Goal: Task Accomplishment & Management: Complete application form

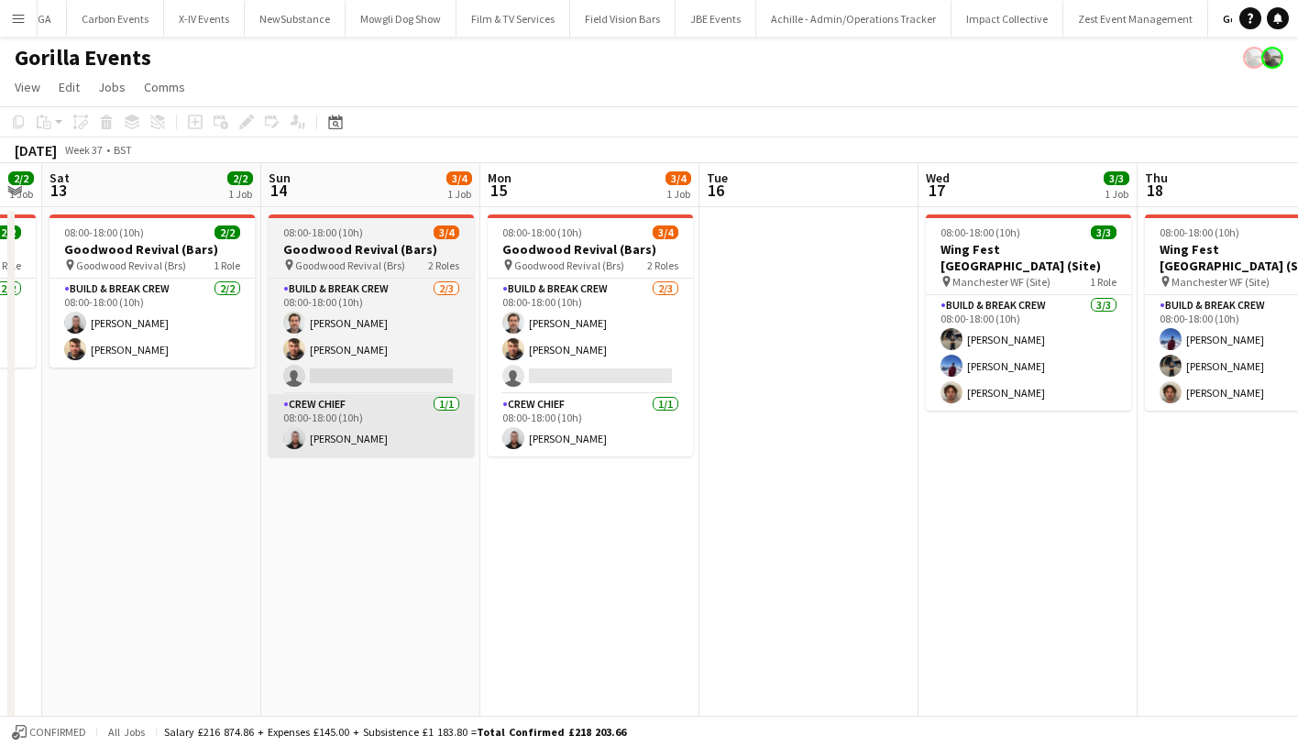
scroll to position [0, 617]
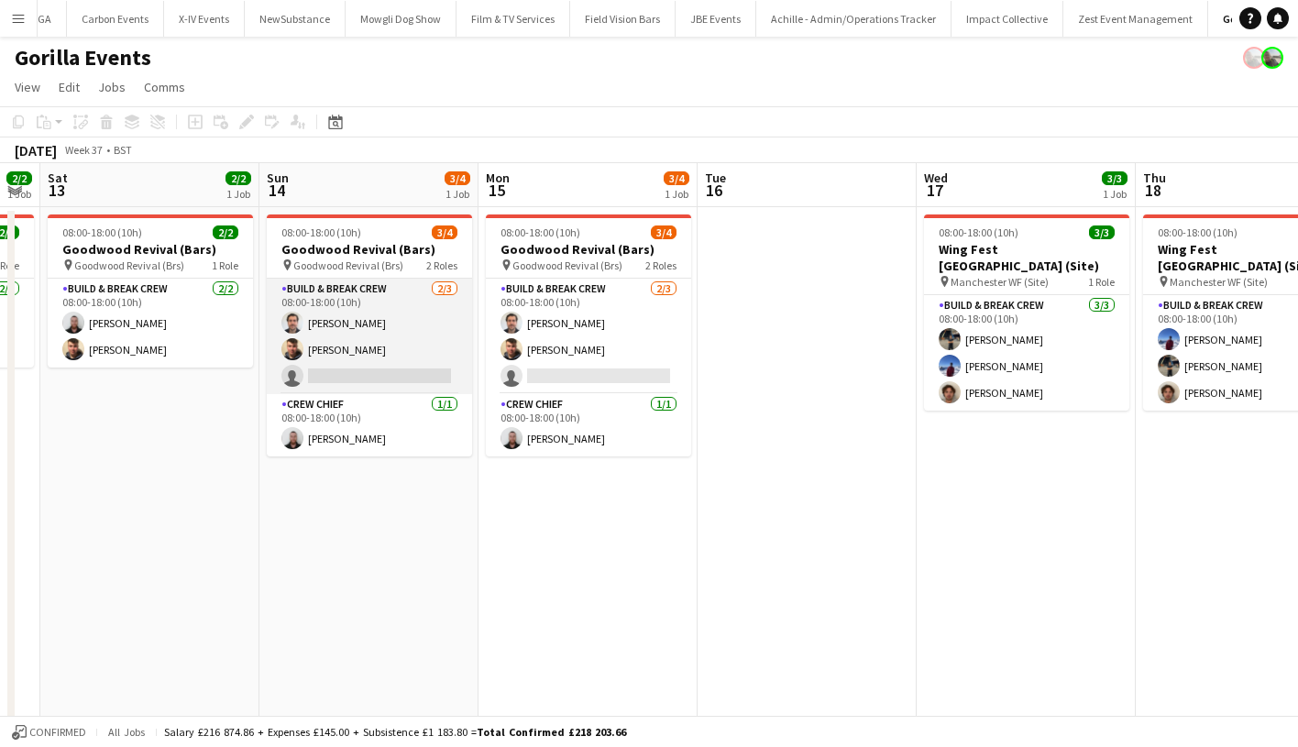
click at [403, 386] on app-card-role "Build & Break Crew [DATE] 08:00-18:00 (10h) [PERSON_NAME] [PERSON_NAME] single-…" at bounding box center [369, 336] width 205 height 115
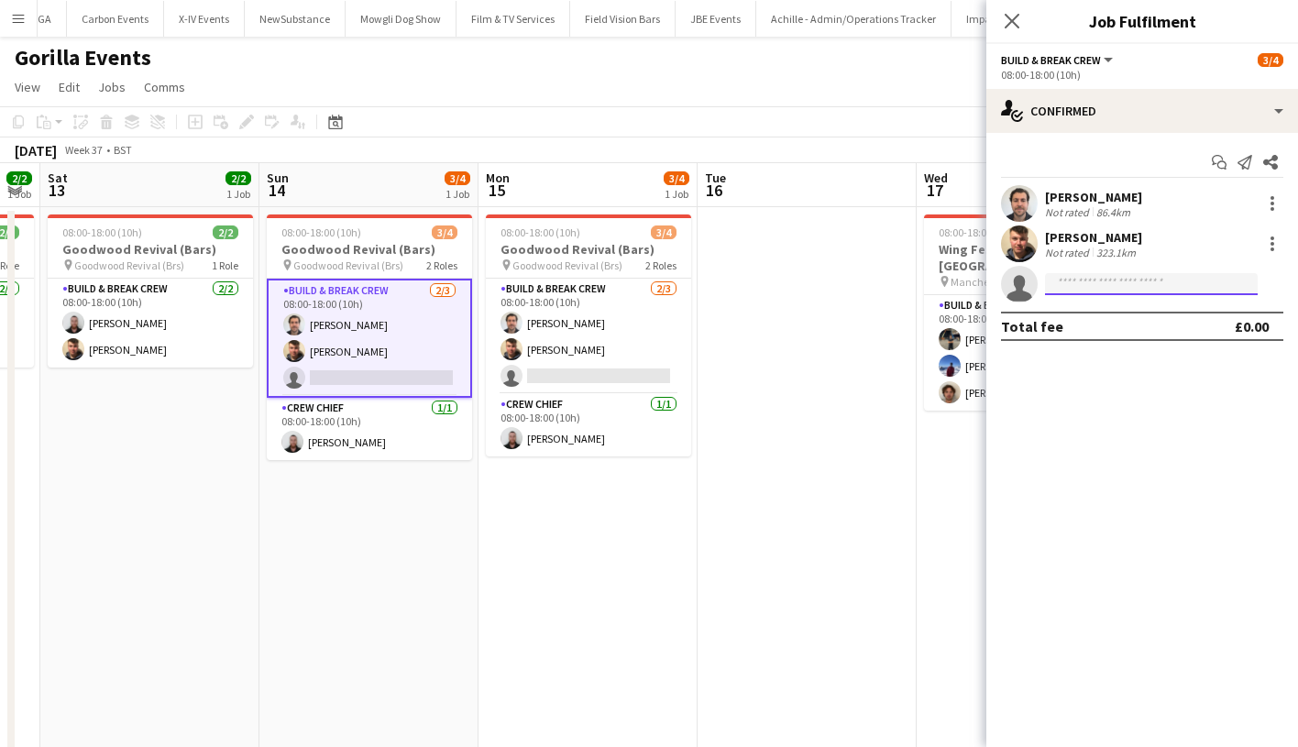
click at [1081, 281] on input at bounding box center [1151, 284] width 213 height 22
type input "****"
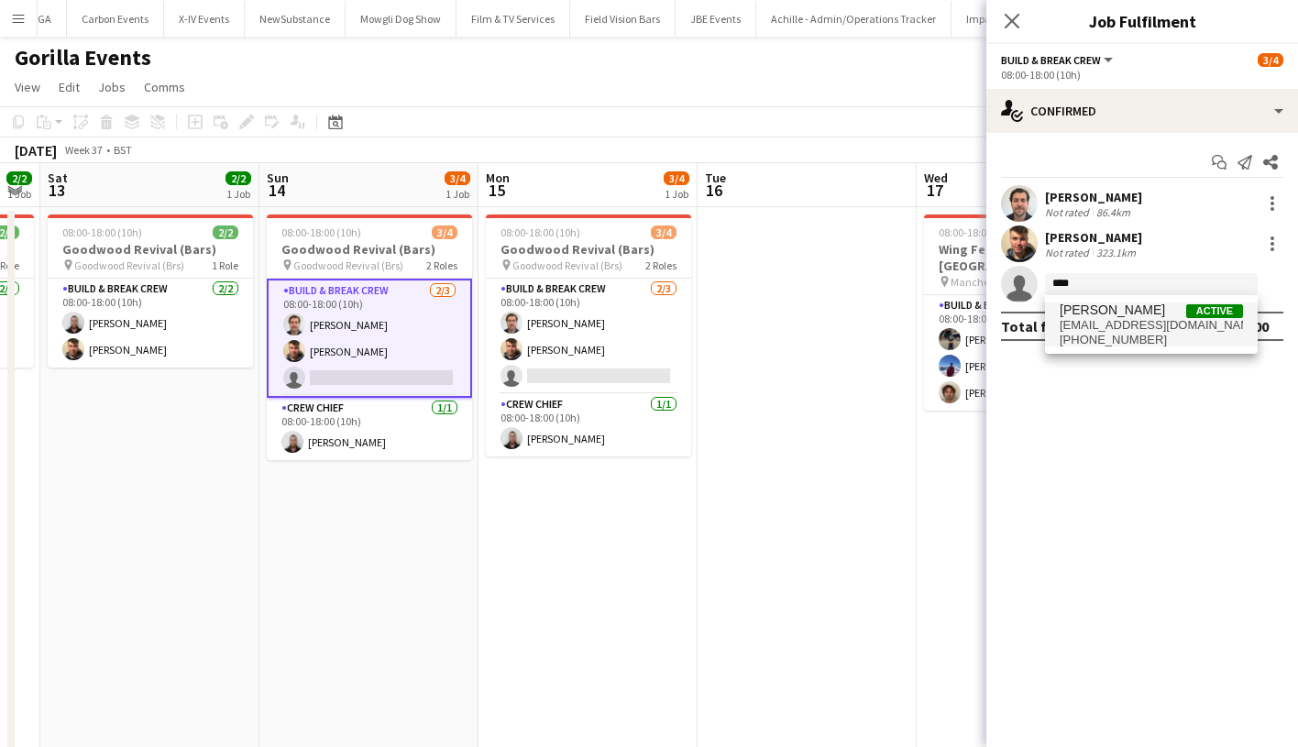
click at [1088, 341] on span "[PHONE_NUMBER]" at bounding box center [1150, 340] width 183 height 15
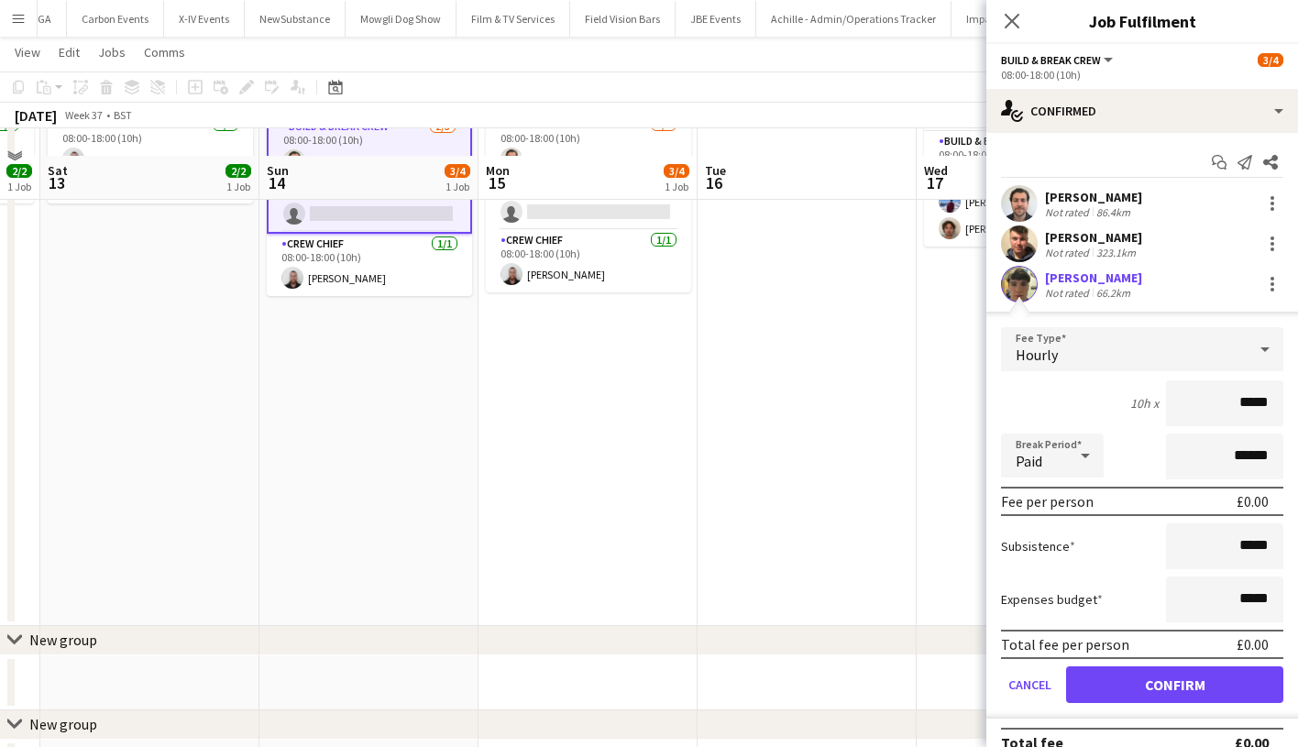
scroll to position [211, 0]
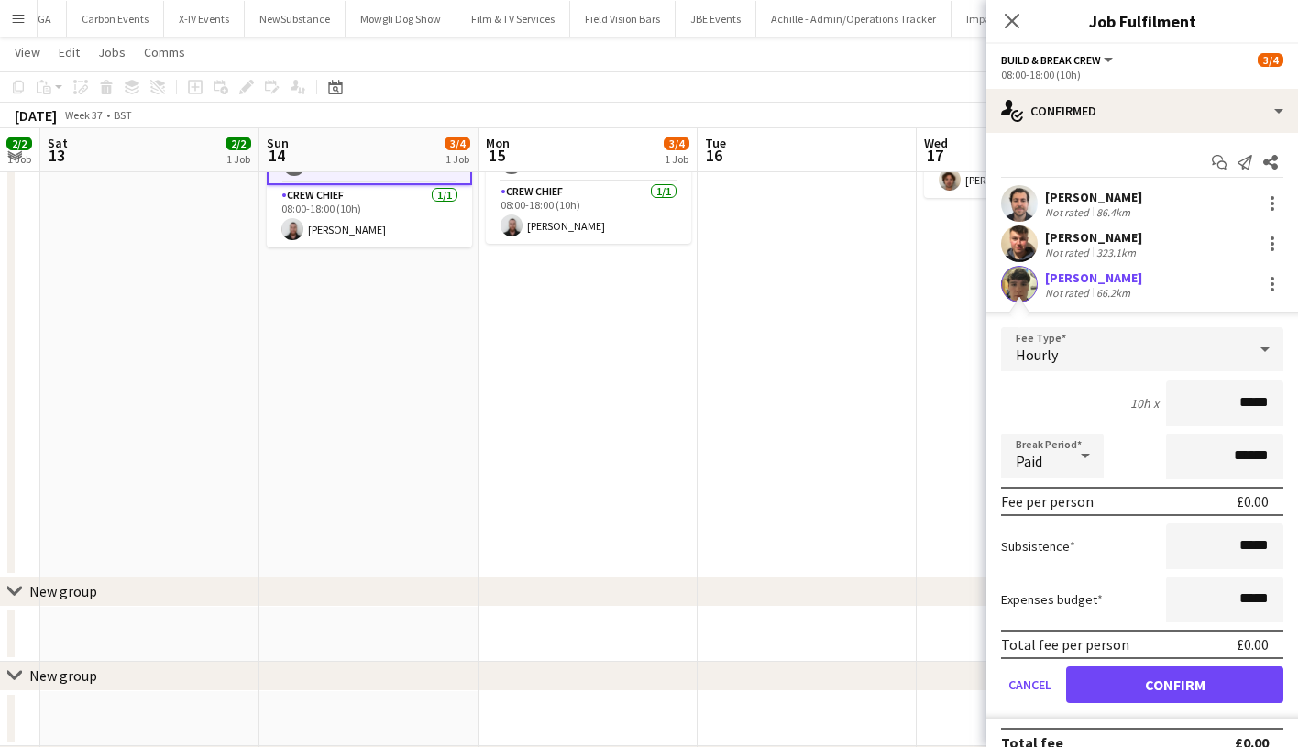
click at [1105, 656] on div "Total fee per person £0.00" at bounding box center [1142, 644] width 282 height 29
click at [1103, 677] on button "Confirm" at bounding box center [1174, 684] width 217 height 37
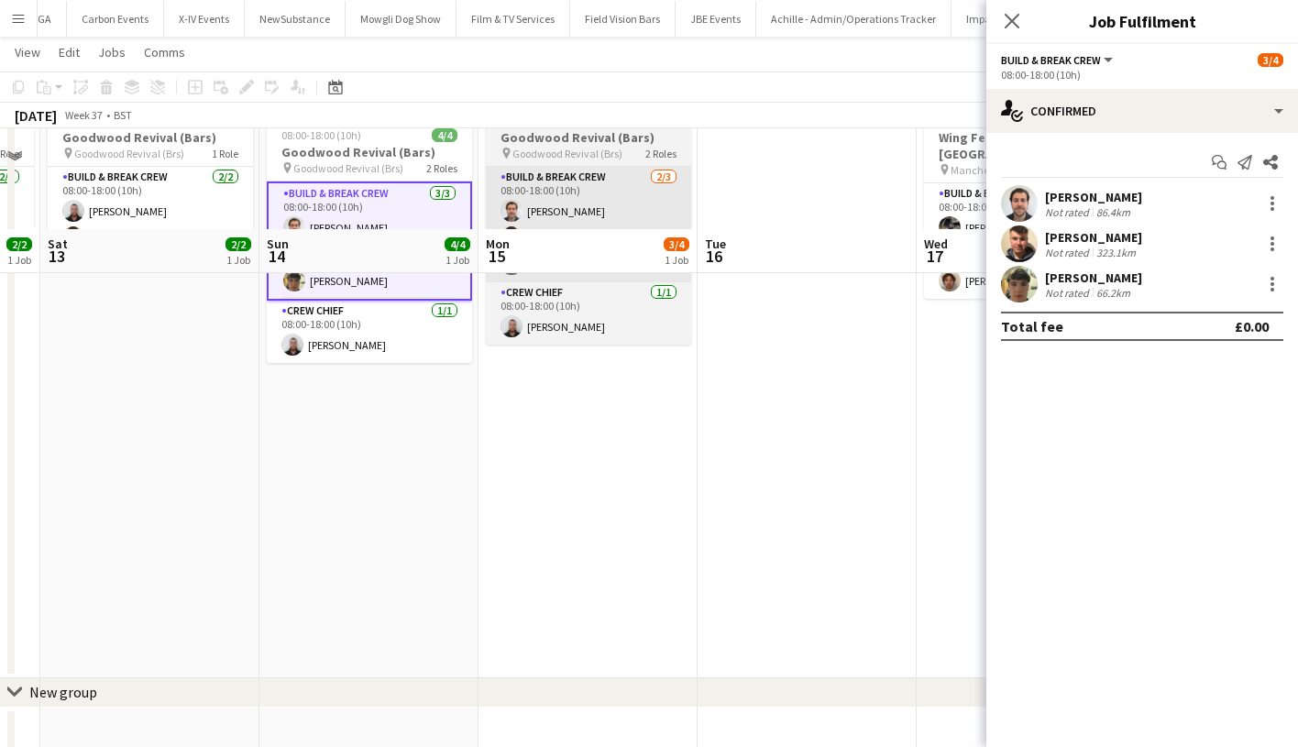
scroll to position [32, 0]
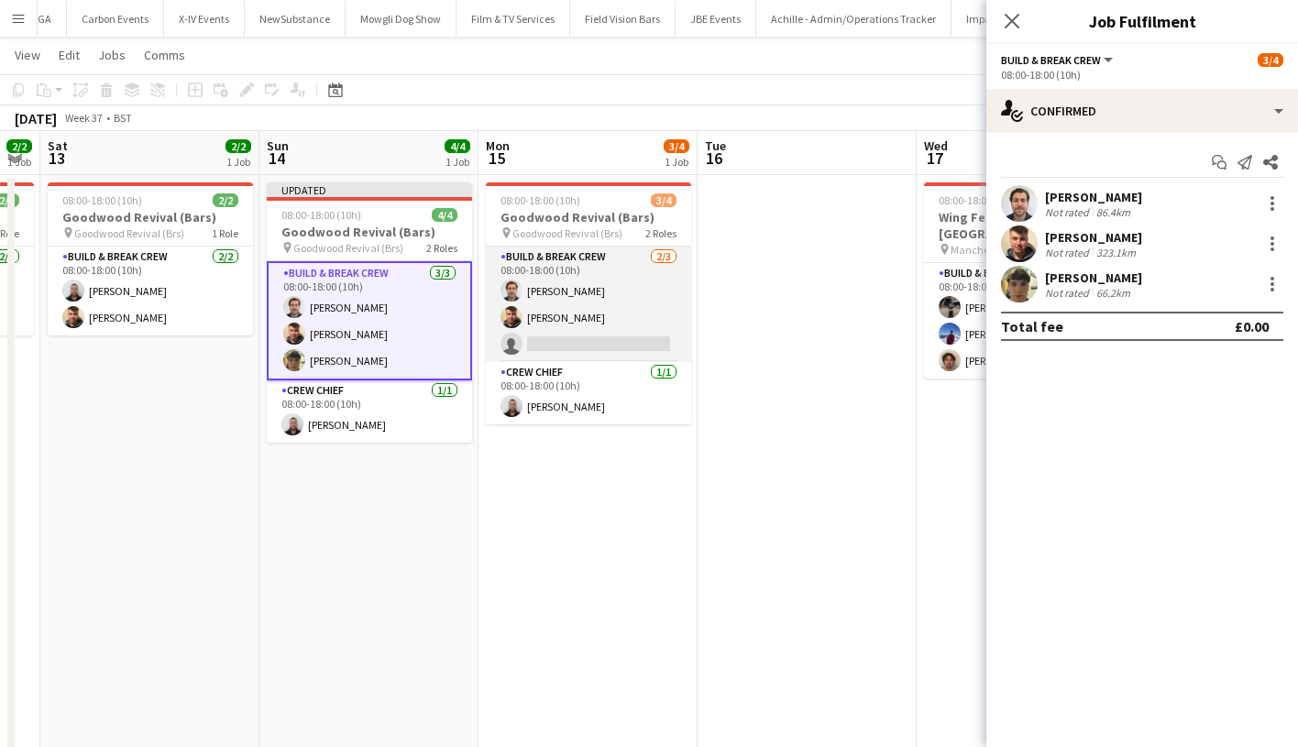
click at [564, 312] on app-card-role "Build & Break Crew [DATE] 08:00-18:00 (10h) [PERSON_NAME] [PERSON_NAME] single-…" at bounding box center [588, 304] width 205 height 115
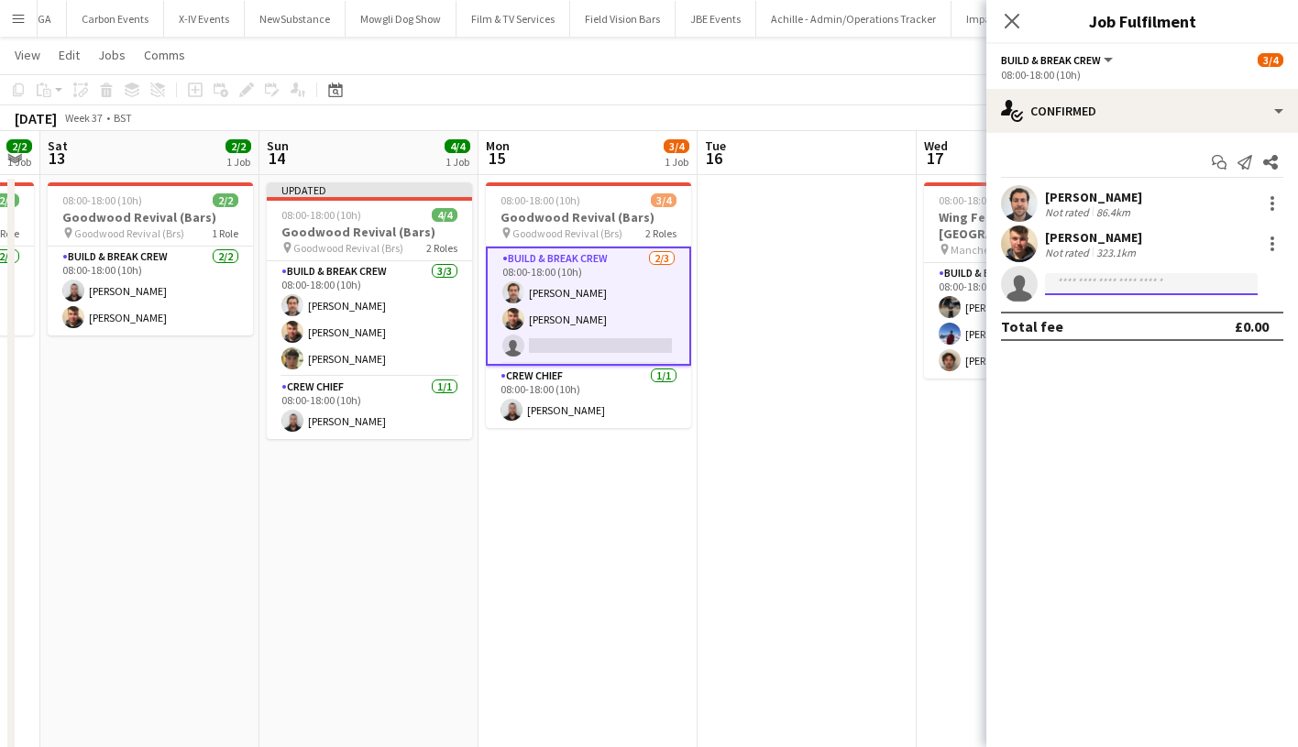
click at [1047, 278] on input at bounding box center [1151, 284] width 213 height 22
type input "****"
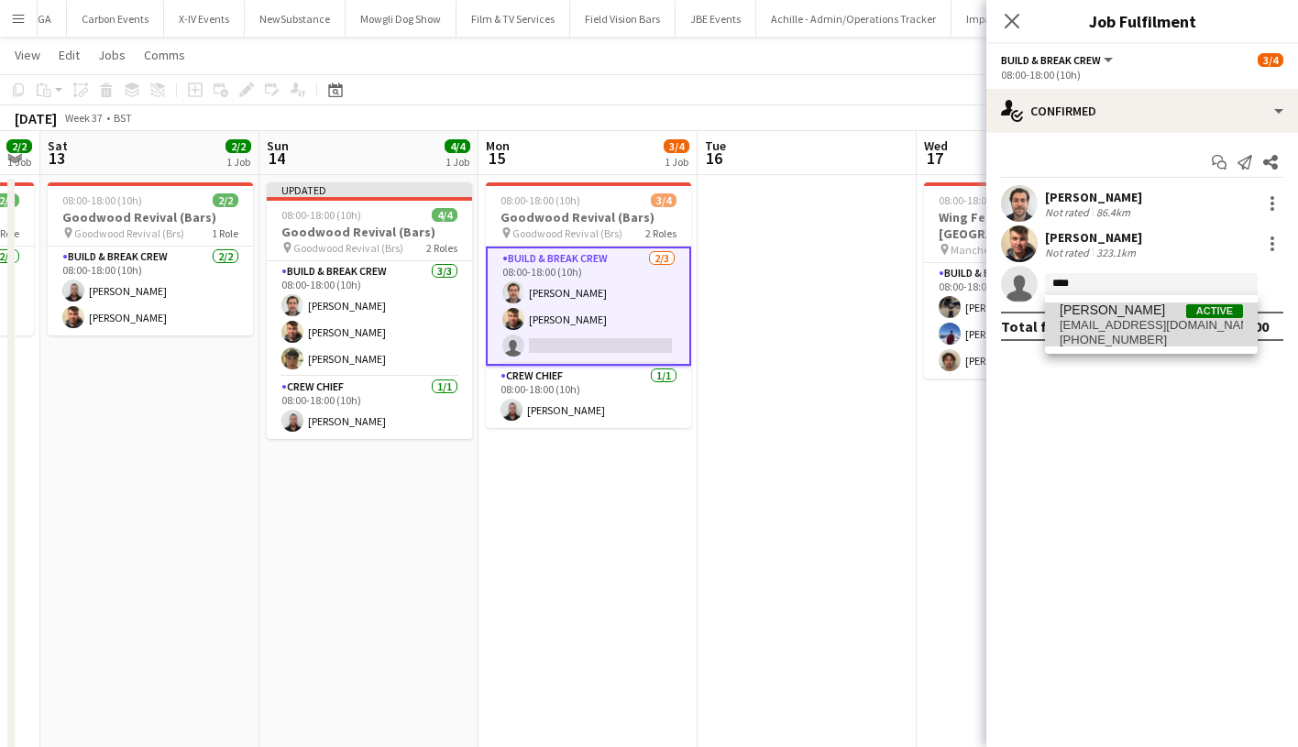
click at [1051, 322] on mat-option "[PERSON_NAME] Active [EMAIL_ADDRESS][DOMAIN_NAME] [PHONE_NUMBER]" at bounding box center [1151, 324] width 213 height 44
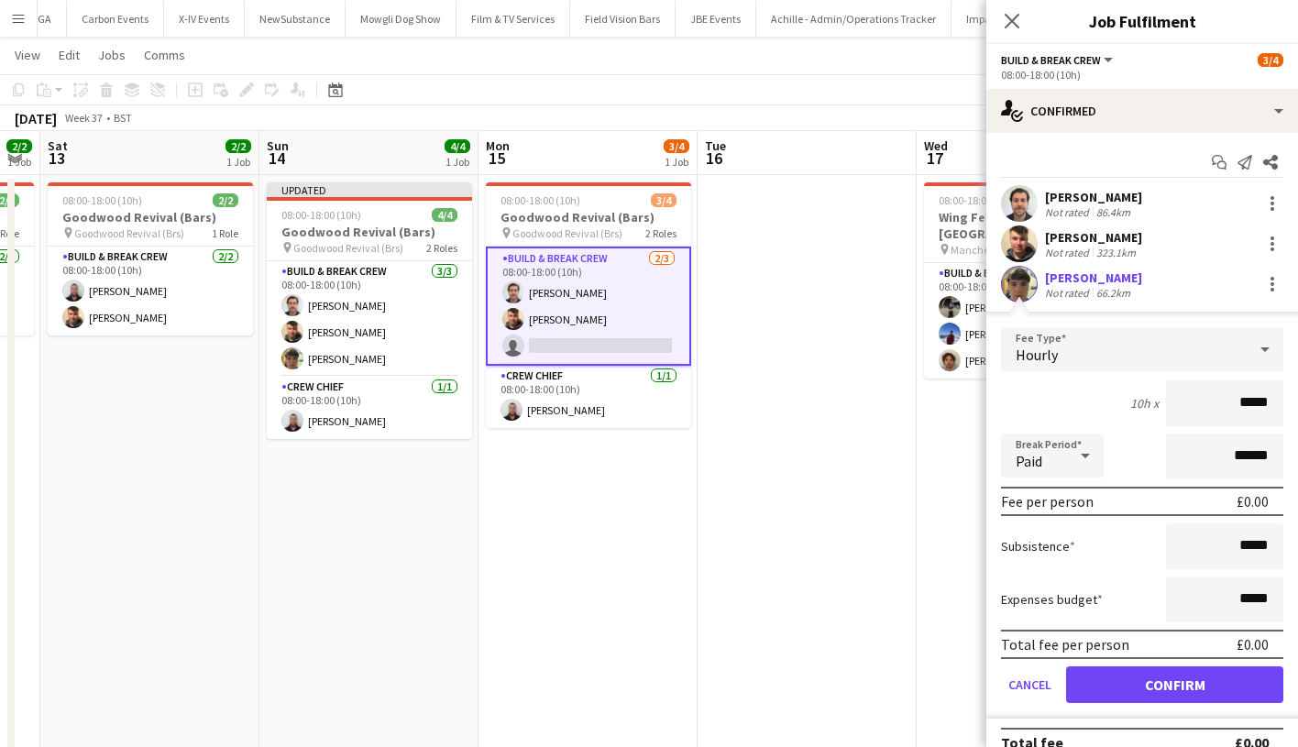
click at [1108, 675] on button "Confirm" at bounding box center [1174, 684] width 217 height 37
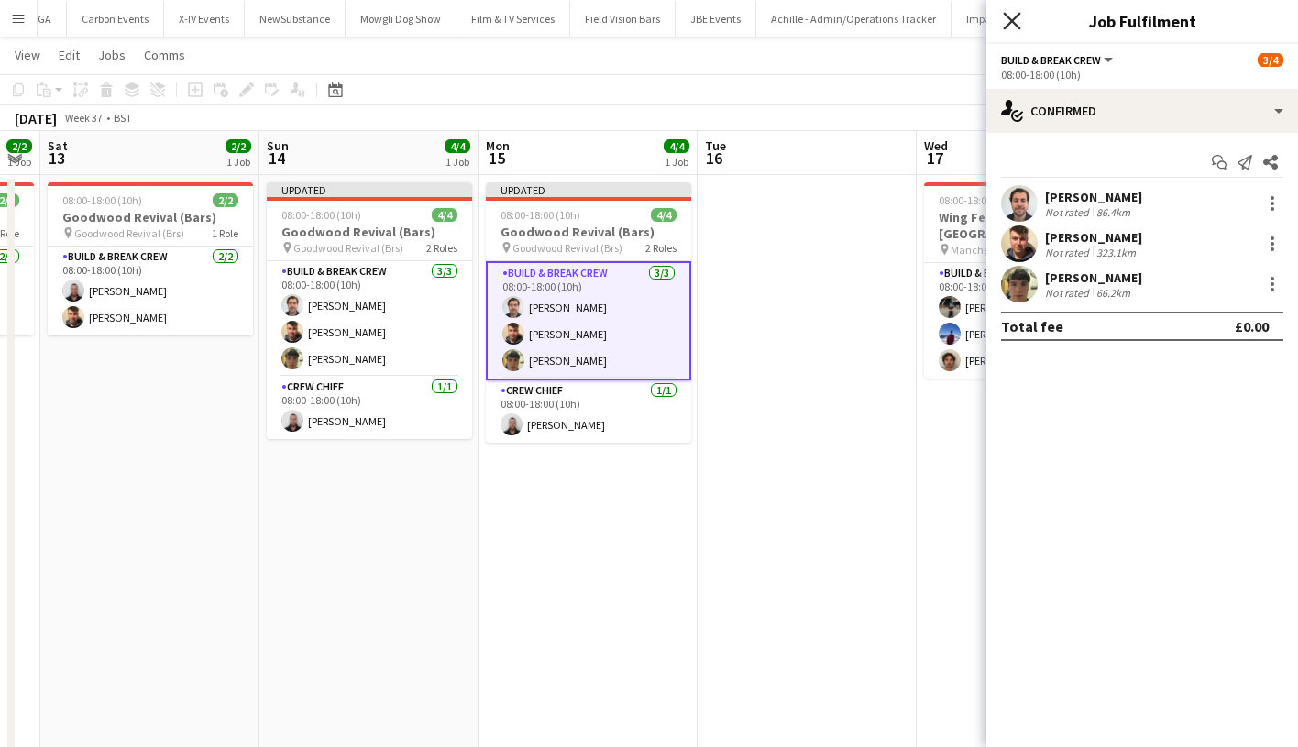
click at [1008, 26] on icon at bounding box center [1011, 20] width 17 height 17
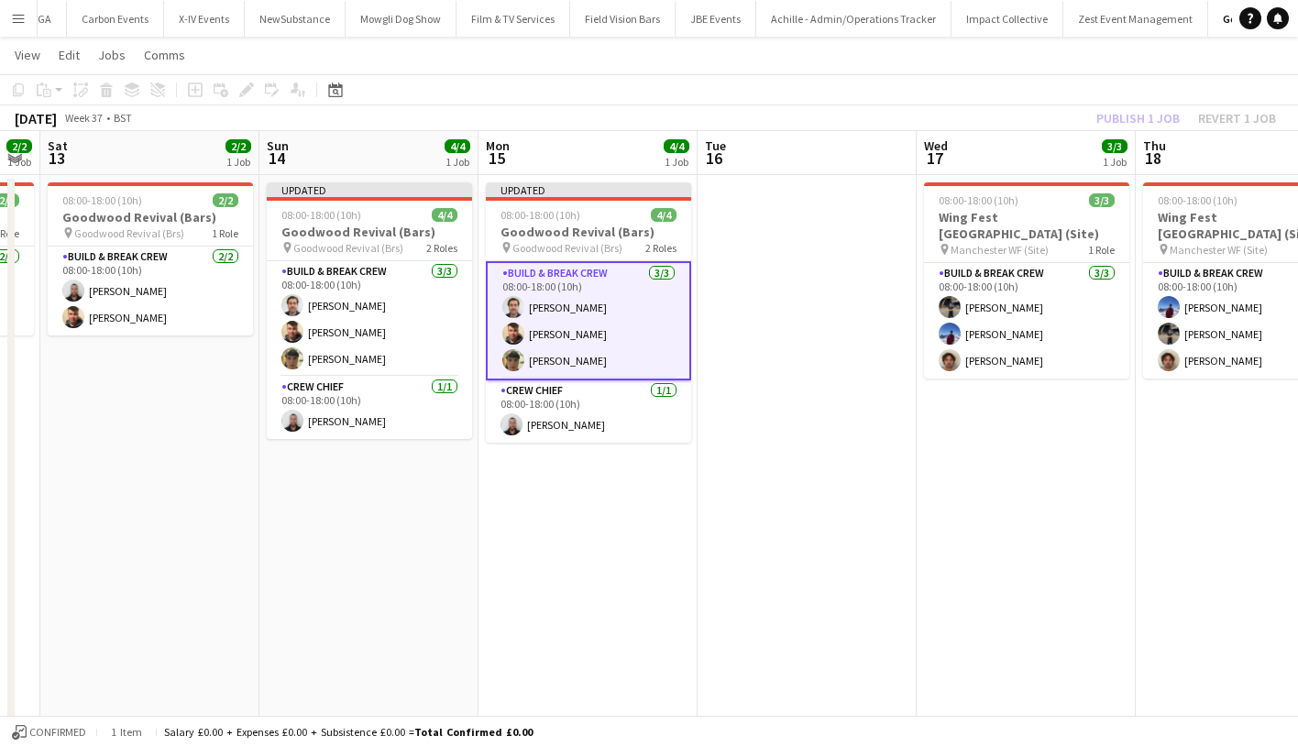
click at [1057, 147] on app-board-header-date "Wed 17 3/3 1 Job" at bounding box center [1025, 153] width 219 height 44
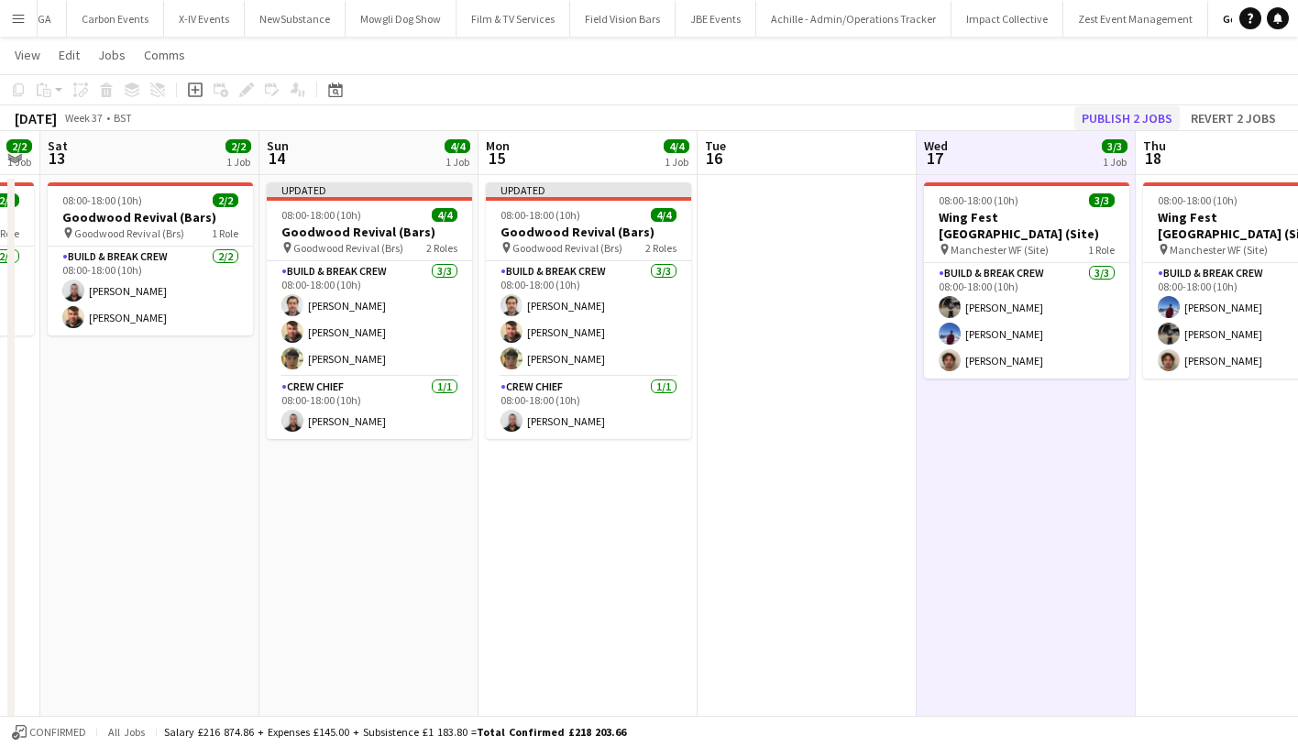
click at [1116, 126] on button "Publish 2 jobs" at bounding box center [1126, 118] width 105 height 24
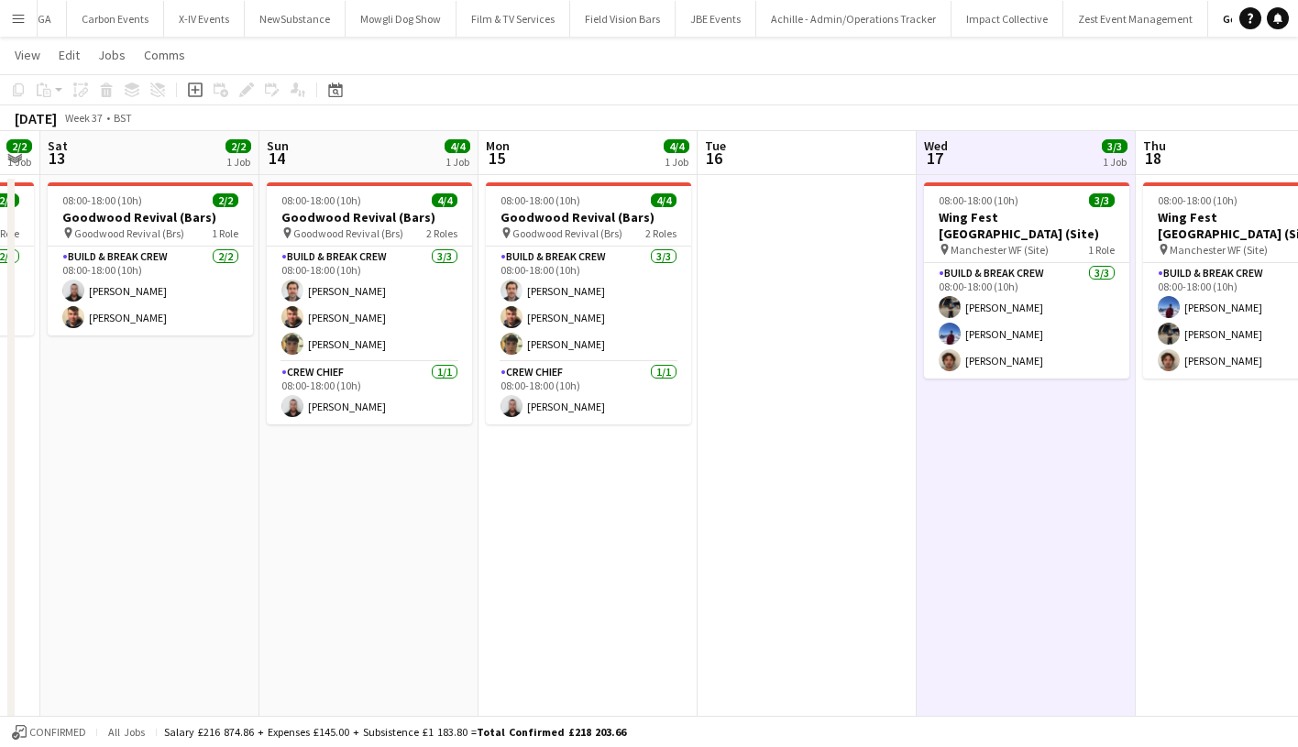
click at [27, 14] on button "Menu" at bounding box center [18, 18] width 37 height 37
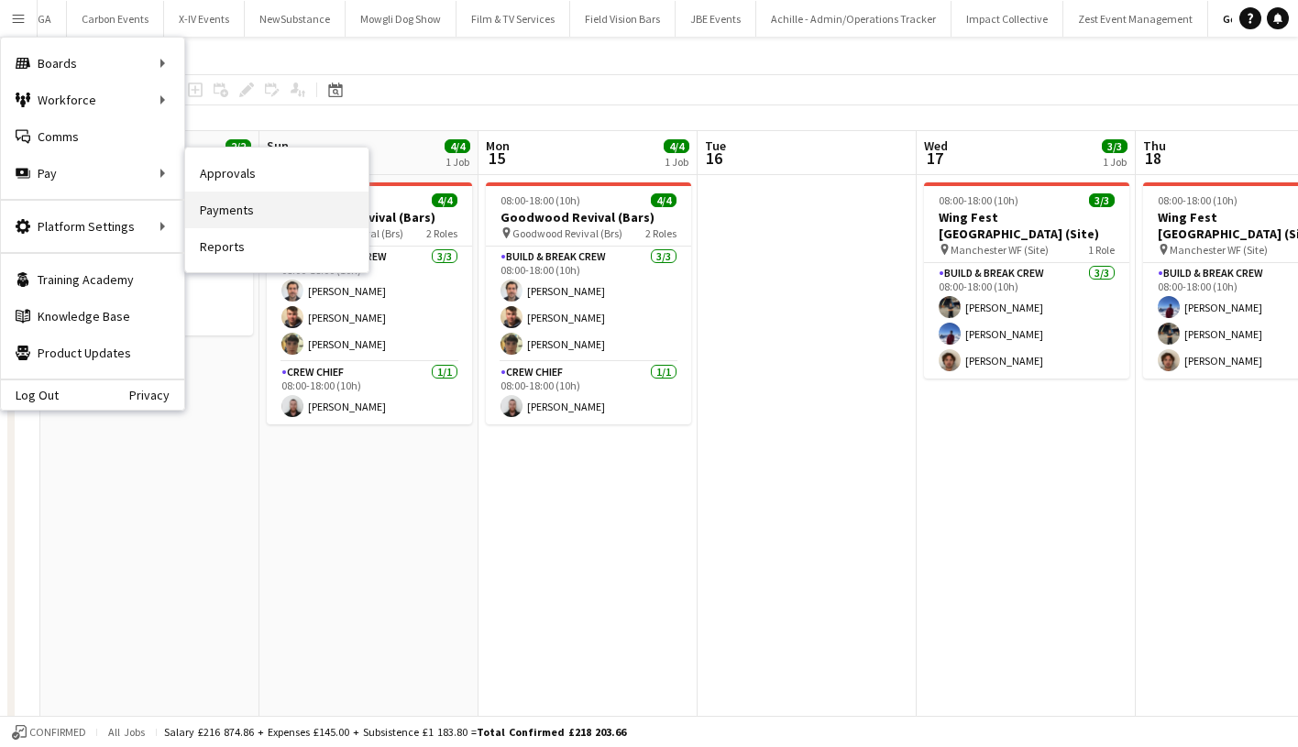
click at [221, 204] on link "Payments" at bounding box center [276, 210] width 183 height 37
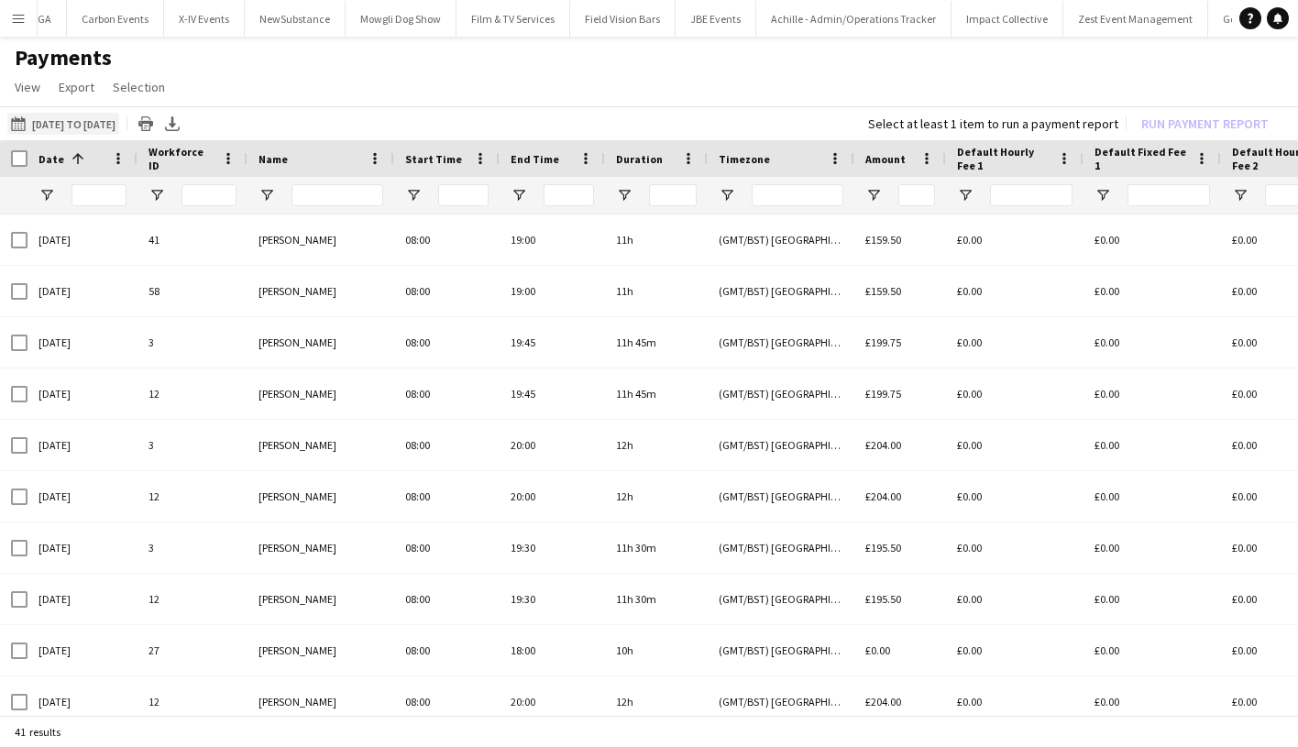
click at [83, 119] on button "[DATE] to [DATE] [DATE] to [DATE]" at bounding box center [63, 124] width 112 height 22
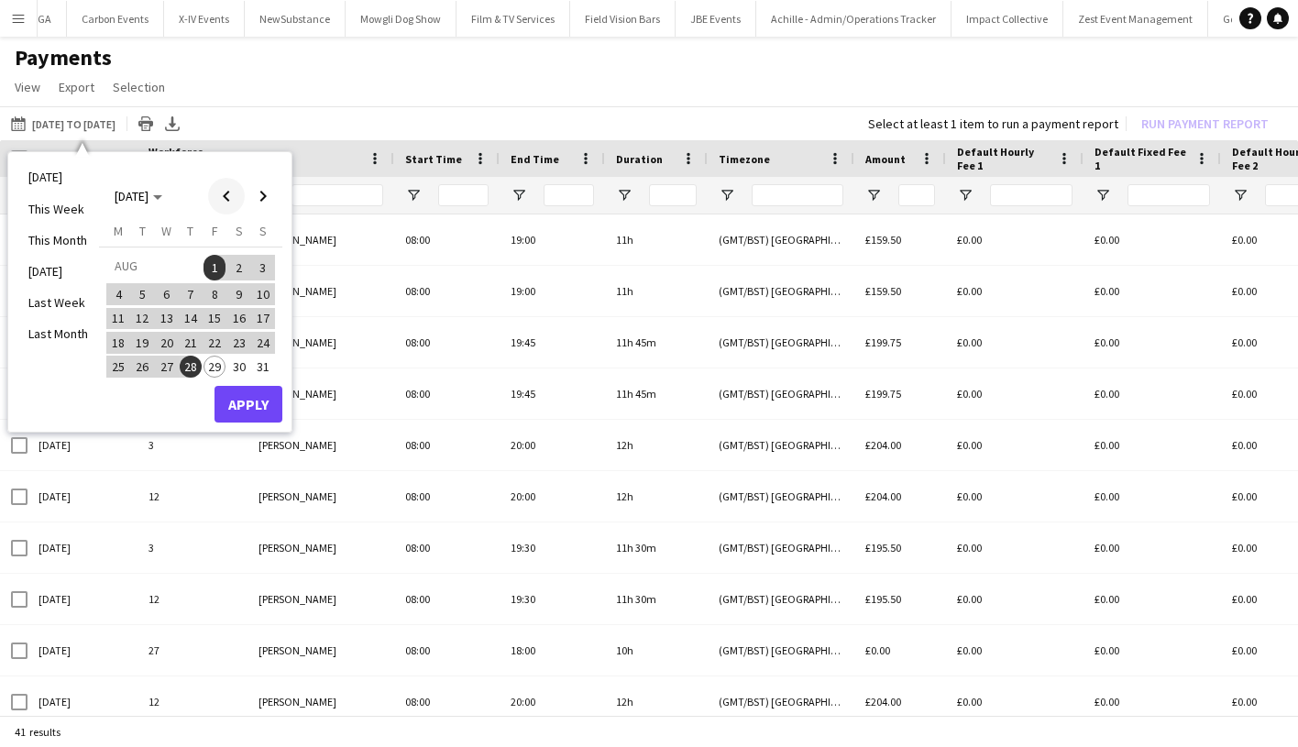
click at [225, 192] on span "Previous month" at bounding box center [226, 196] width 37 height 37
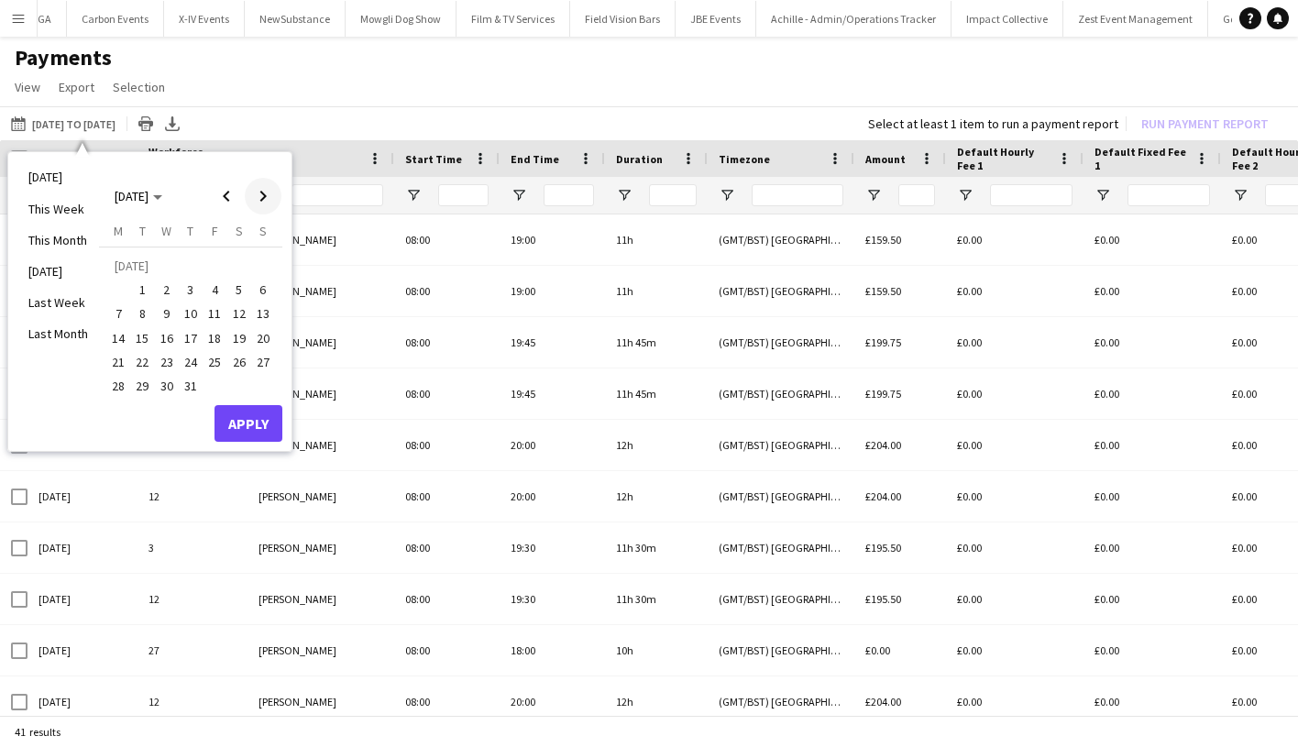
click at [259, 203] on span "Next month" at bounding box center [263, 196] width 37 height 37
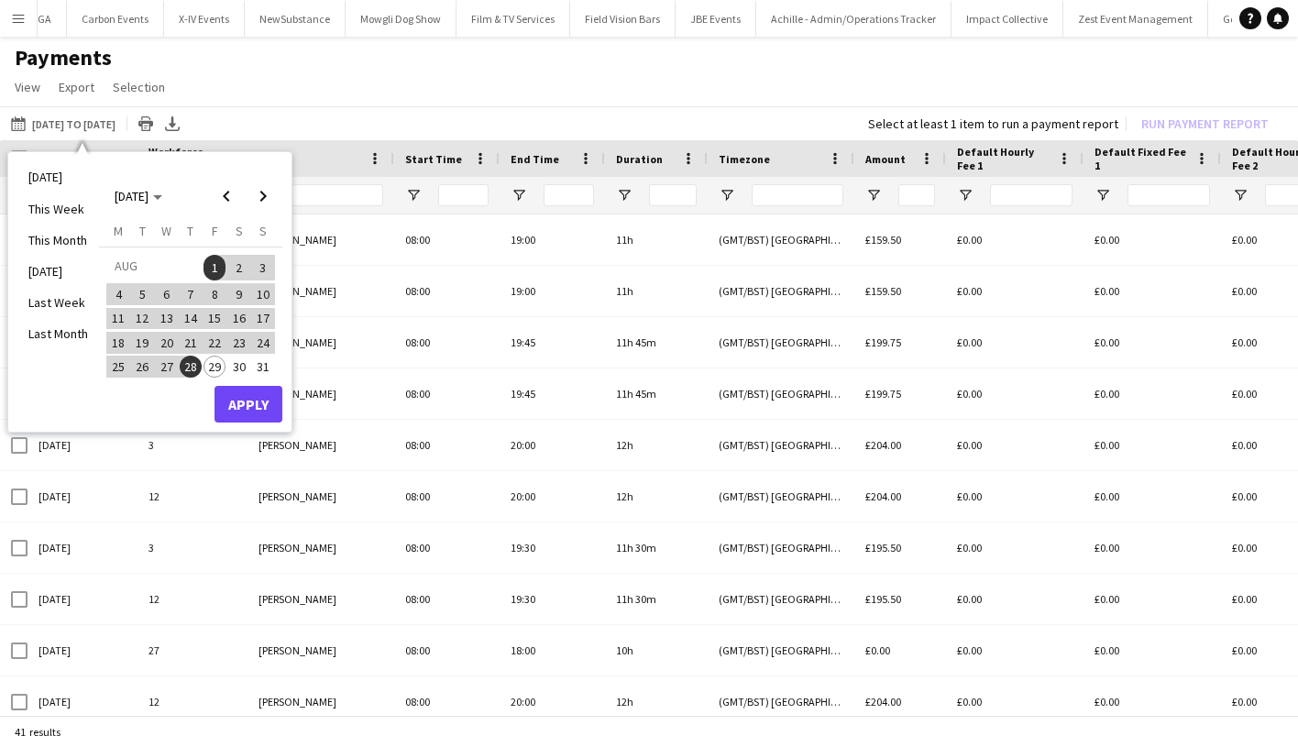
click at [219, 262] on span "1" at bounding box center [214, 268] width 22 height 26
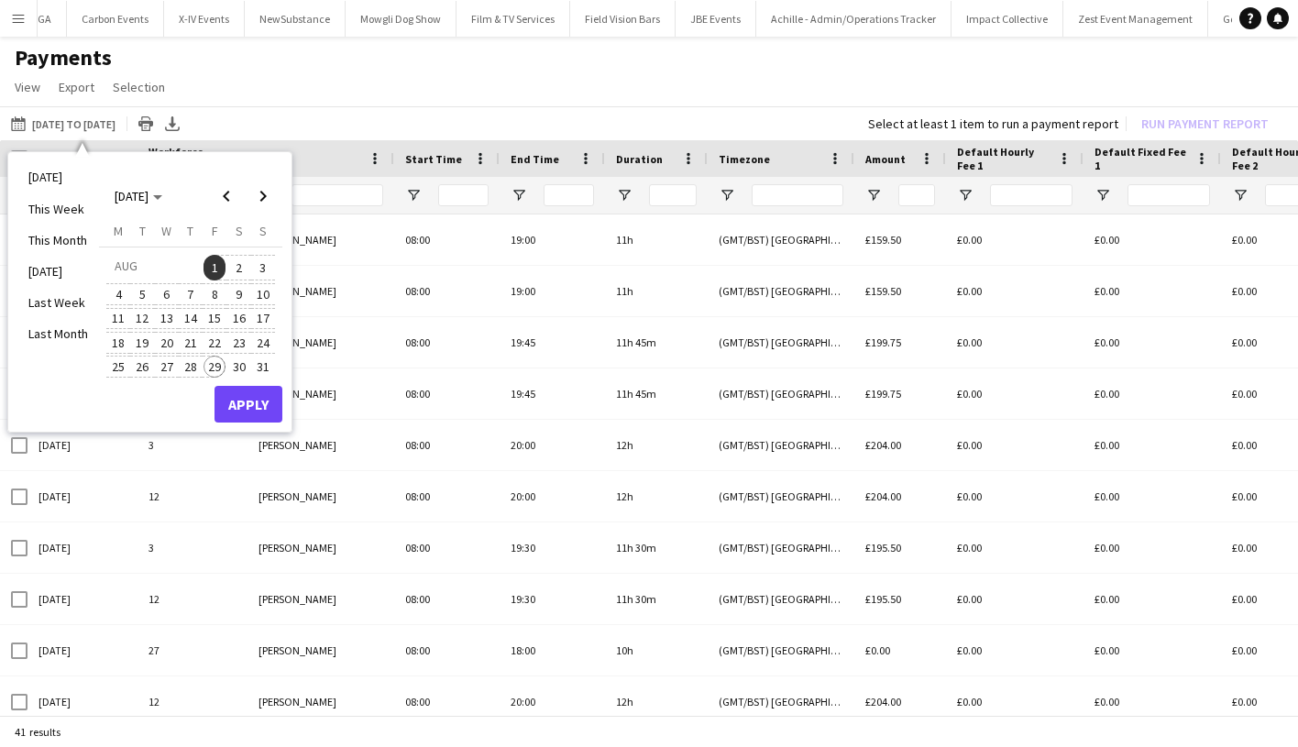
click at [220, 366] on span "29" at bounding box center [214, 367] width 22 height 22
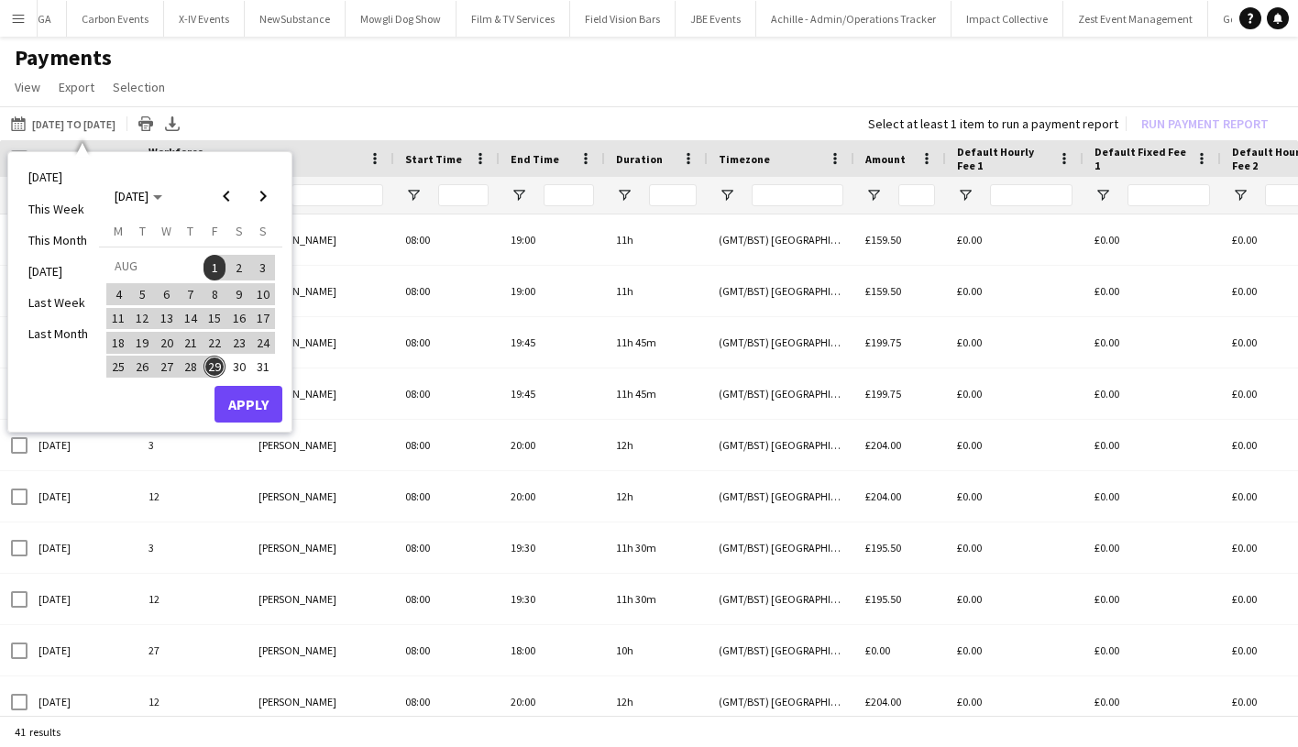
click at [235, 395] on button "Apply" at bounding box center [248, 404] width 68 height 37
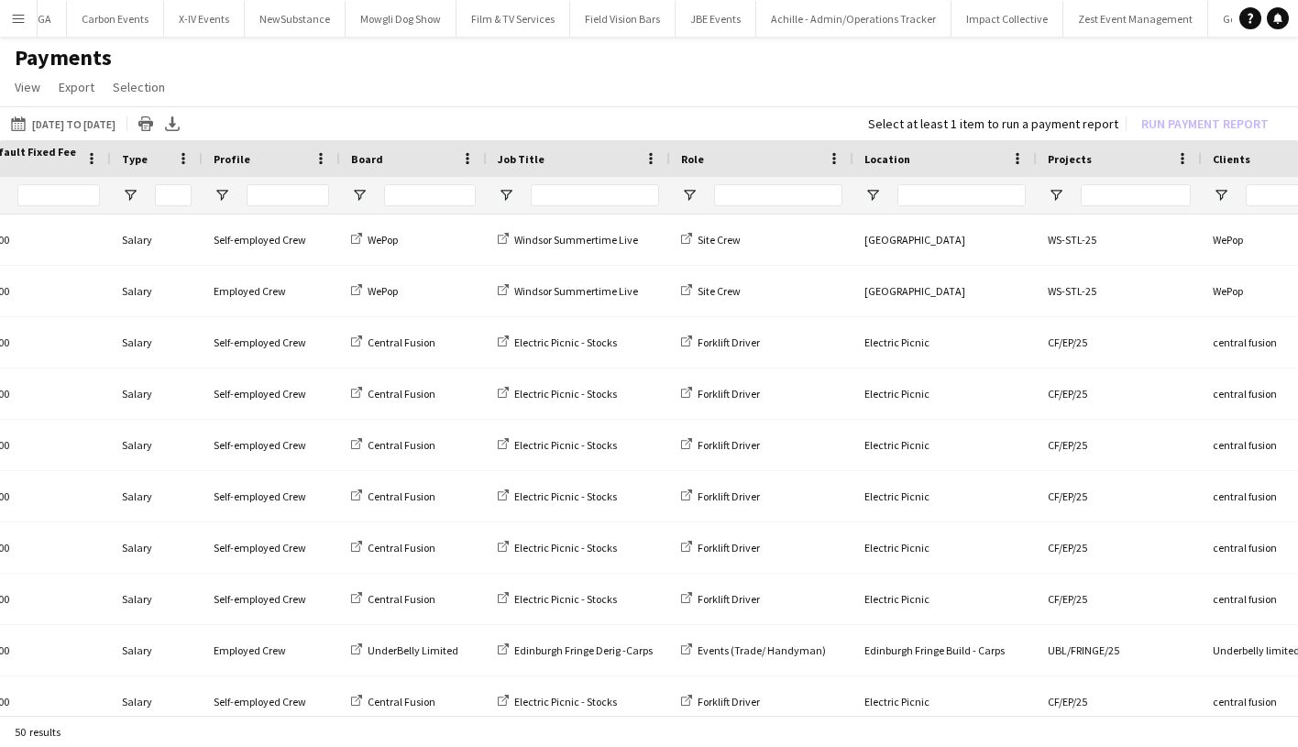
scroll to position [0, 1181]
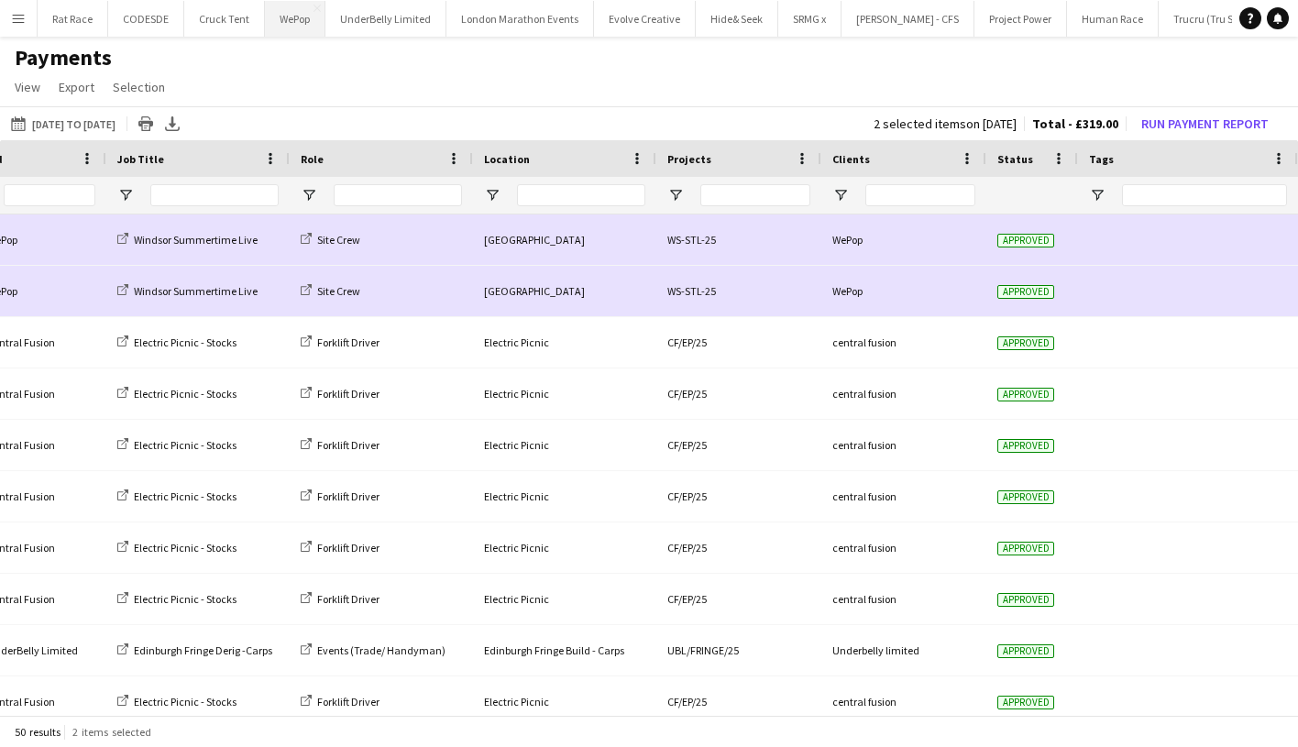
click at [304, 28] on button "WePop Close" at bounding box center [295, 19] width 60 height 36
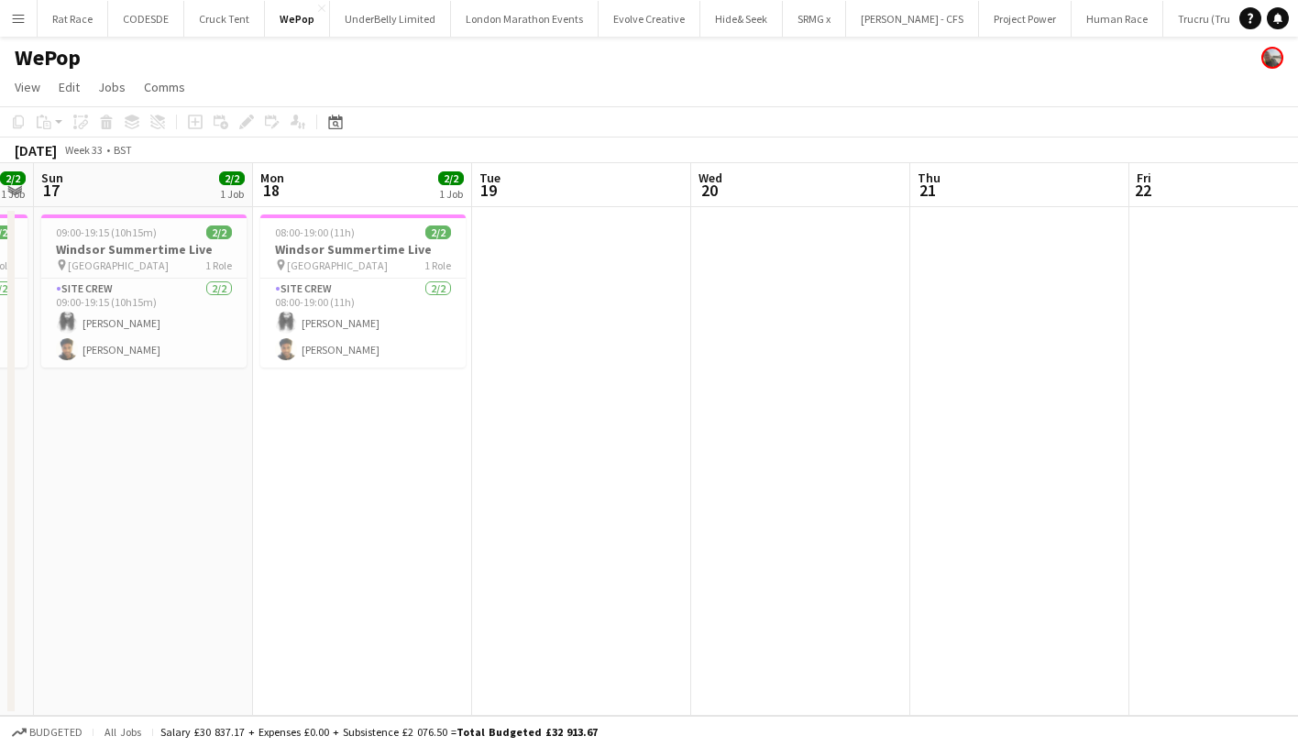
click at [14, 19] on app-icon "Menu" at bounding box center [18, 18] width 15 height 15
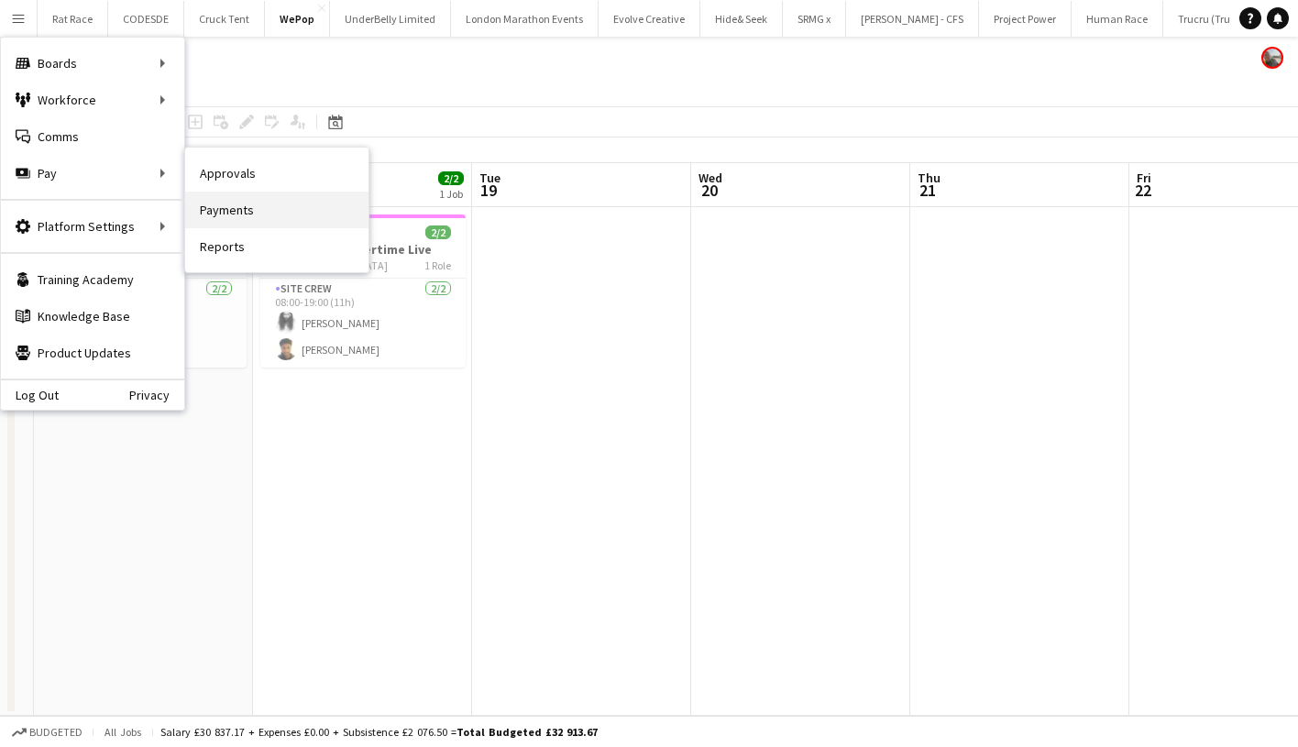
click at [226, 199] on link "Payments" at bounding box center [276, 210] width 183 height 37
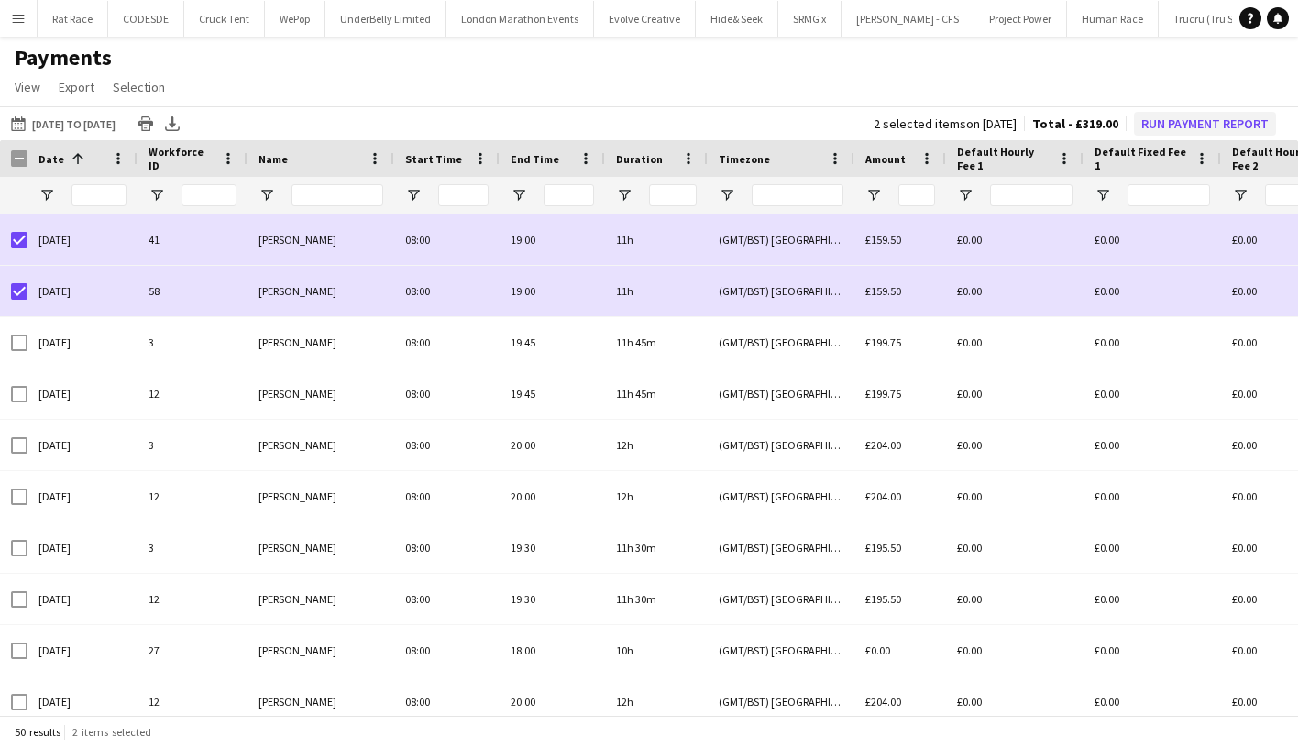
click at [1177, 120] on button "Run Payment Report" at bounding box center [1205, 124] width 142 height 24
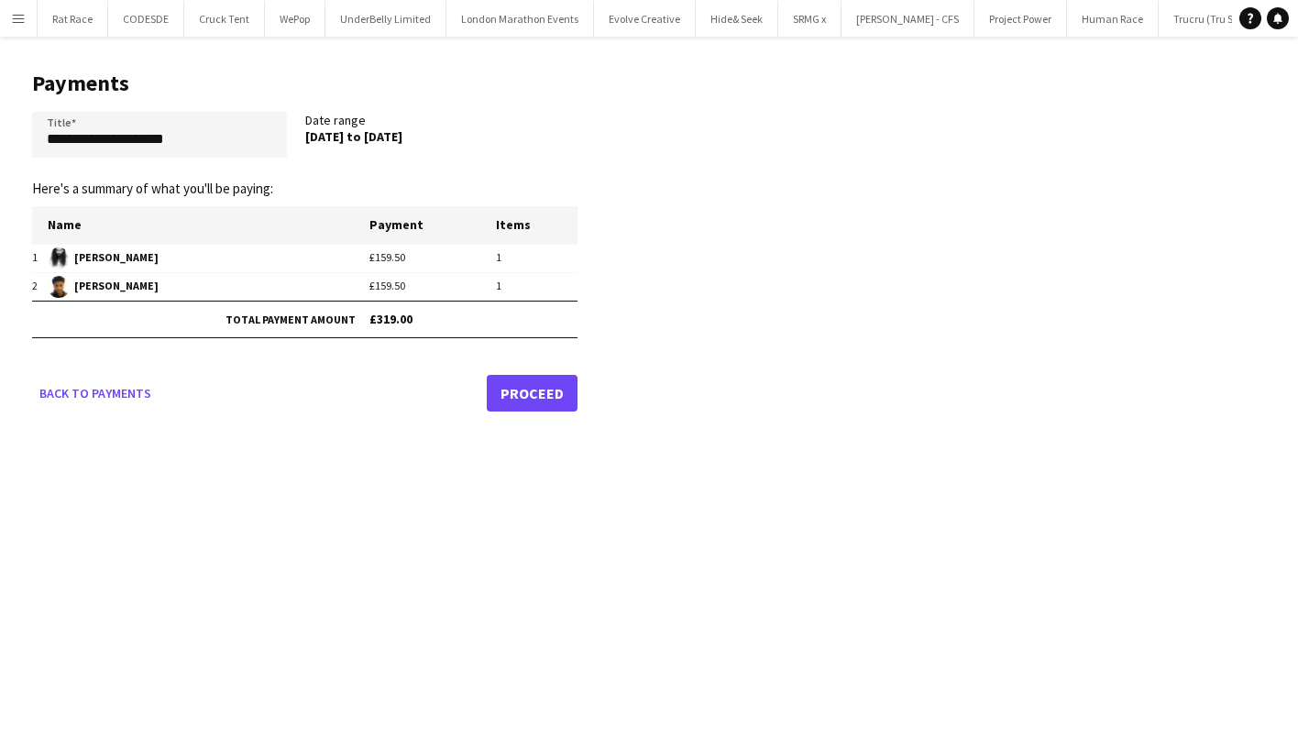
click at [557, 403] on link "Proceed" at bounding box center [532, 393] width 91 height 37
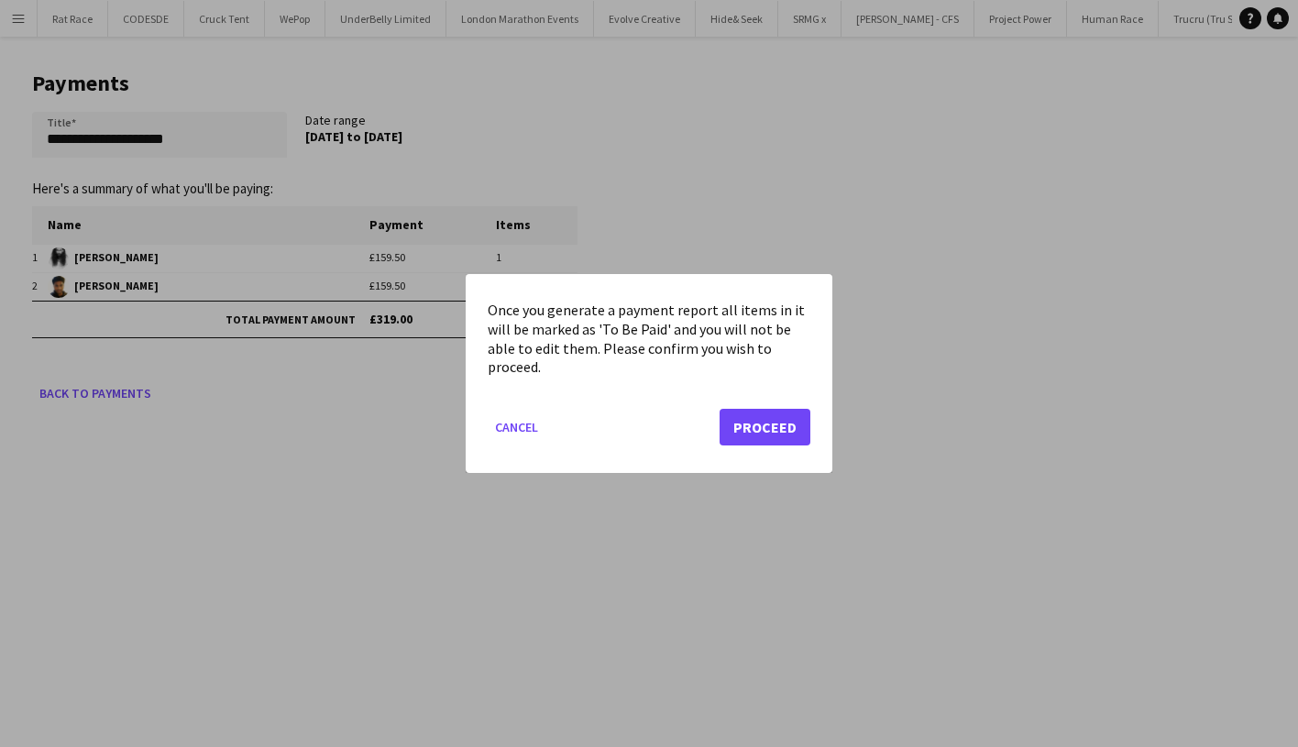
click at [821, 421] on div "Once you generate a payment report all items in it will be marked as 'To Be Pai…" at bounding box center [649, 373] width 367 height 199
click at [796, 425] on button "Proceed" at bounding box center [764, 427] width 91 height 37
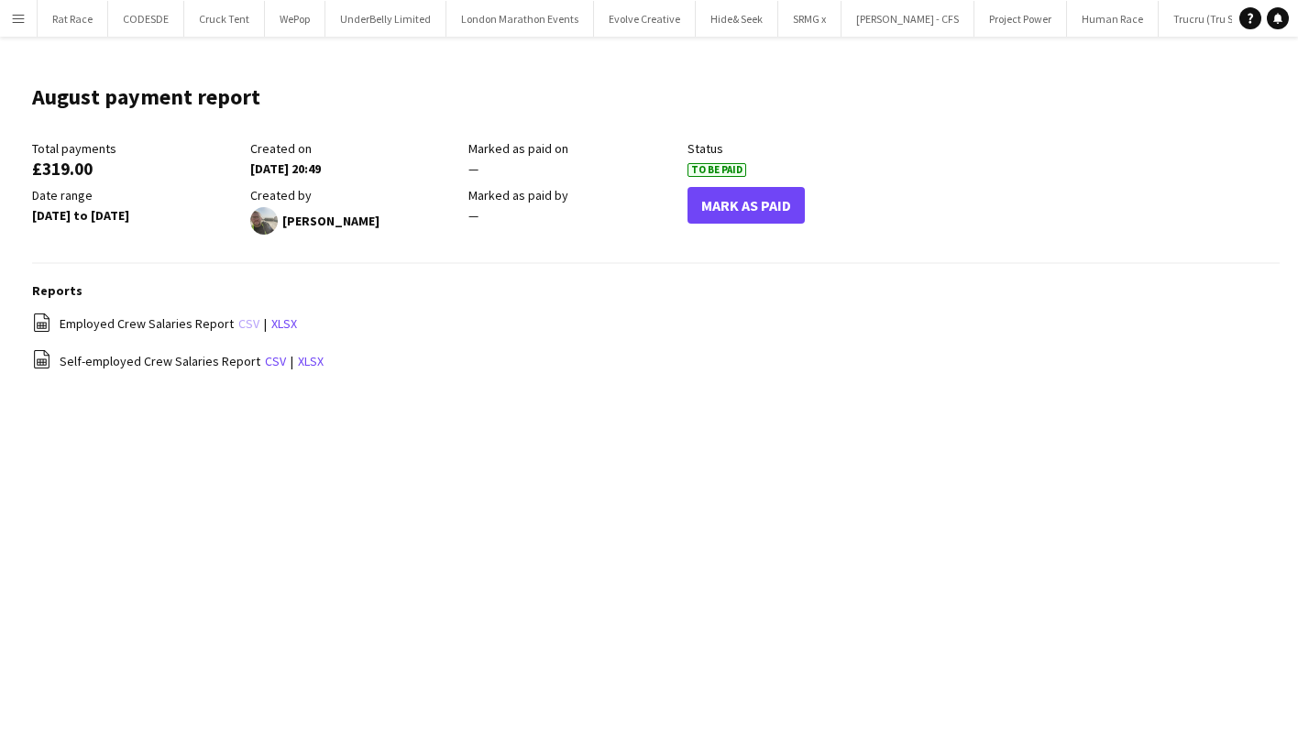
click at [238, 319] on link "csv" at bounding box center [248, 323] width 21 height 16
click at [265, 357] on link "csv" at bounding box center [275, 361] width 21 height 16
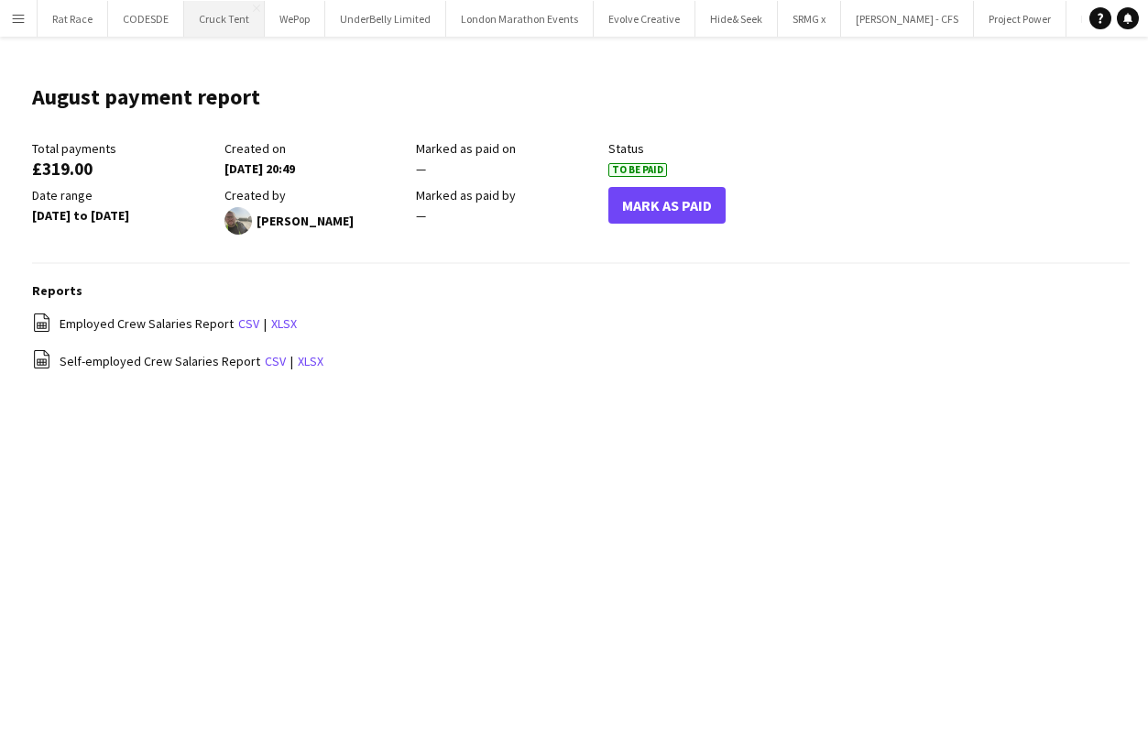
click at [218, 1] on button "Cruck Tent Close" at bounding box center [224, 19] width 81 height 36
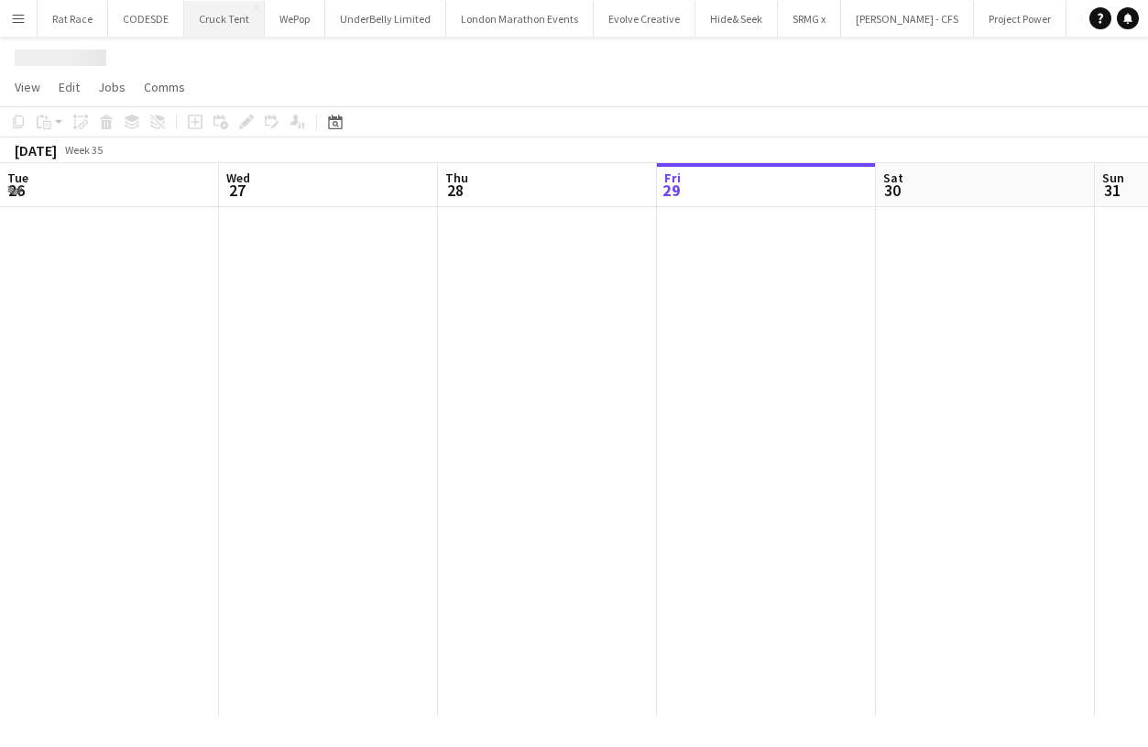
scroll to position [0, 438]
click at [218, 1] on button "Cruck Tent Close" at bounding box center [224, 19] width 81 height 36
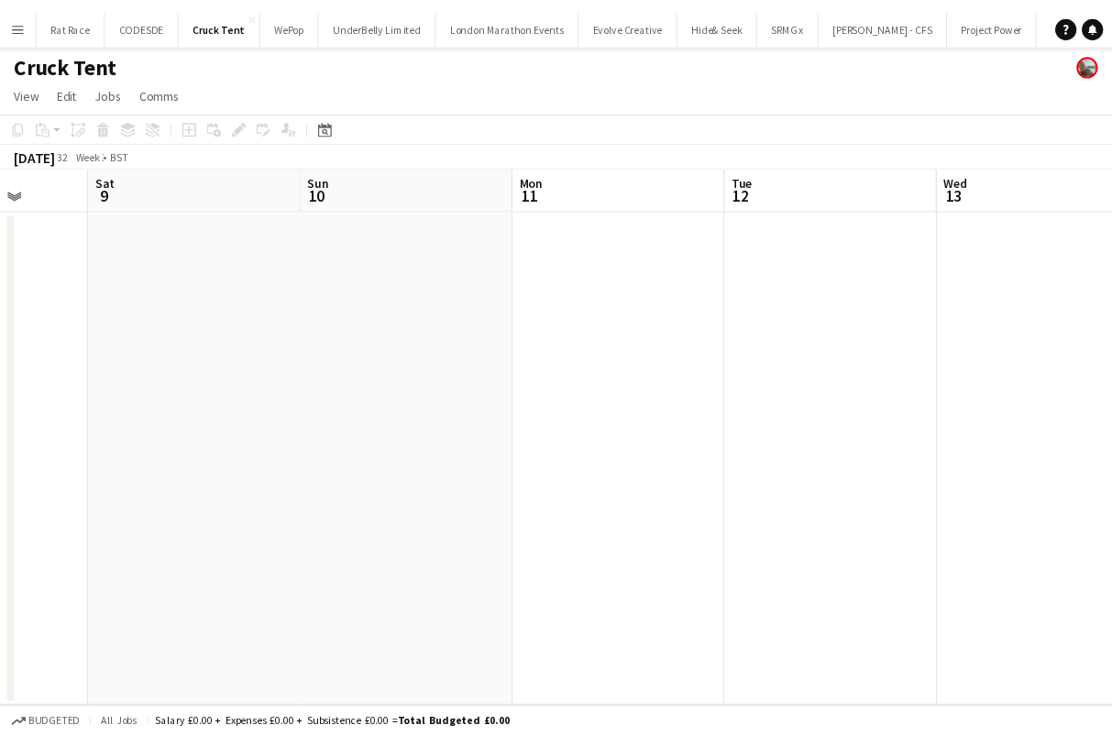
scroll to position [0, 398]
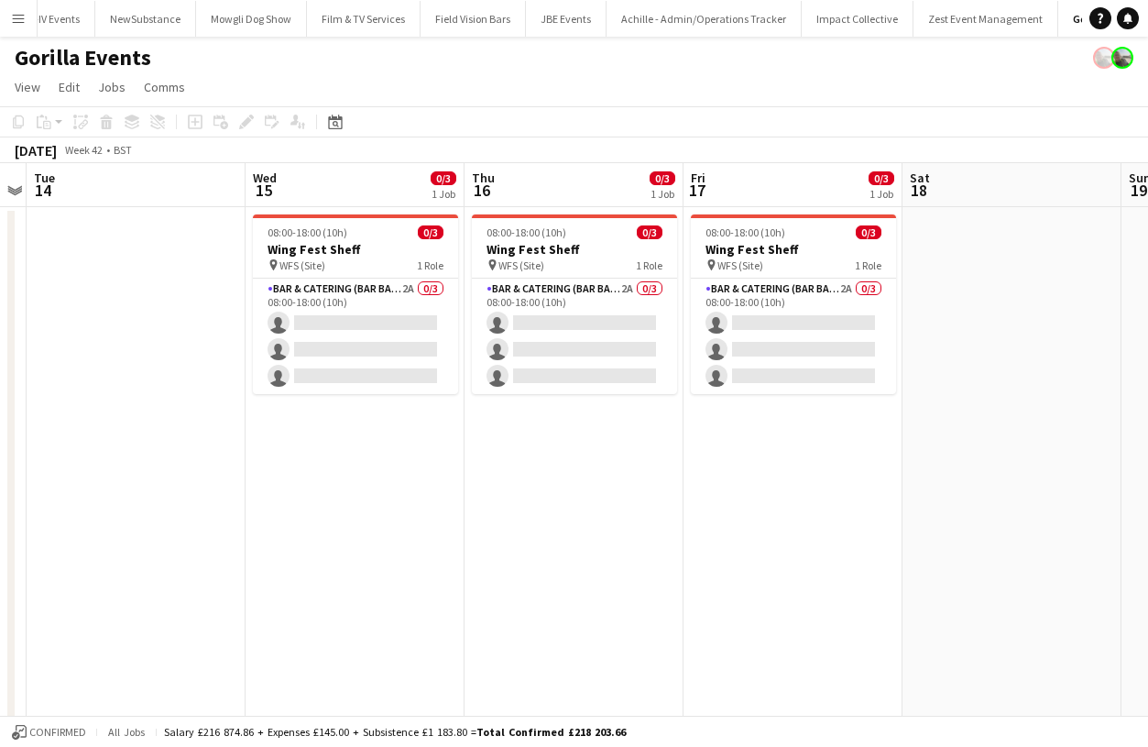
scroll to position [0, 431]
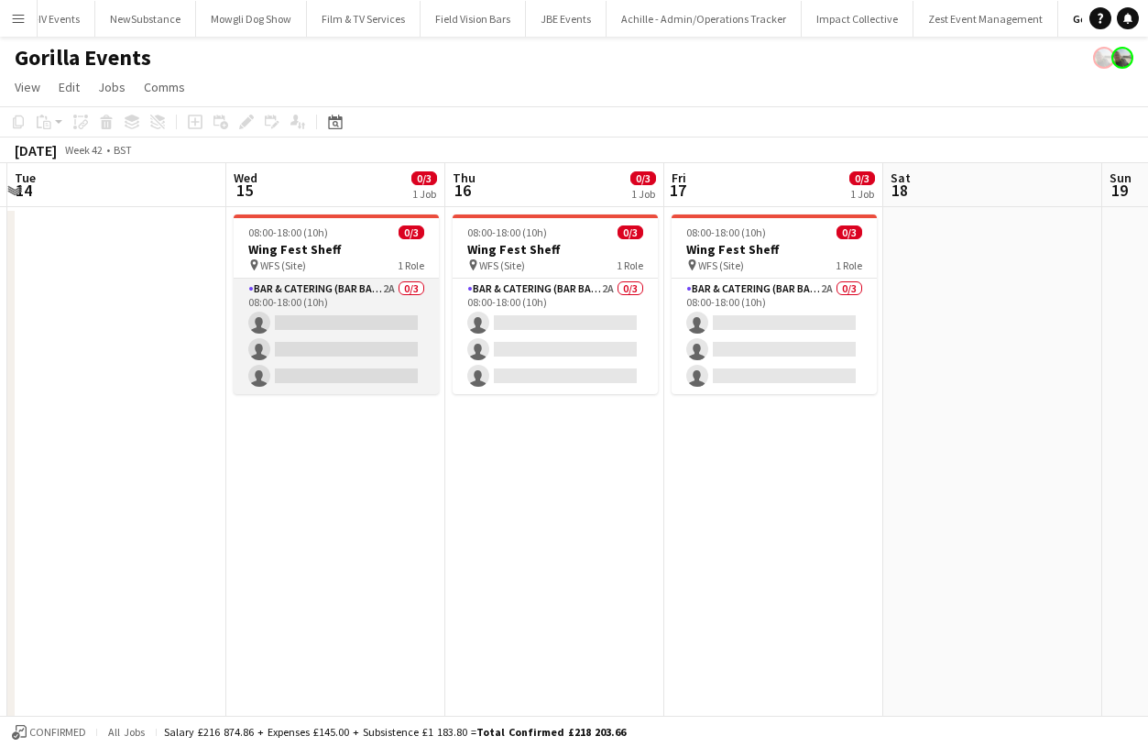
click at [352, 300] on app-card-role "Bar & Catering (Bar Back) 2A 0/3 08:00-18:00 (10h) single-neutral-actions singl…" at bounding box center [336, 336] width 205 height 115
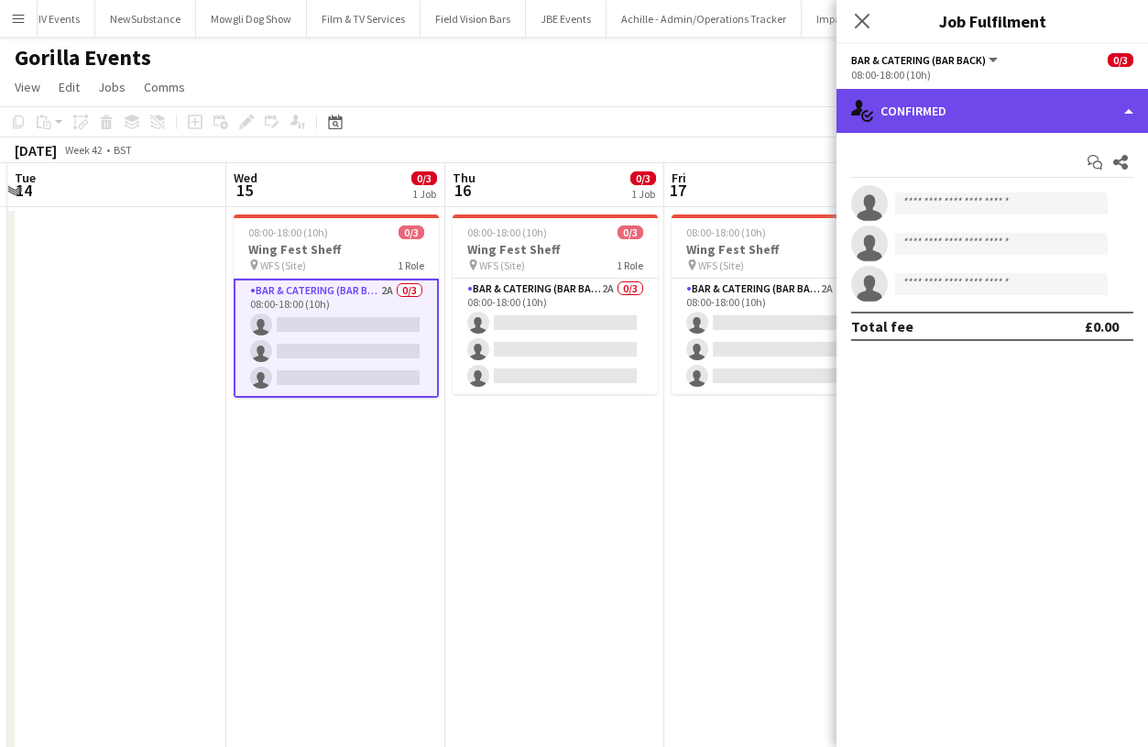
click at [947, 117] on div "single-neutral-actions-check-2 Confirmed" at bounding box center [993, 111] width 312 height 44
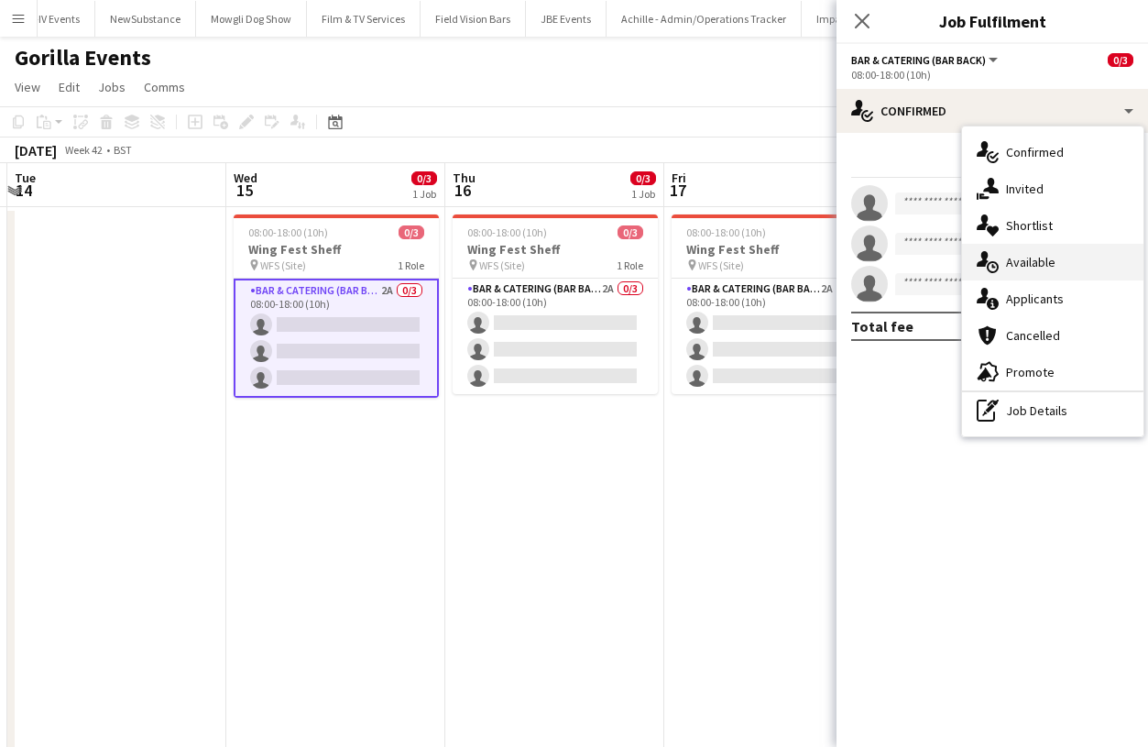
click at [1008, 268] on div "single-neutral-actions-upload Available" at bounding box center [1052, 262] width 181 height 37
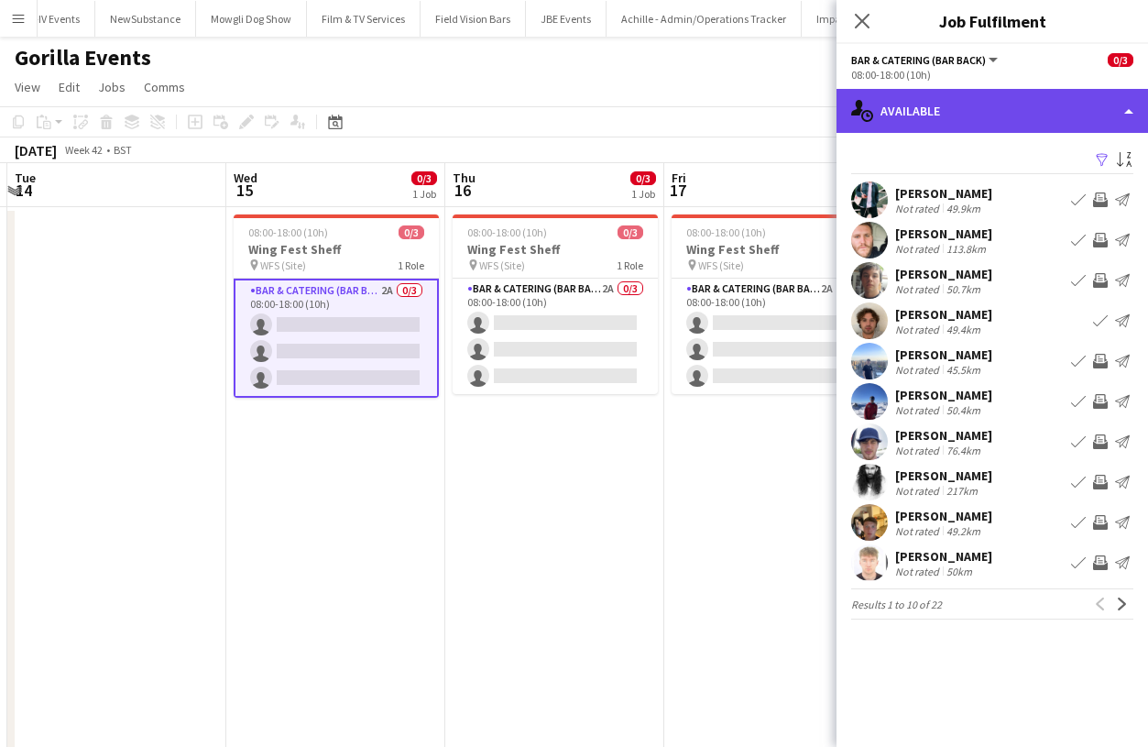
click at [1006, 119] on div "single-neutral-actions-upload Available" at bounding box center [993, 111] width 312 height 44
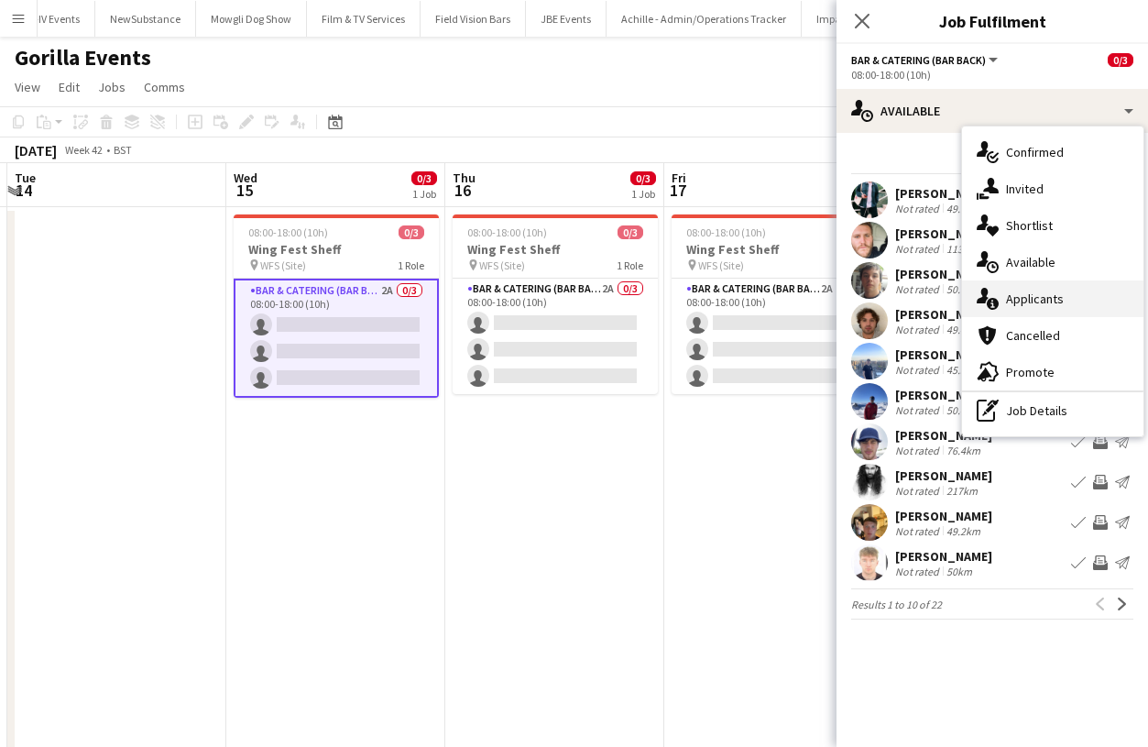
click at [1012, 300] on div "single-neutral-actions-information Applicants" at bounding box center [1052, 298] width 181 height 37
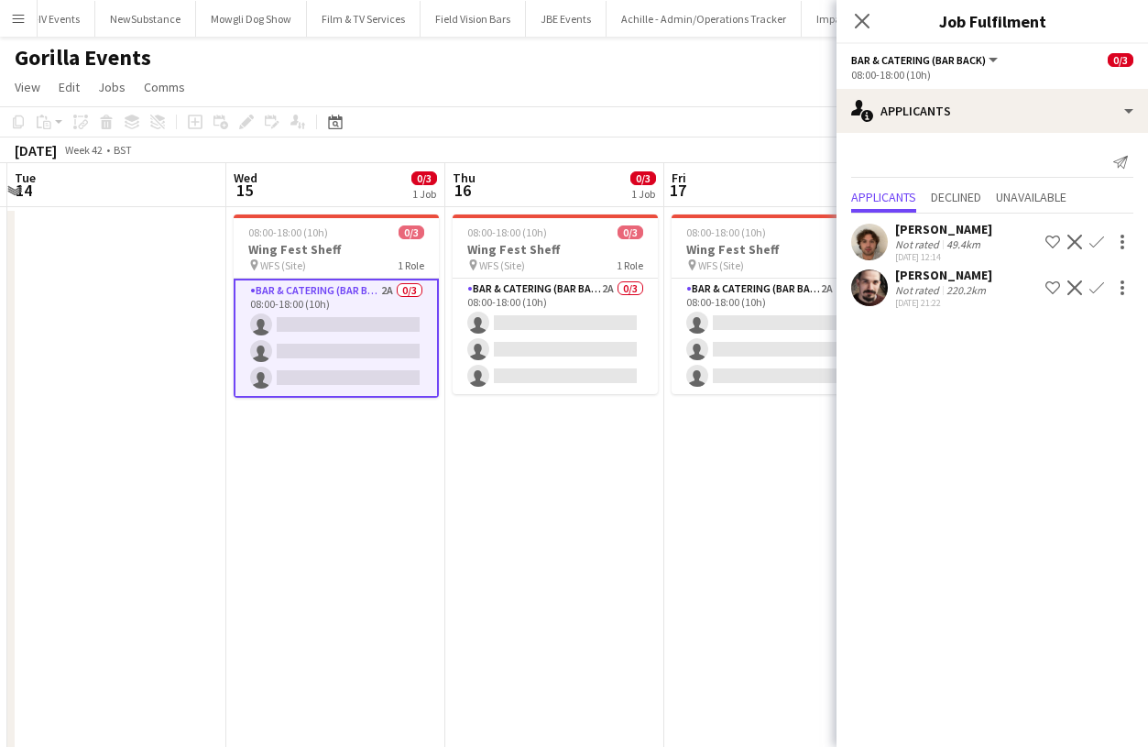
click at [1098, 246] on app-icon "Confirm" at bounding box center [1097, 242] width 15 height 15
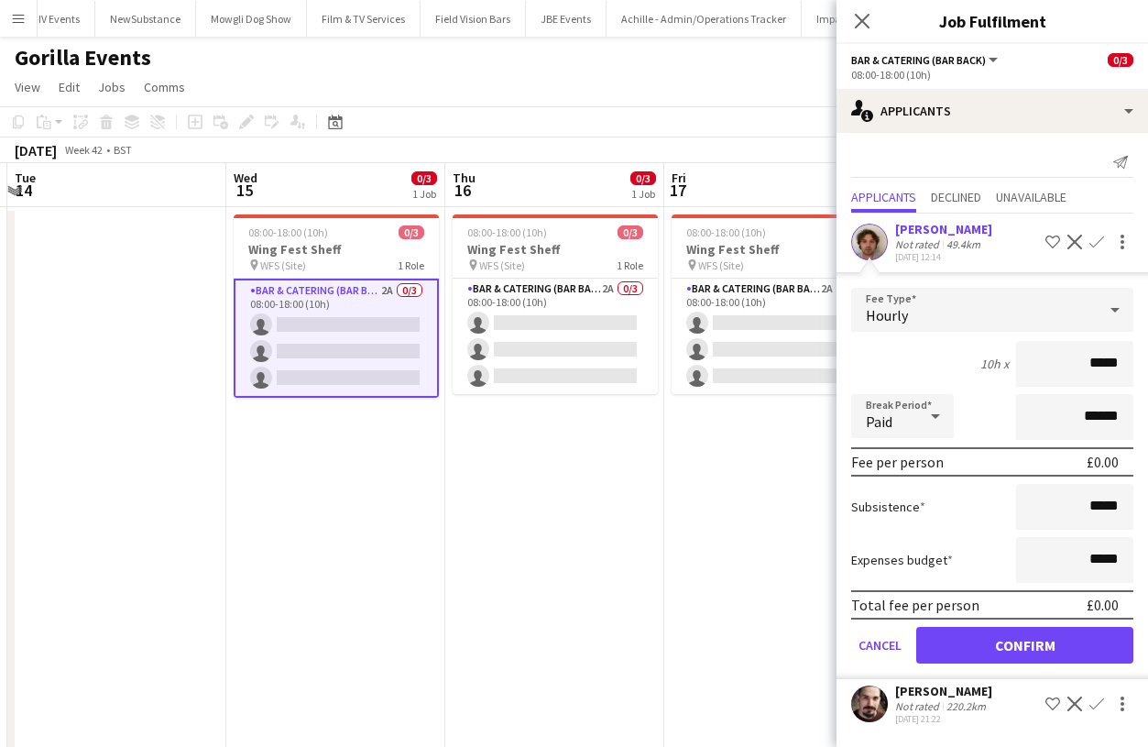
click at [995, 639] on button "Confirm" at bounding box center [1024, 645] width 217 height 37
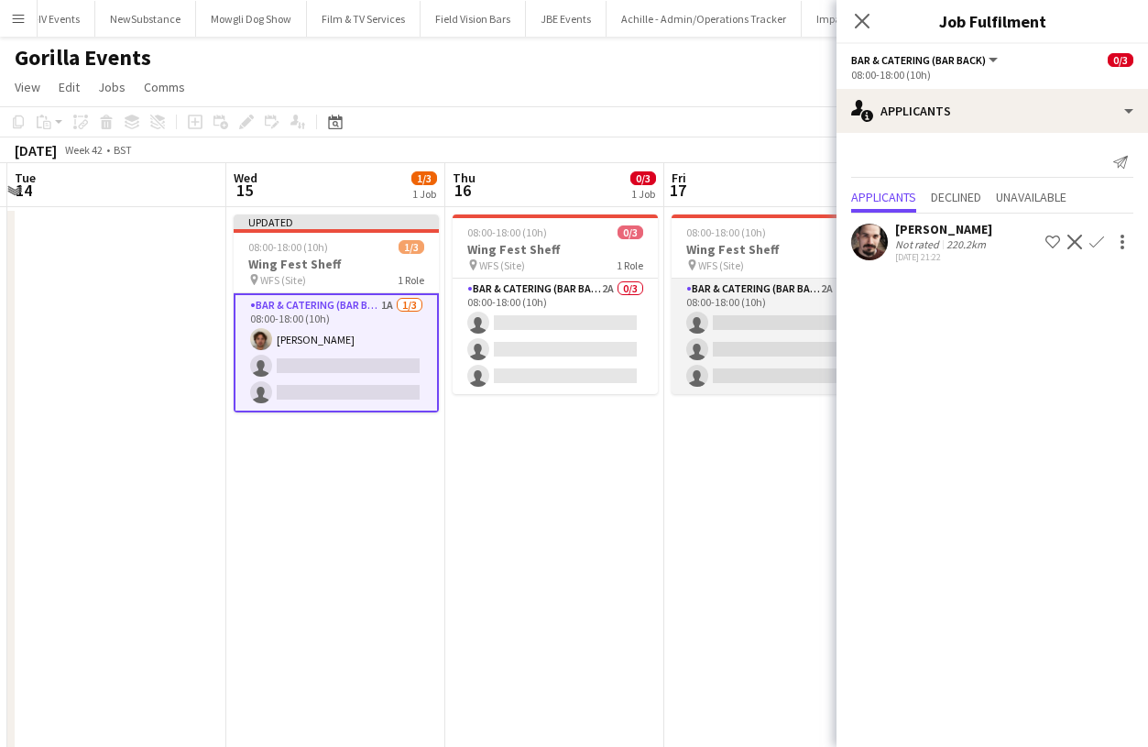
click at [674, 325] on app-card-role "Bar & Catering (Bar Back) 2A 0/3 08:00-18:00 (10h) single-neutral-actions singl…" at bounding box center [774, 336] width 205 height 115
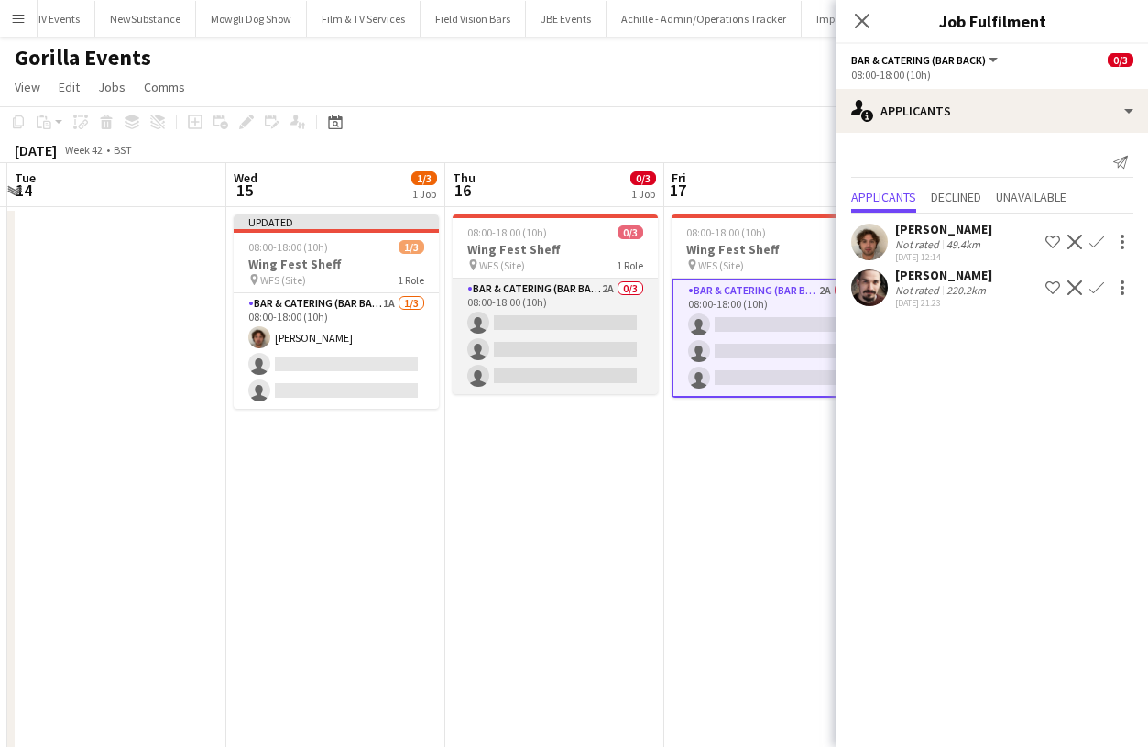
click at [609, 325] on app-card-role "Bar & Catering (Bar Back) 2A 0/3 08:00-18:00 (10h) single-neutral-actions singl…" at bounding box center [555, 336] width 205 height 115
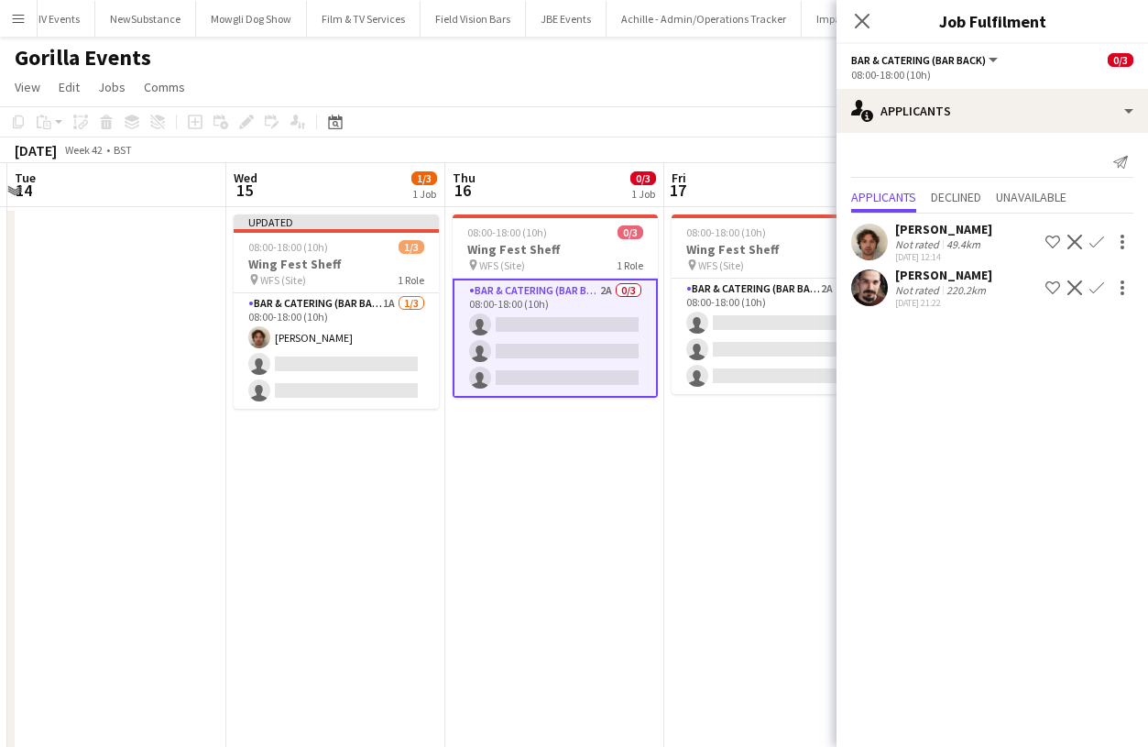
click at [1090, 237] on app-icon "Confirm" at bounding box center [1097, 242] width 15 height 15
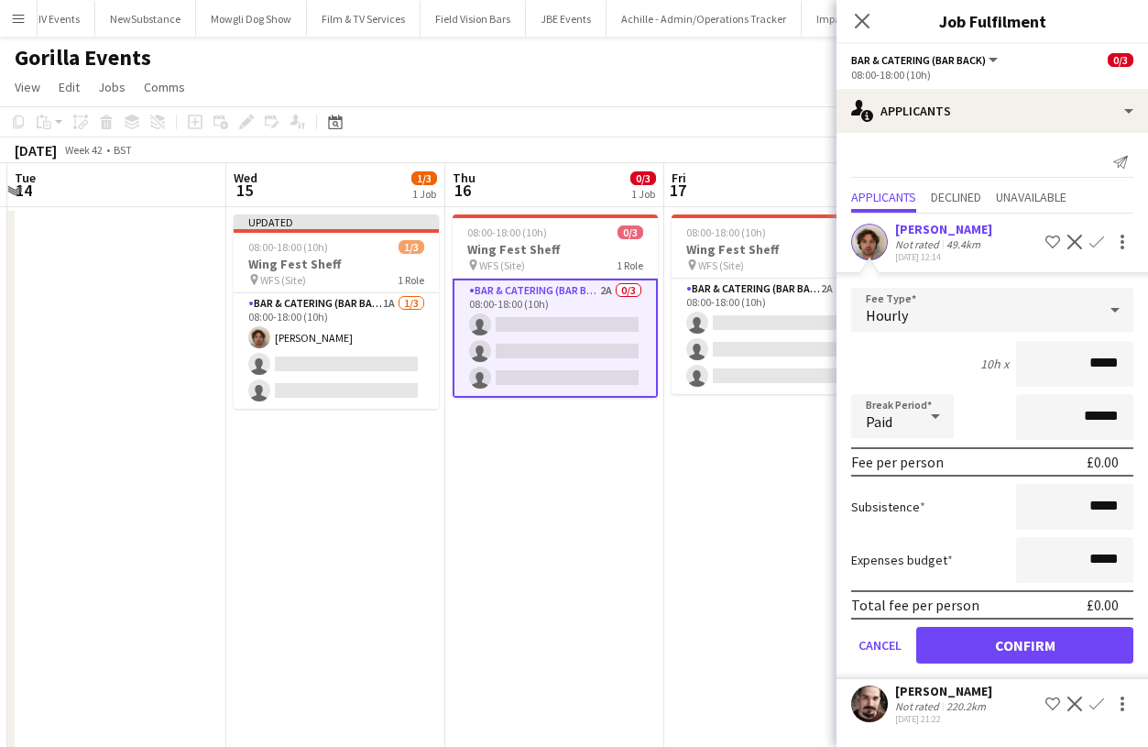
click at [976, 650] on button "Confirm" at bounding box center [1024, 645] width 217 height 37
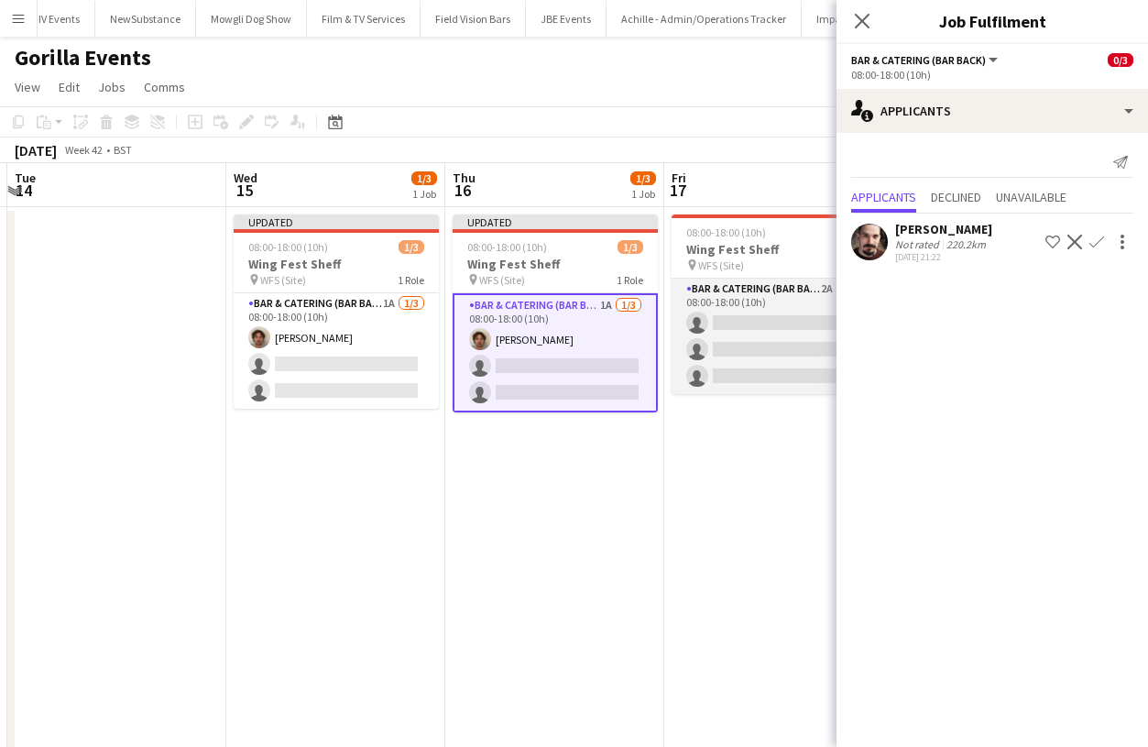
click at [784, 354] on app-card-role "Bar & Catering (Bar Back) 2A 0/3 08:00-18:00 (10h) single-neutral-actions singl…" at bounding box center [774, 336] width 205 height 115
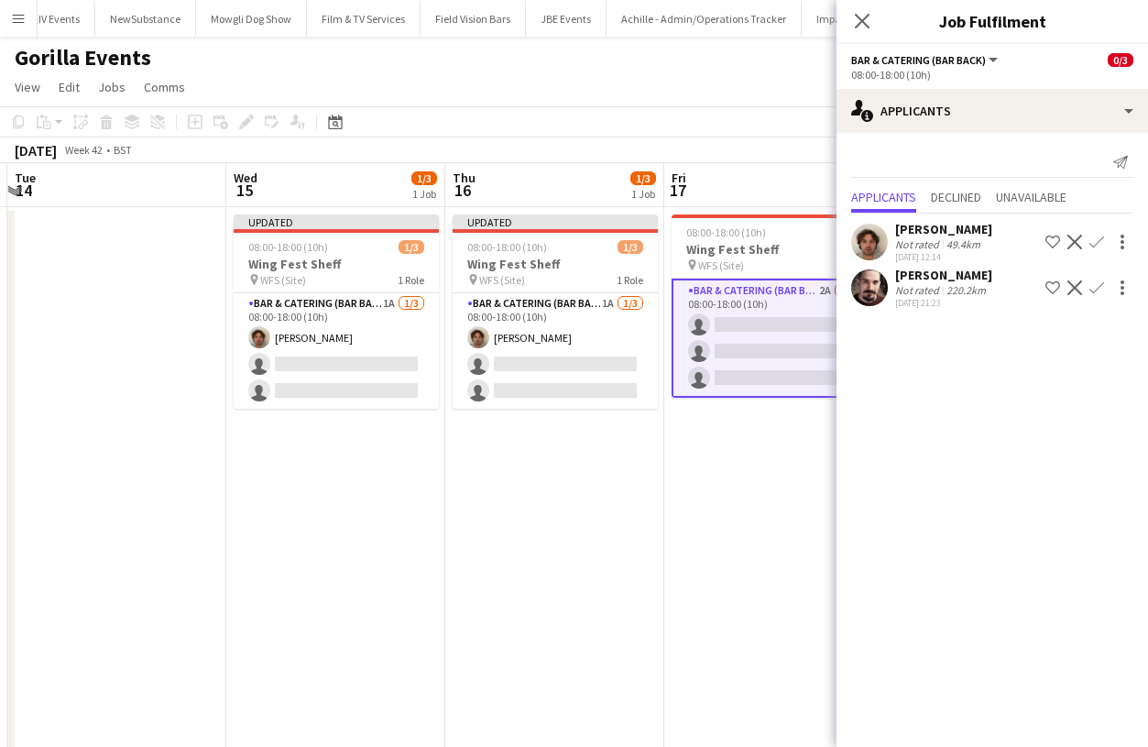
click at [1094, 238] on app-icon "Confirm" at bounding box center [1097, 242] width 15 height 15
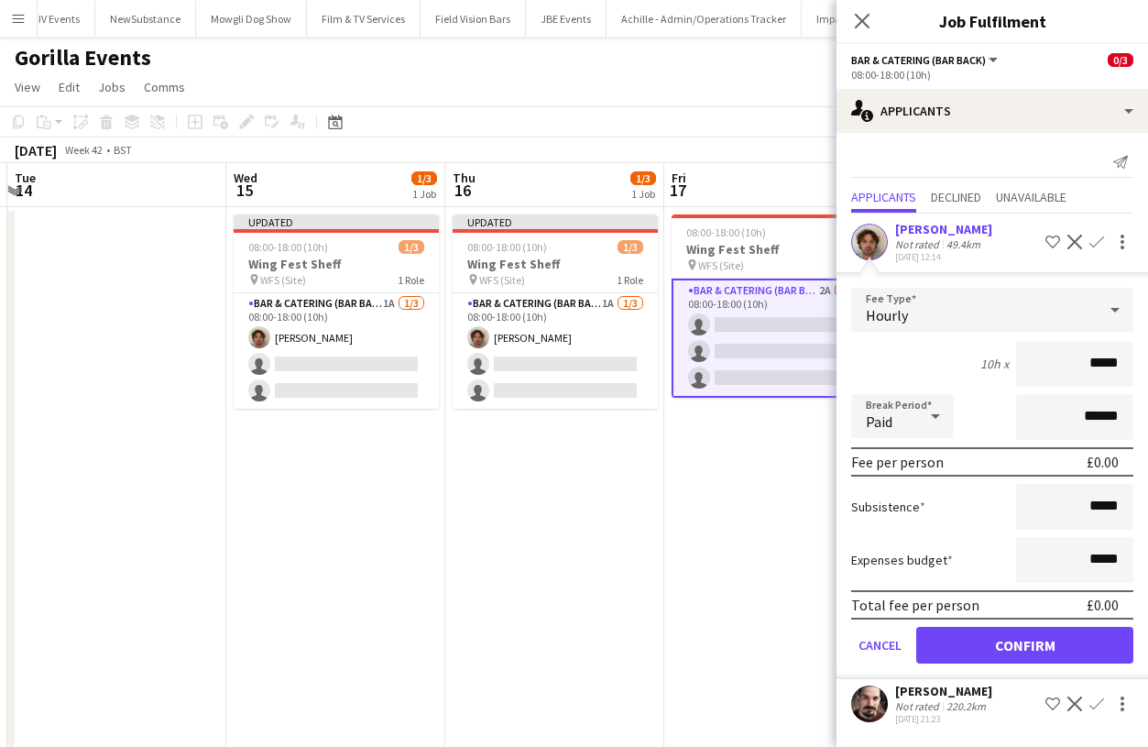
click at [1012, 642] on button "Confirm" at bounding box center [1024, 645] width 217 height 37
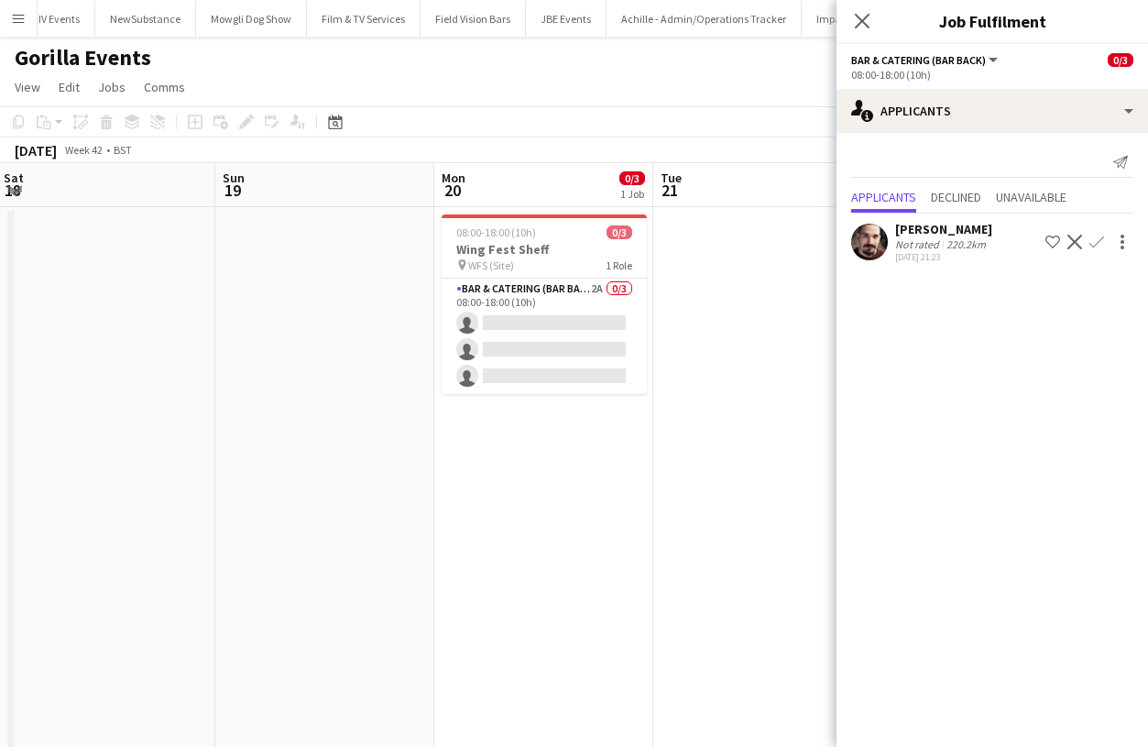
scroll to position [0, 671]
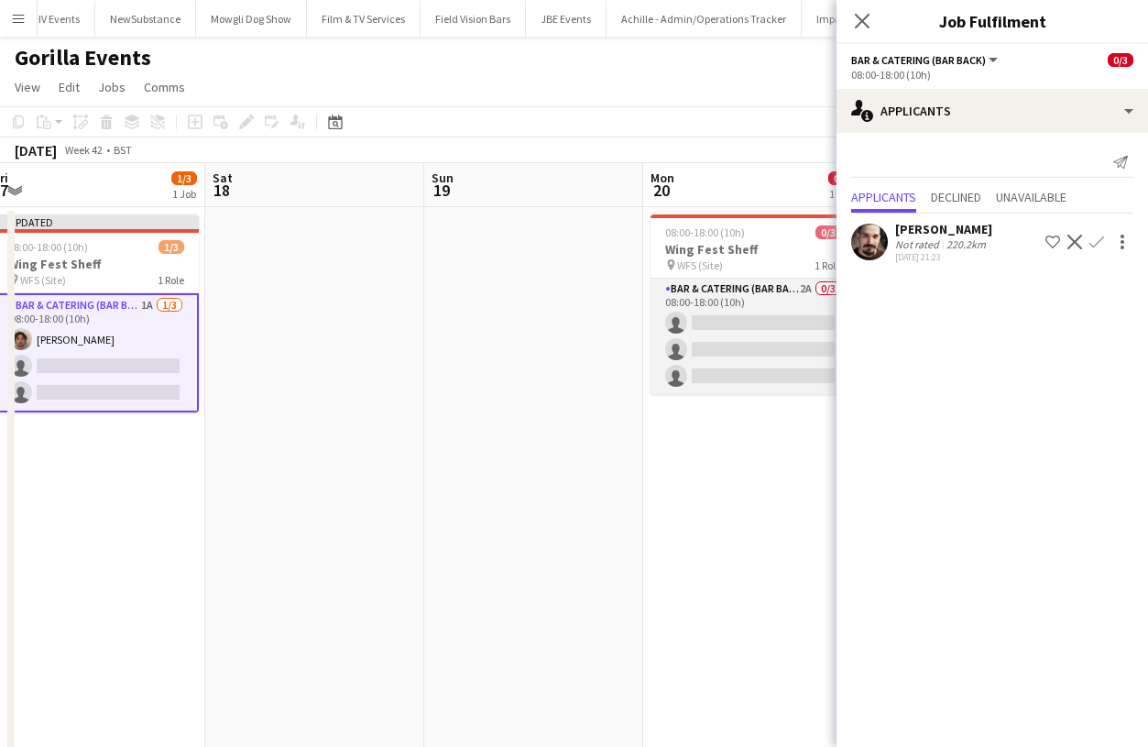
click at [670, 313] on app-card-role "Bar & Catering (Bar Back) 2A 0/3 08:00-18:00 (10h) single-neutral-actions singl…" at bounding box center [753, 336] width 205 height 115
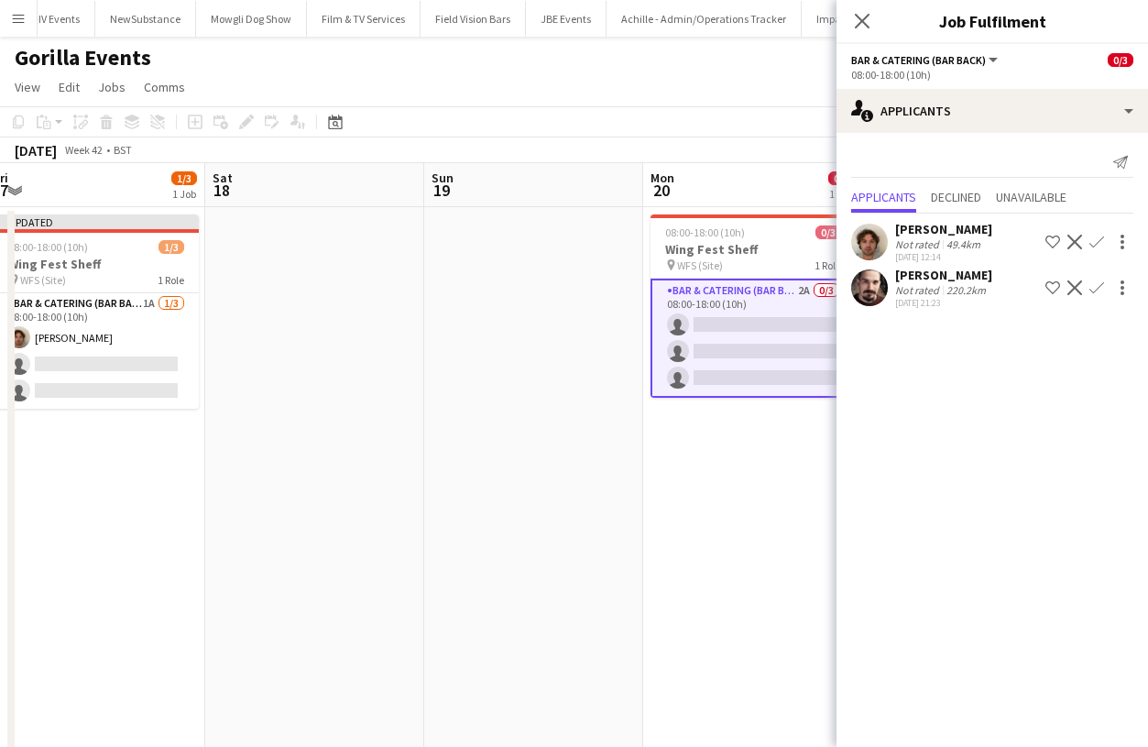
click at [1096, 249] on button "Confirm" at bounding box center [1097, 242] width 22 height 22
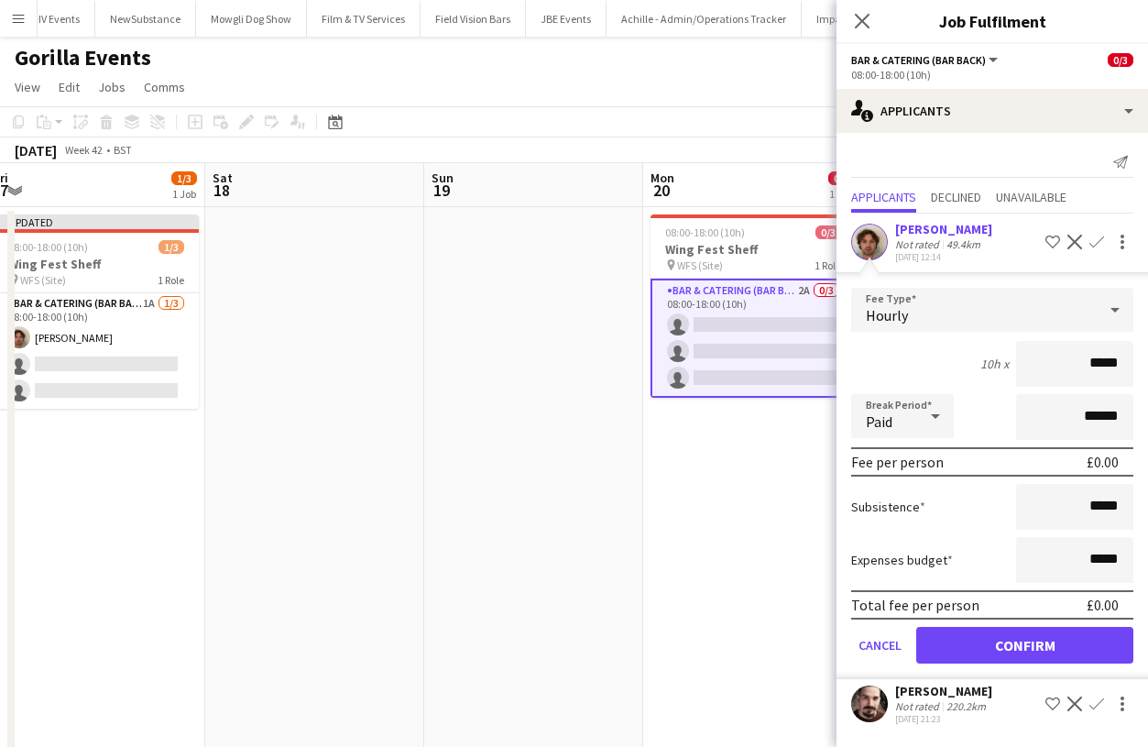
click at [1013, 637] on button "Confirm" at bounding box center [1024, 645] width 217 height 37
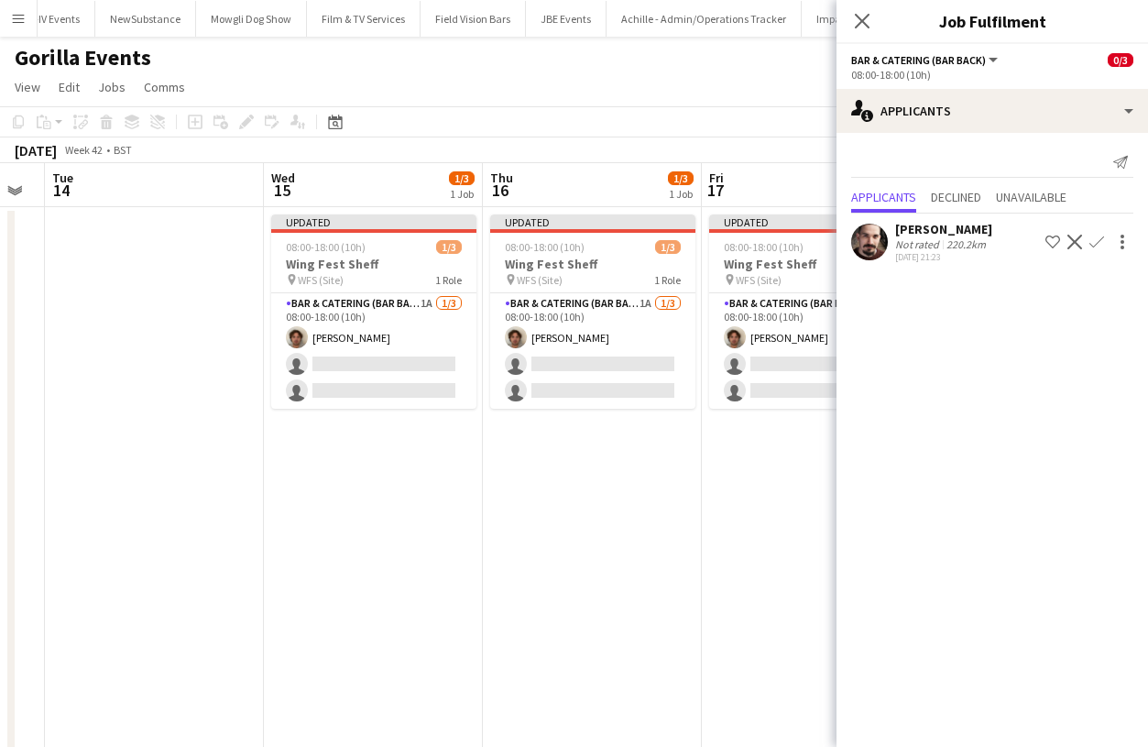
scroll to position [0, 463]
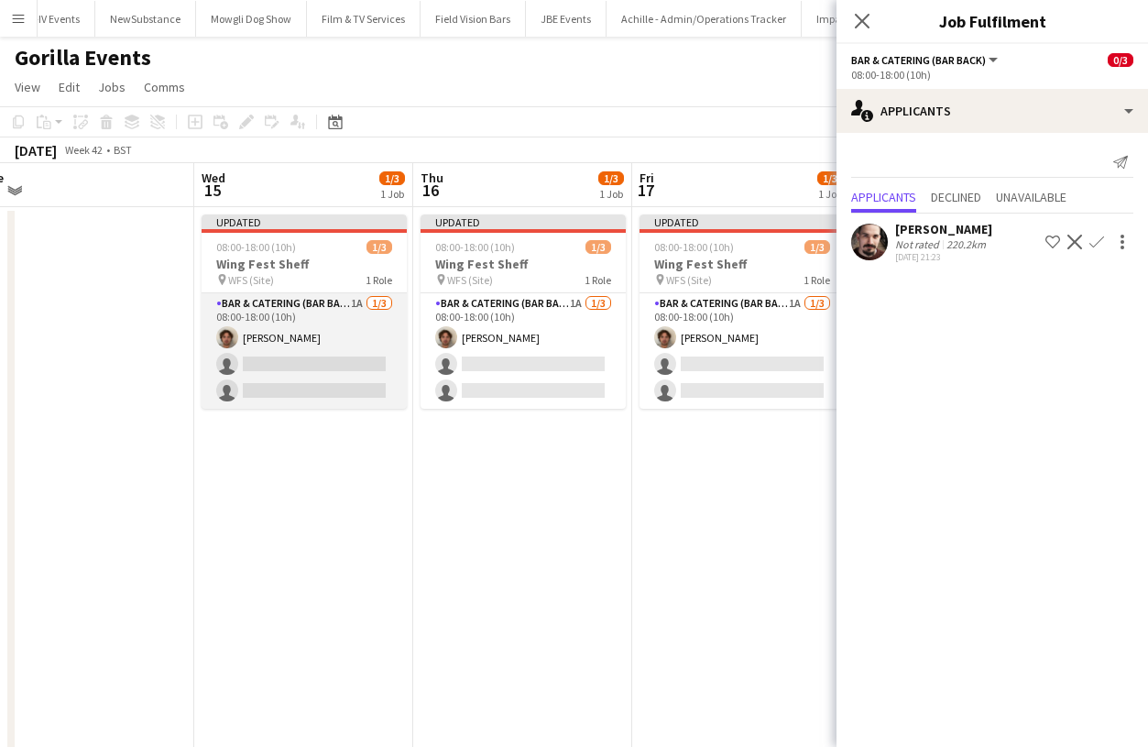
click at [288, 352] on app-card-role "Bar & Catering (Bar Back) 1A 1/3 08:00-18:00 (10h) Ben Heighway single-neutral-…" at bounding box center [304, 350] width 205 height 115
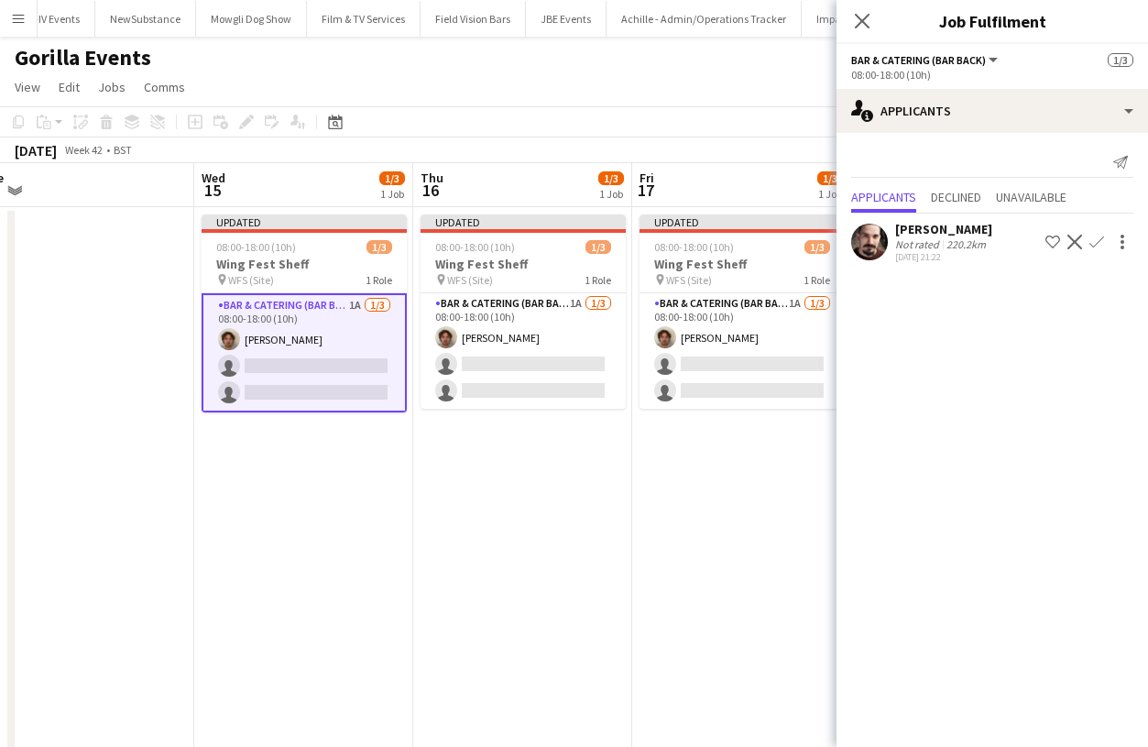
click at [856, 8] on div "Close pop-in" at bounding box center [862, 21] width 51 height 42
click at [861, 19] on icon at bounding box center [861, 20] width 17 height 17
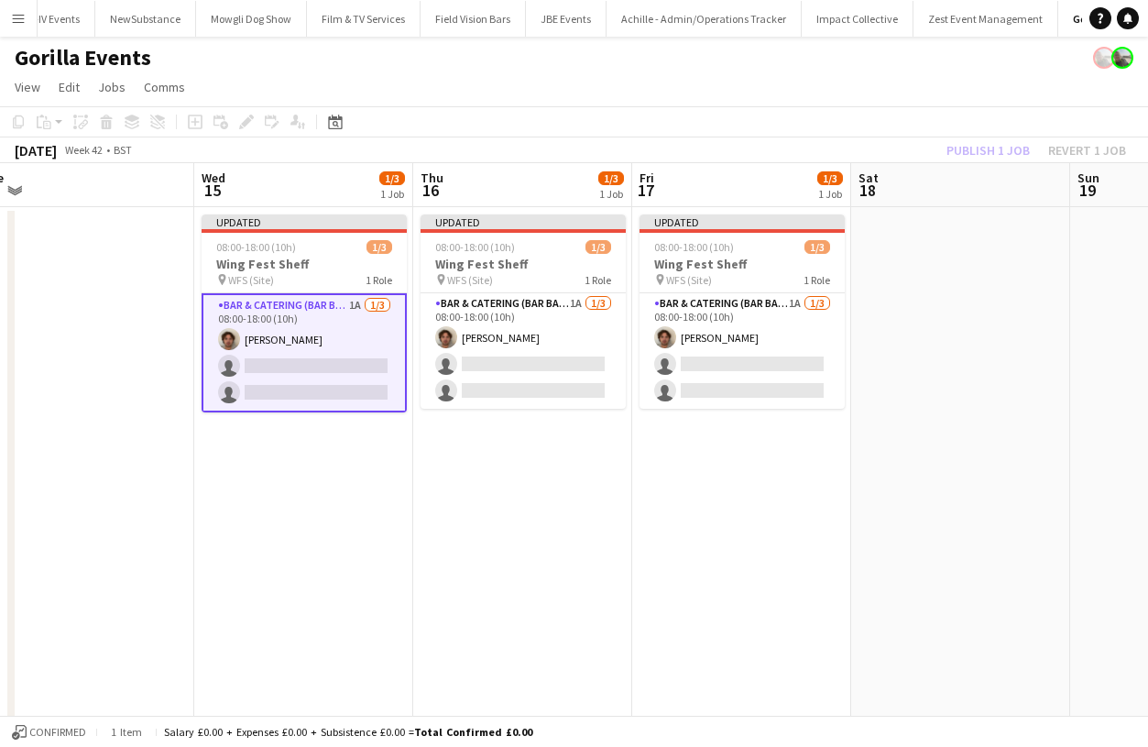
click at [961, 105] on app-page-menu "View Day view expanded Day view collapsed Month view Date picker Jump to today …" at bounding box center [574, 88] width 1148 height 35
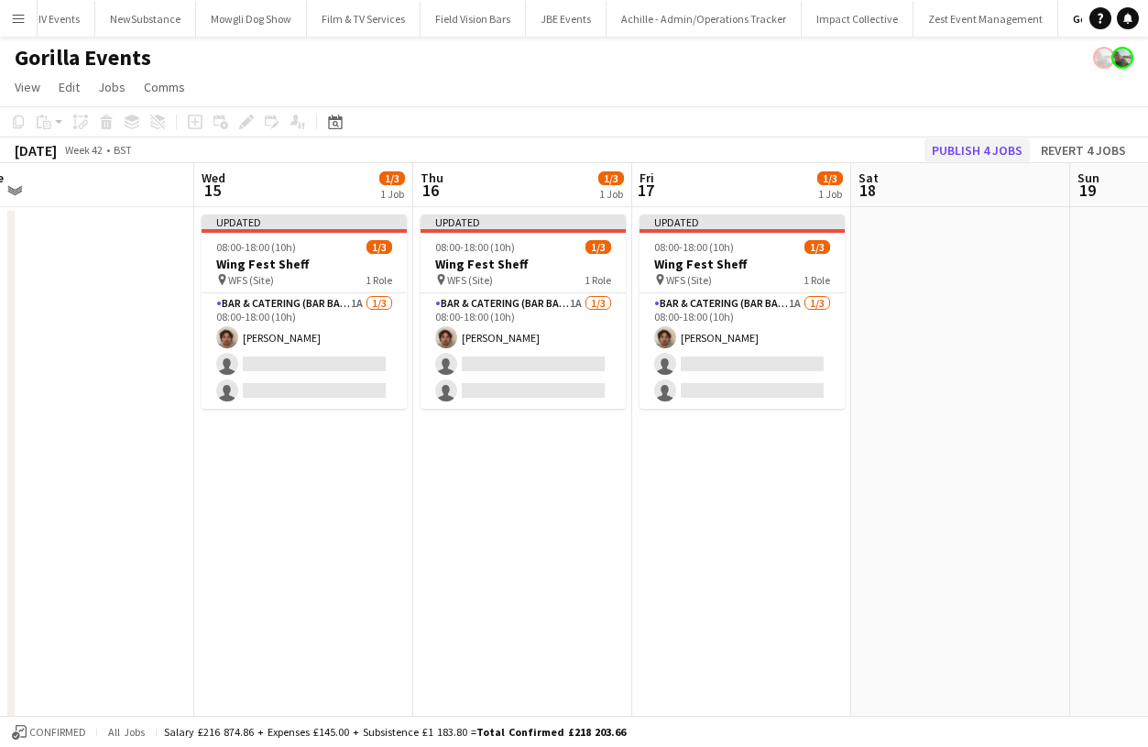
click at [961, 157] on button "Publish 4 jobs" at bounding box center [977, 150] width 105 height 24
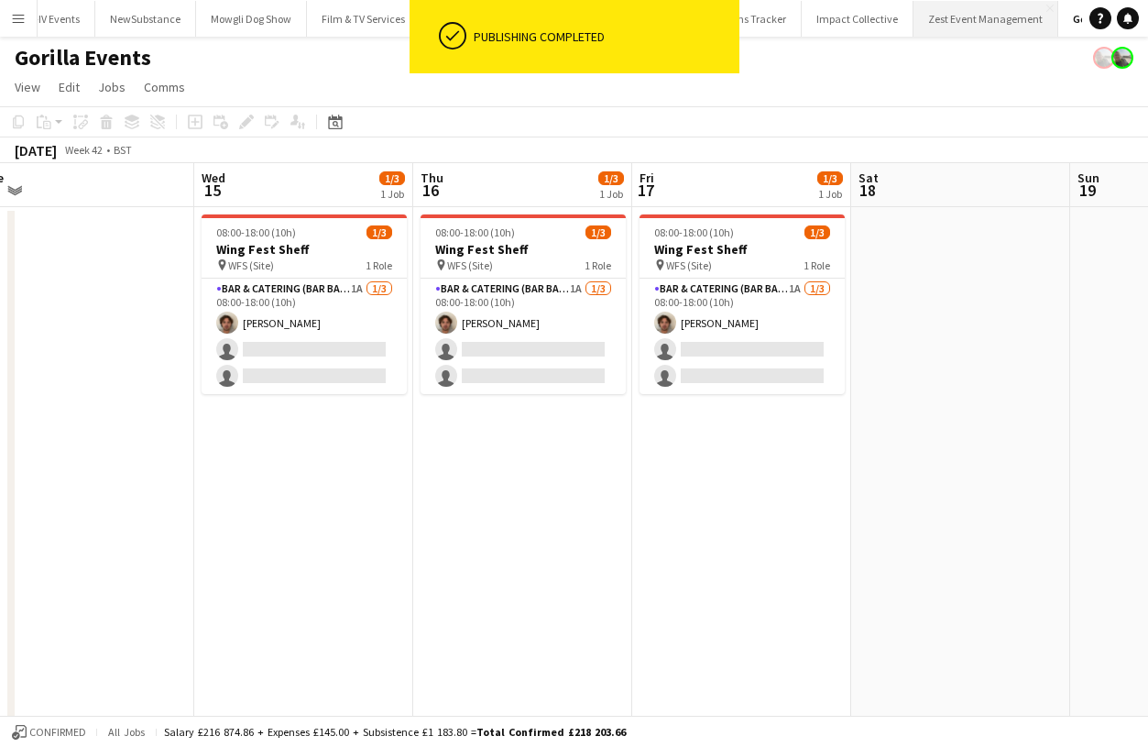
click at [914, 19] on button "Zest Event Management Close" at bounding box center [986, 19] width 145 height 36
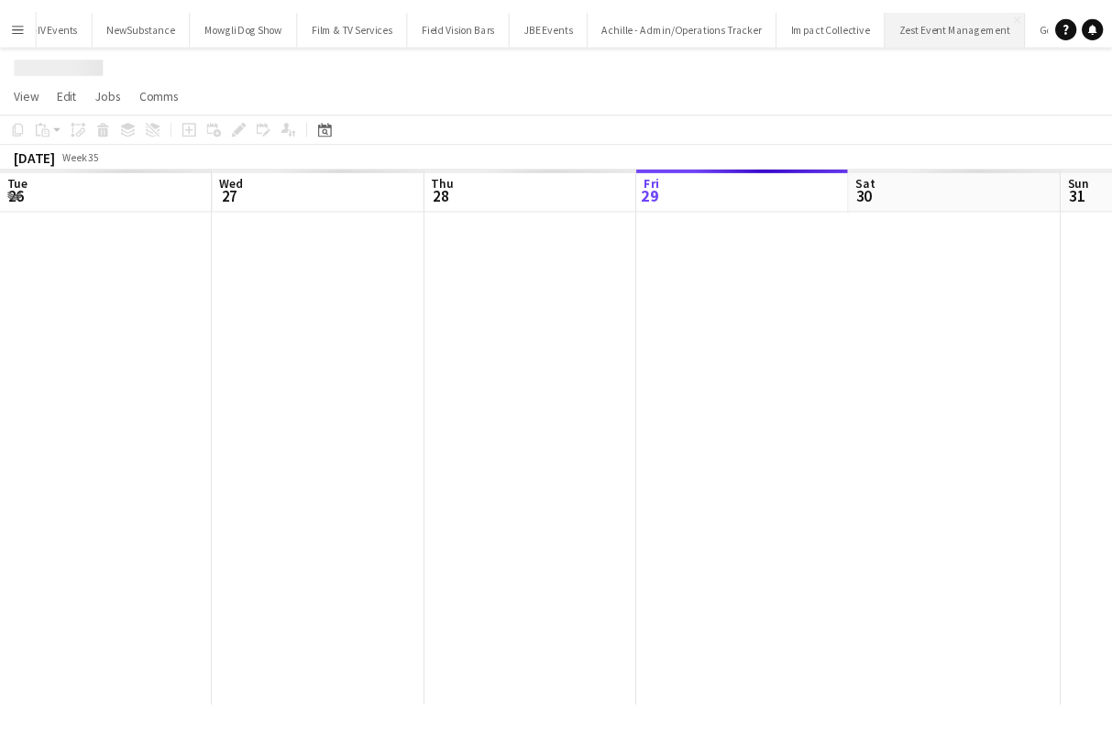
scroll to position [0, 438]
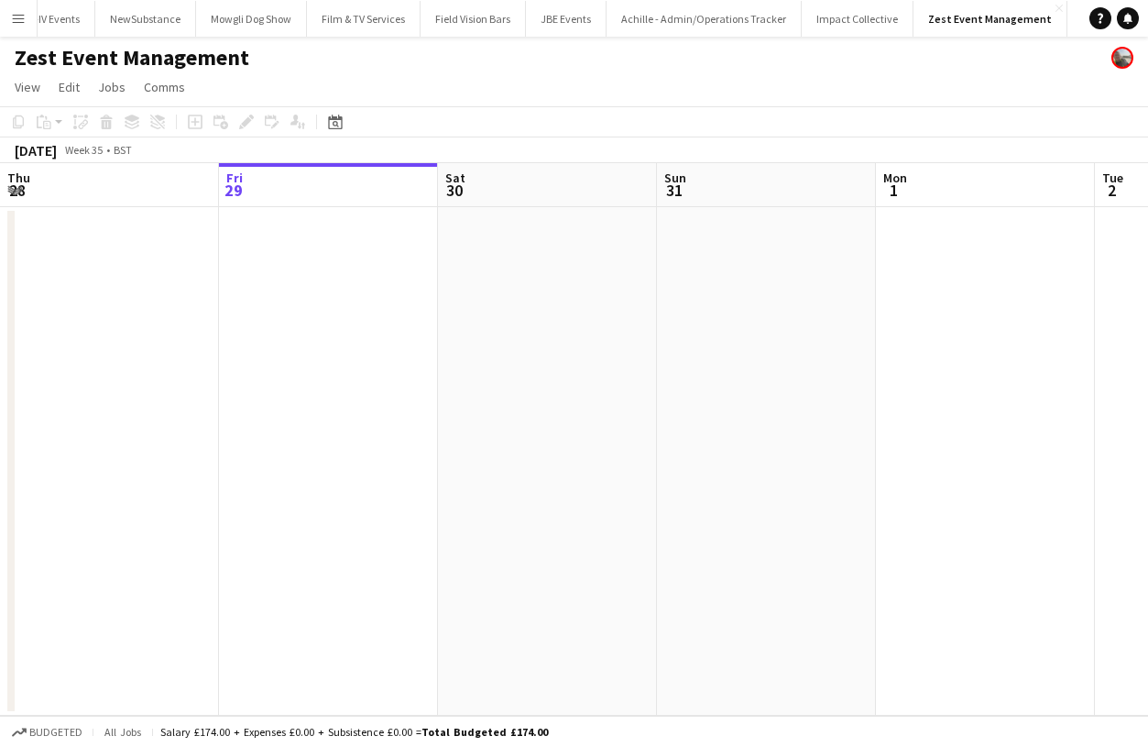
click at [195, 71] on app-page-menu "View Day view expanded Day view collapsed Month view Date picker Jump to today …" at bounding box center [574, 88] width 1148 height 35
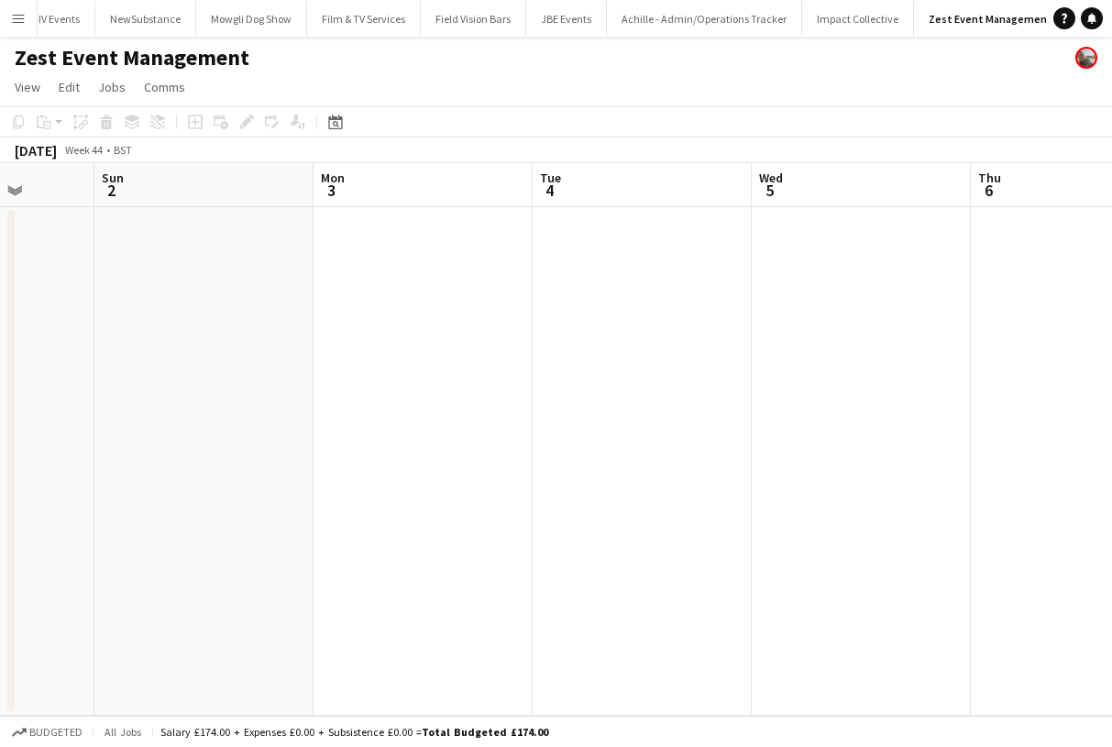
scroll to position [0, 561]
click at [664, 299] on app-date-cell at bounding box center [643, 461] width 219 height 509
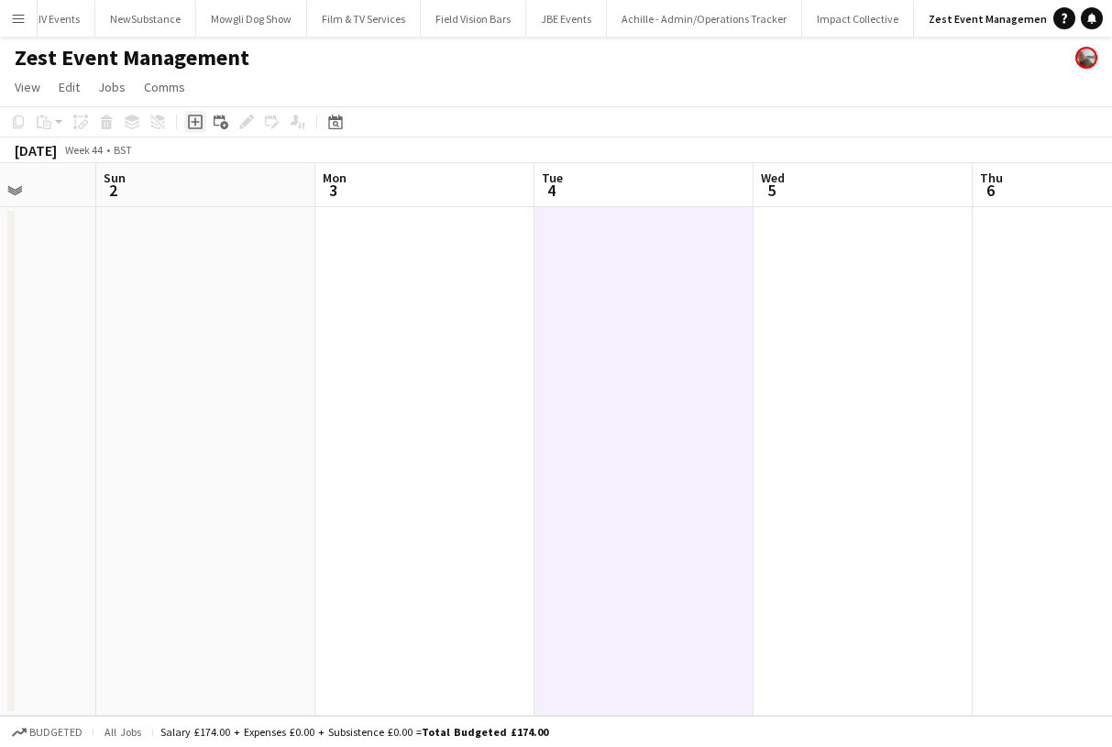
click at [192, 115] on icon "Add job" at bounding box center [195, 122] width 15 height 15
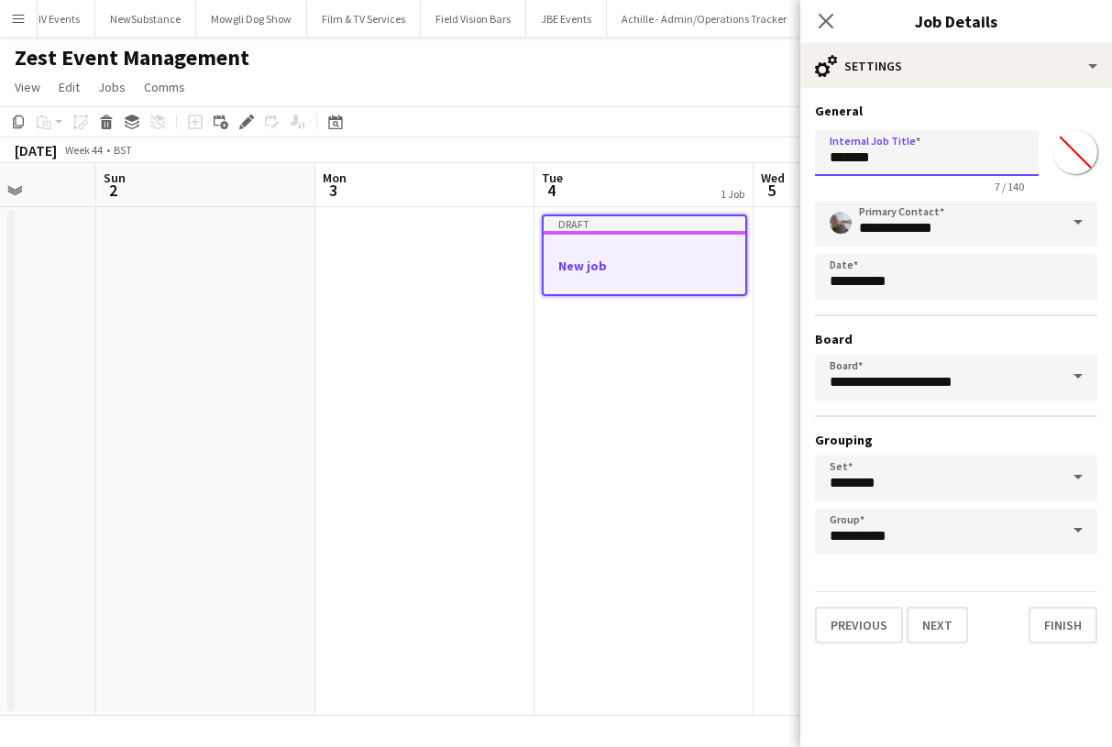
drag, startPoint x: 901, startPoint y: 157, endPoint x: 567, endPoint y: 135, distance: 334.3
click at [567, 135] on body "Menu Boards Boards Boards All jobs Status Workforce Workforce My Workforce Recr…" at bounding box center [556, 373] width 1112 height 747
type input "**********"
click at [938, 624] on button "Next" at bounding box center [936, 625] width 61 height 37
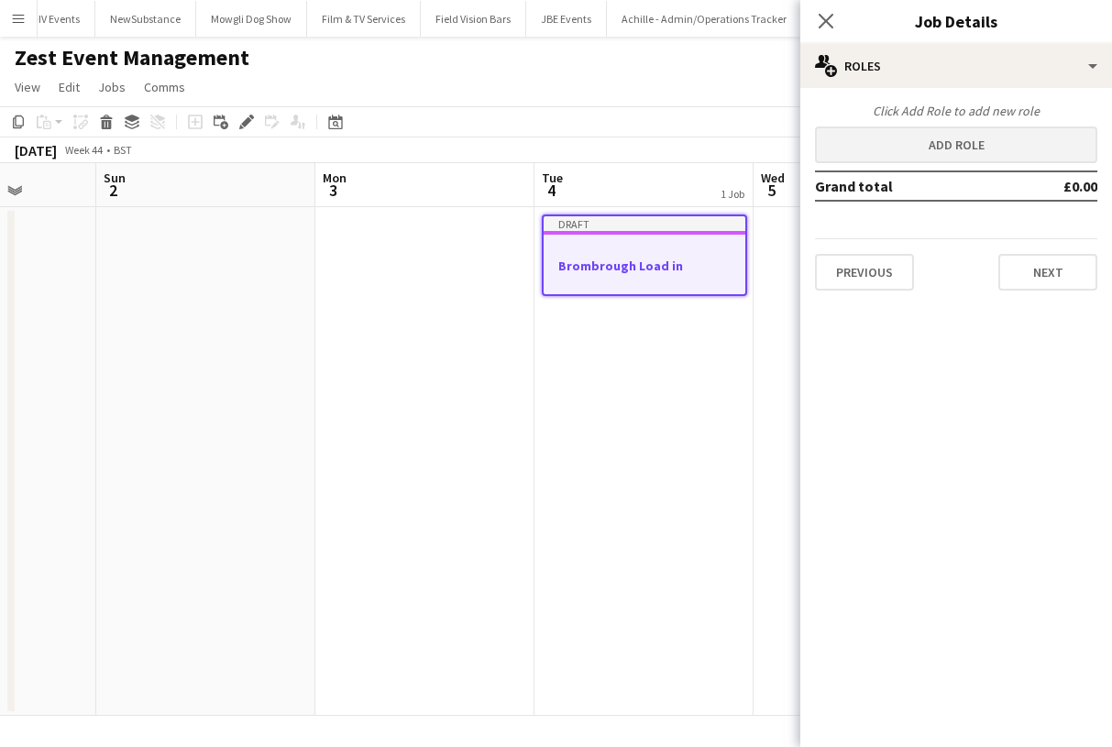
click at [883, 142] on button "Add role" at bounding box center [956, 144] width 282 height 37
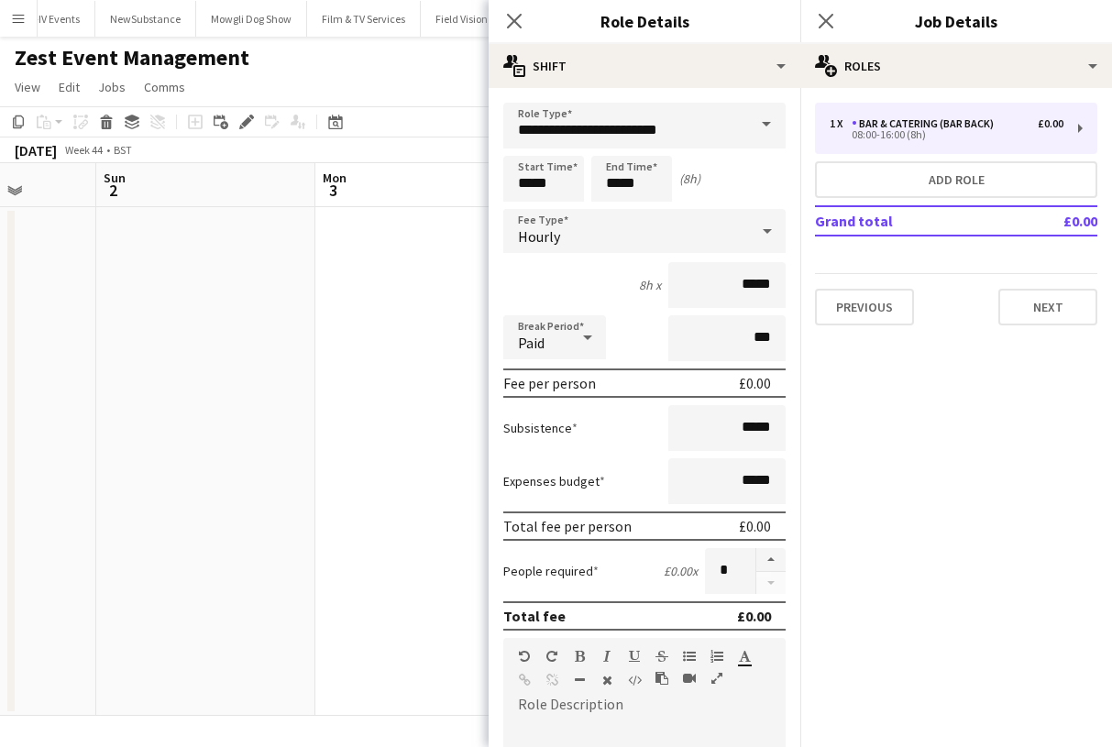
click at [752, 133] on span at bounding box center [766, 125] width 38 height 44
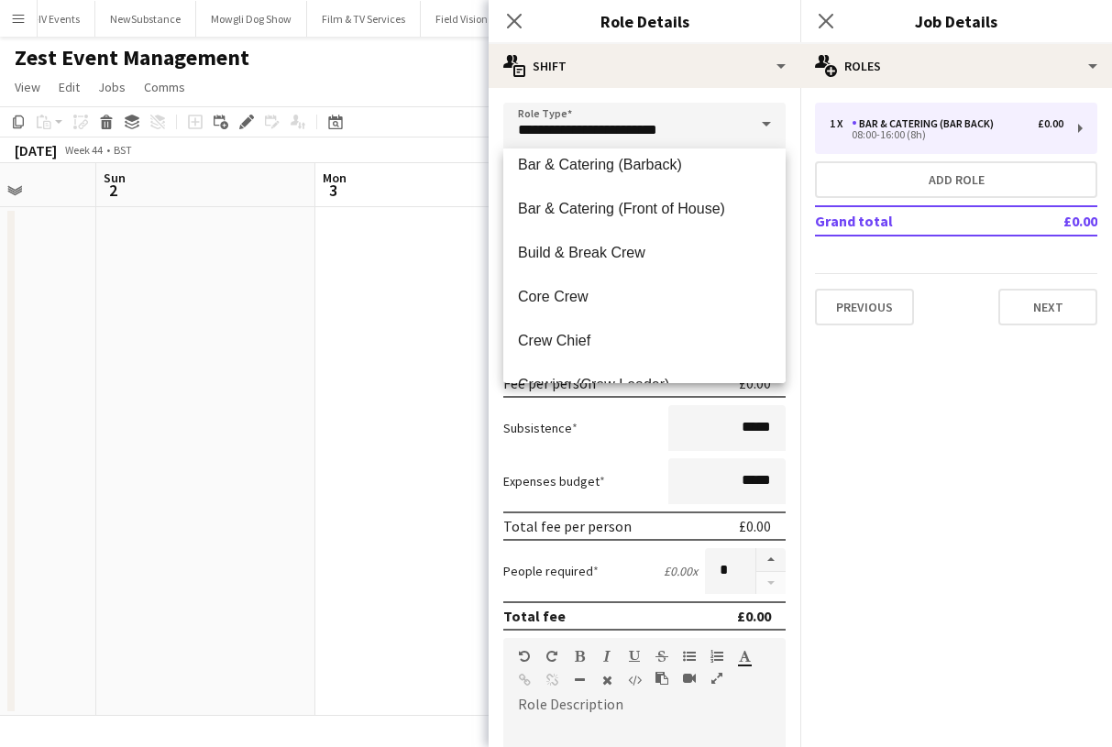
scroll to position [148, 0]
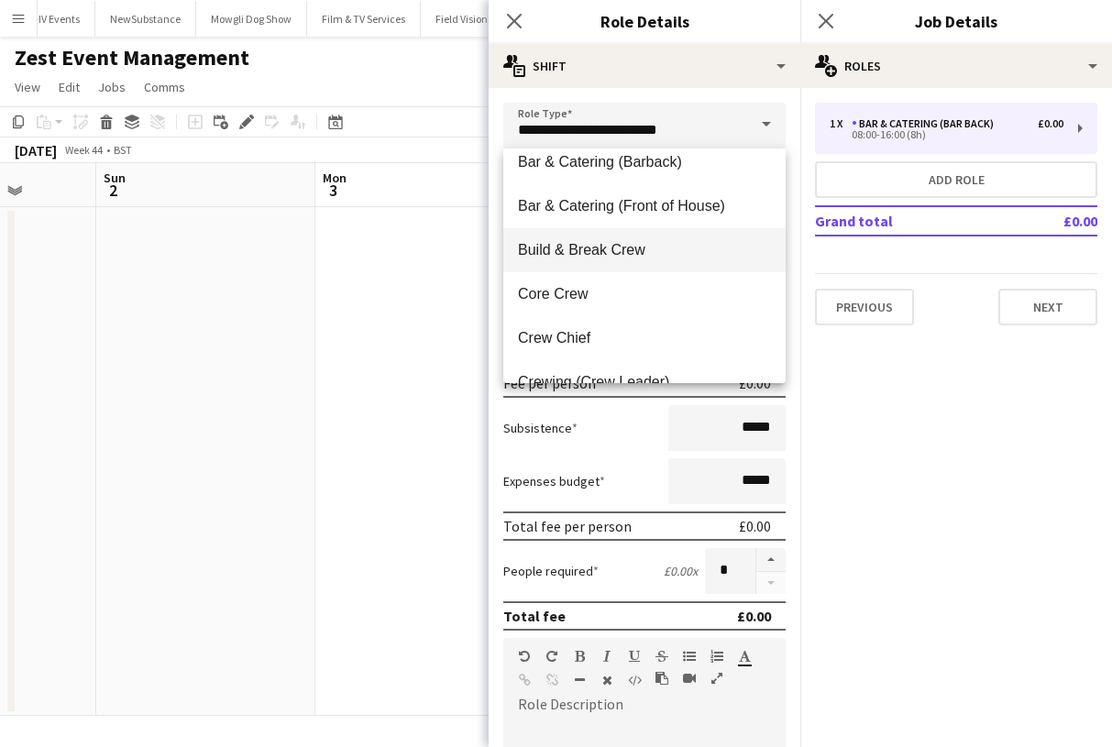
click at [671, 258] on span "Build & Break Crew" at bounding box center [644, 249] width 253 height 17
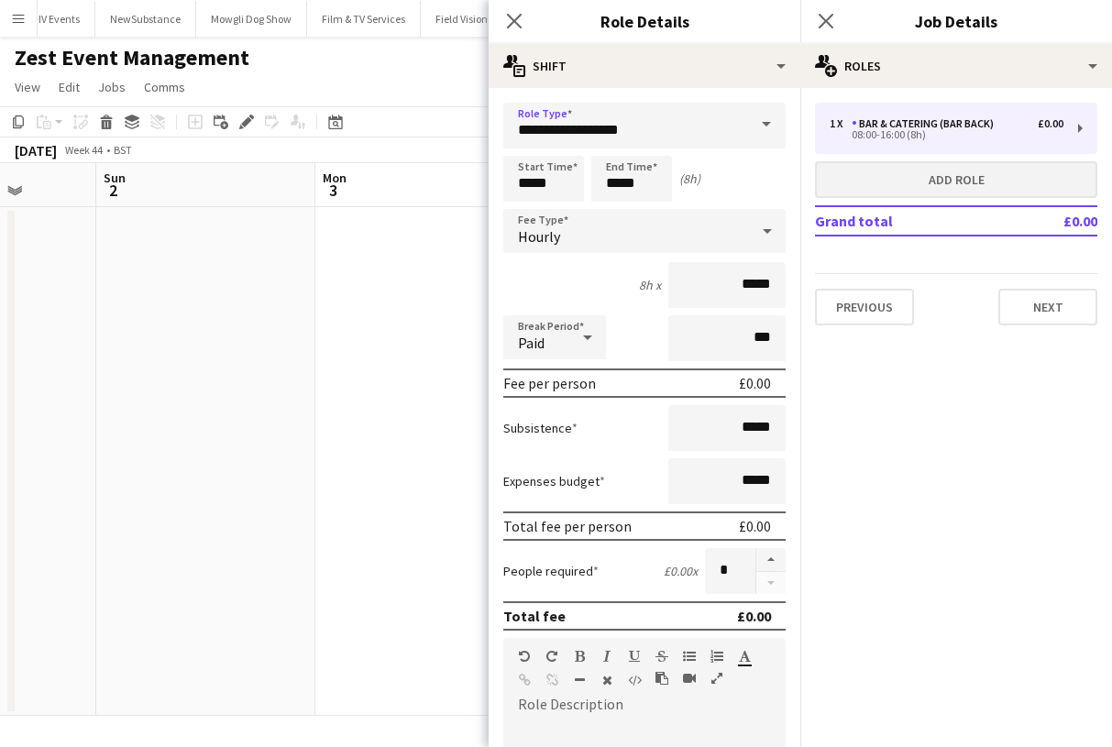
click at [934, 171] on button "Add role" at bounding box center [956, 179] width 282 height 37
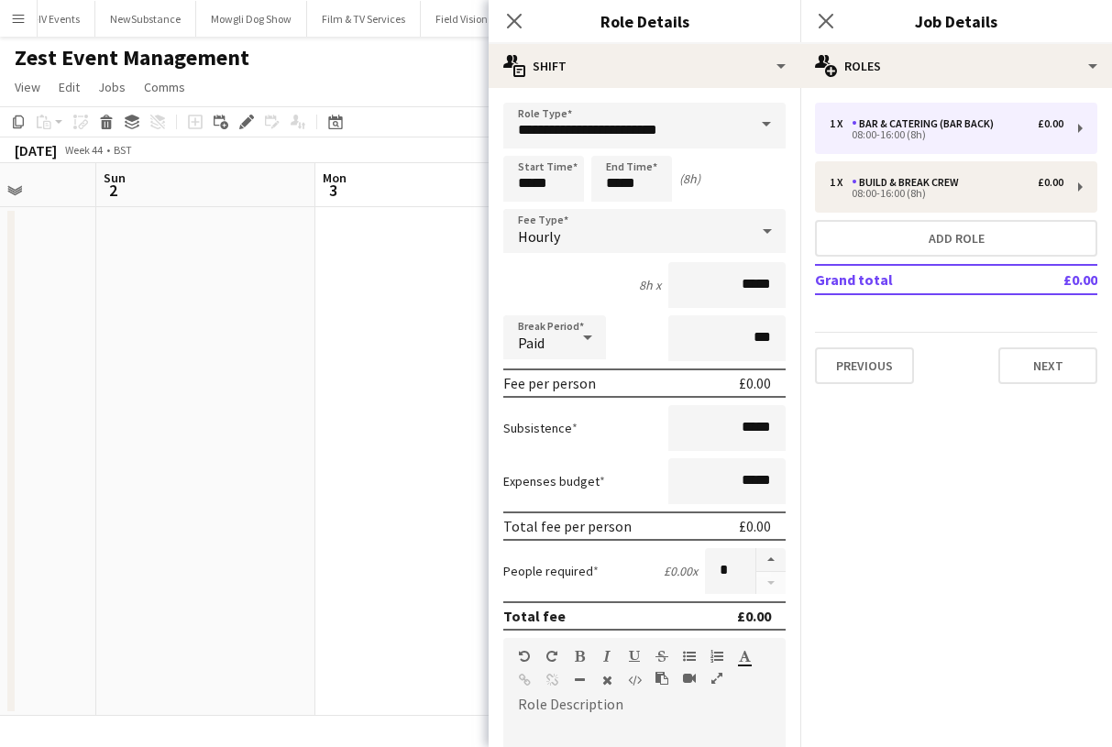
click at [770, 130] on span at bounding box center [766, 125] width 38 height 44
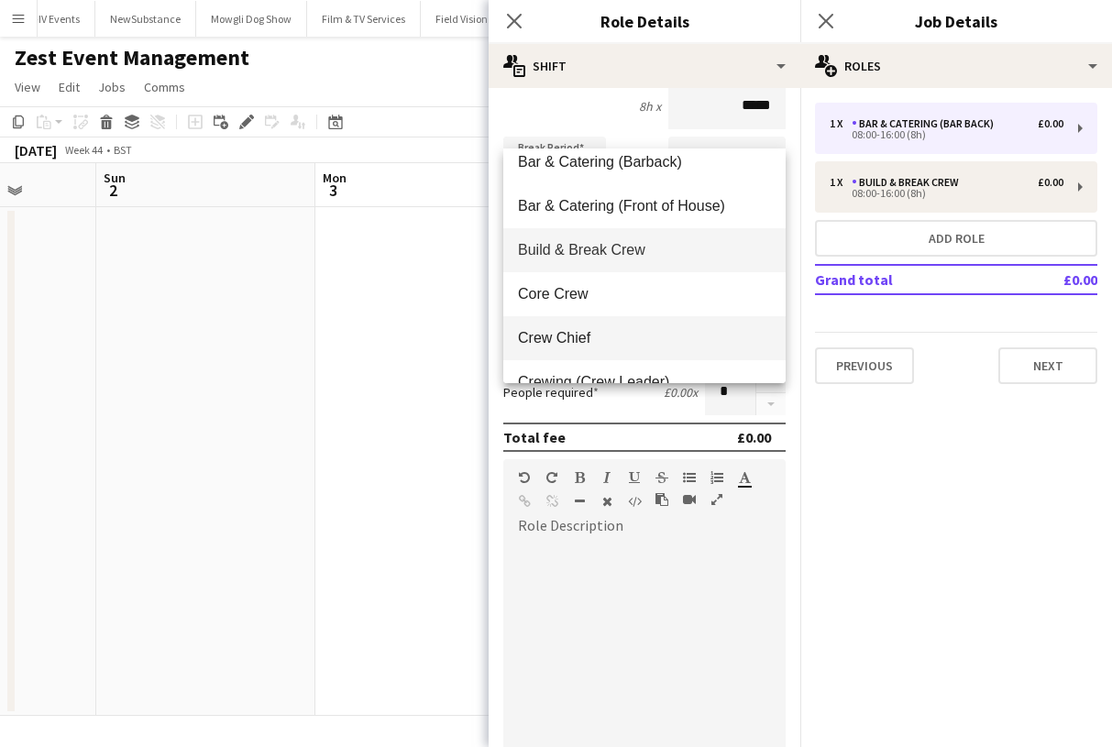
click at [571, 349] on mat-option "Crew Chief" at bounding box center [644, 338] width 282 height 44
type input "**********"
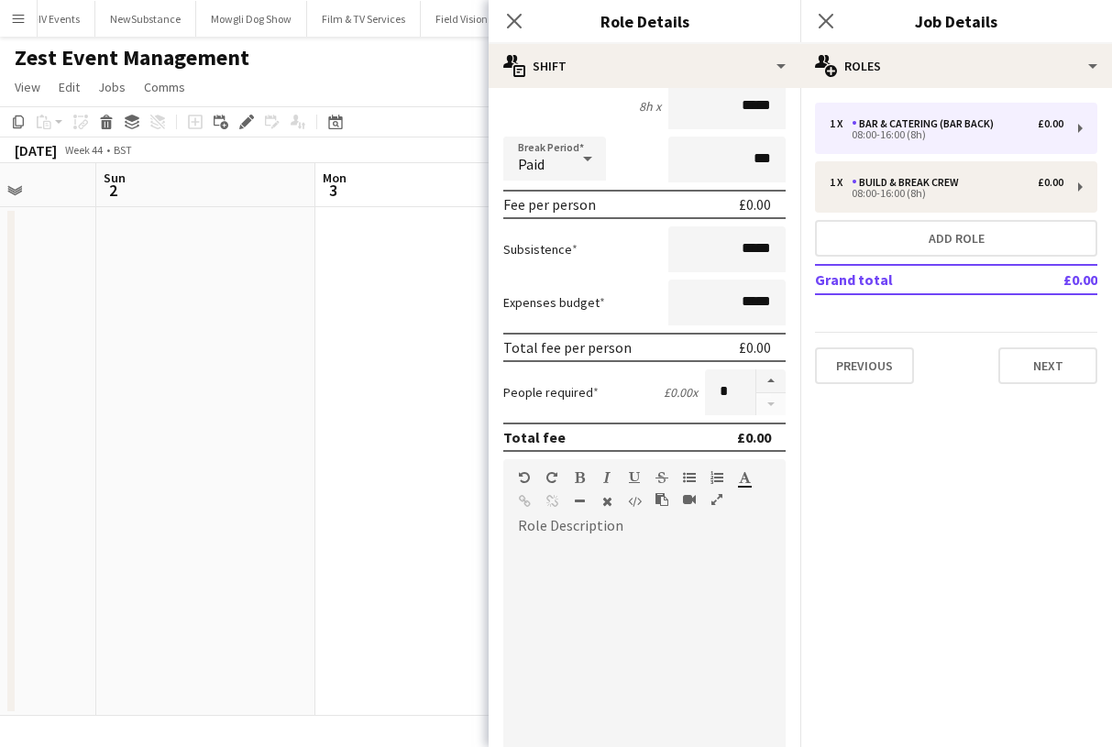
scroll to position [0, 0]
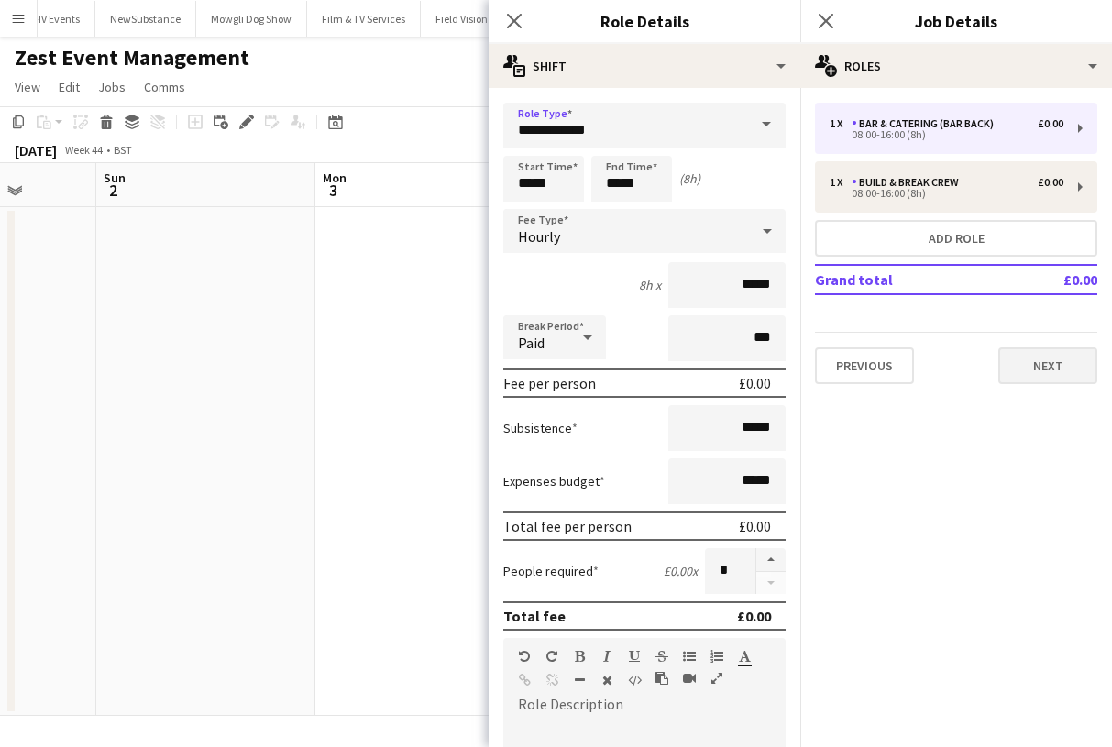
click at [1056, 369] on button "Next" at bounding box center [1047, 365] width 99 height 37
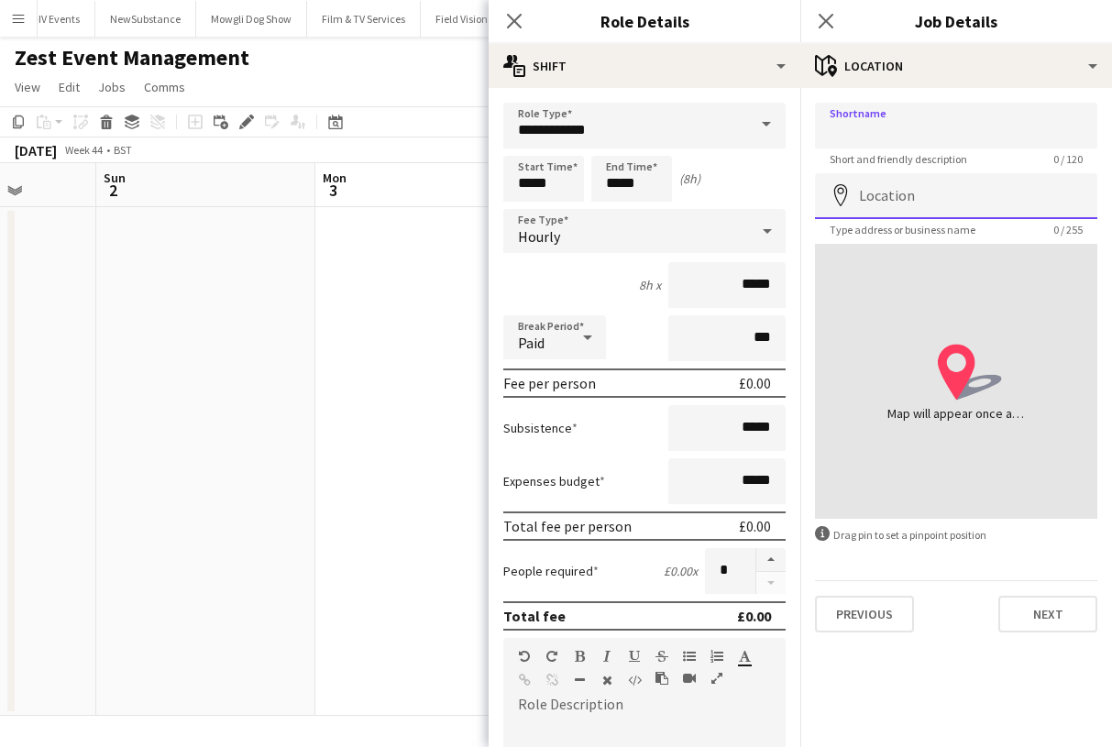
click at [927, 209] on input "Location" at bounding box center [956, 196] width 282 height 46
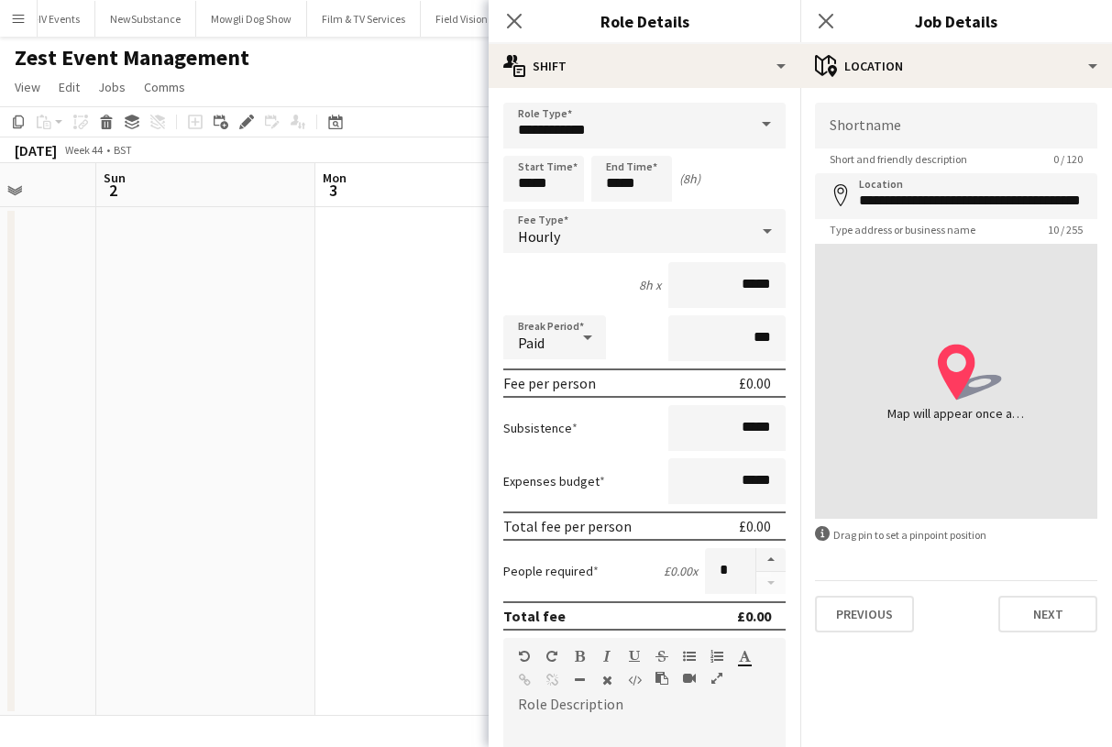
type input "**********"
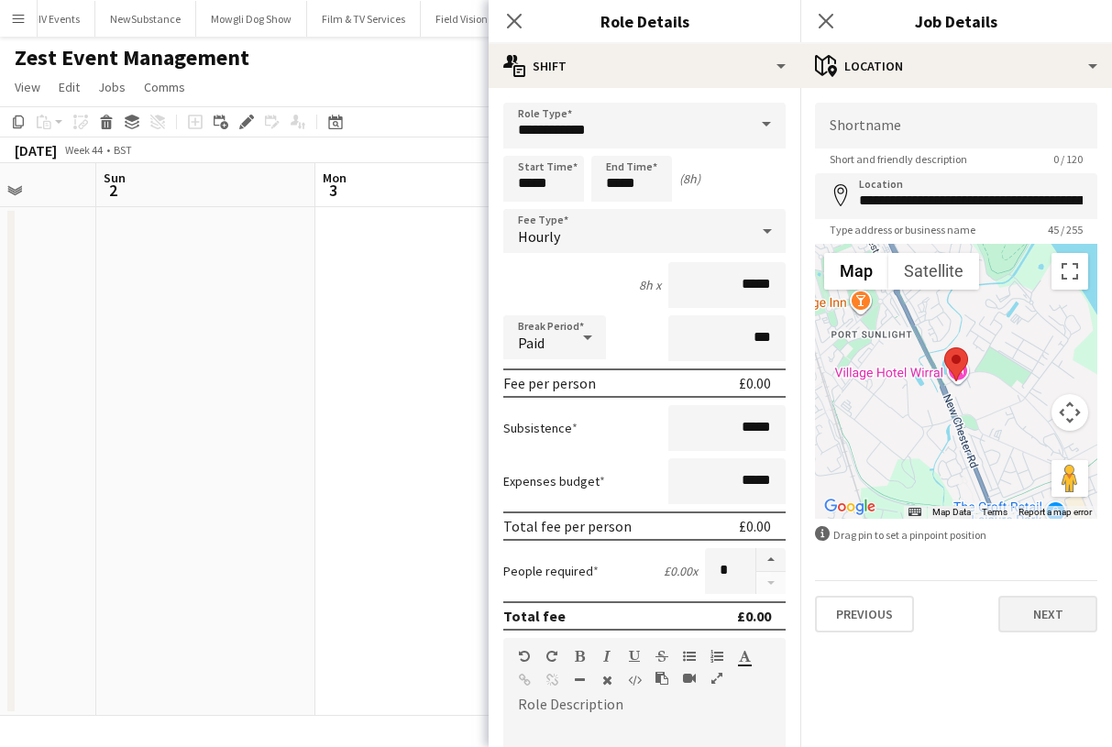
click at [1041, 609] on button "Next" at bounding box center [1047, 614] width 99 height 37
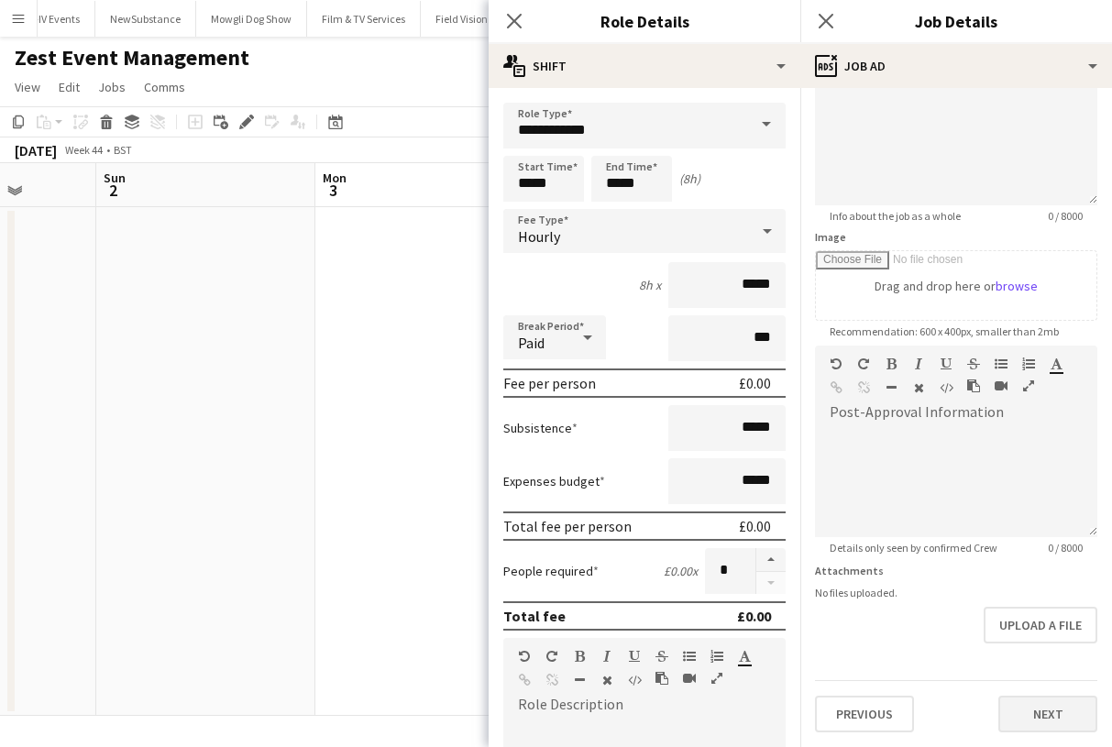
scroll to position [159, 0]
click at [1036, 741] on div "**********" at bounding box center [956, 338] width 312 height 818
click at [1036, 722] on button "Next" at bounding box center [1047, 714] width 99 height 37
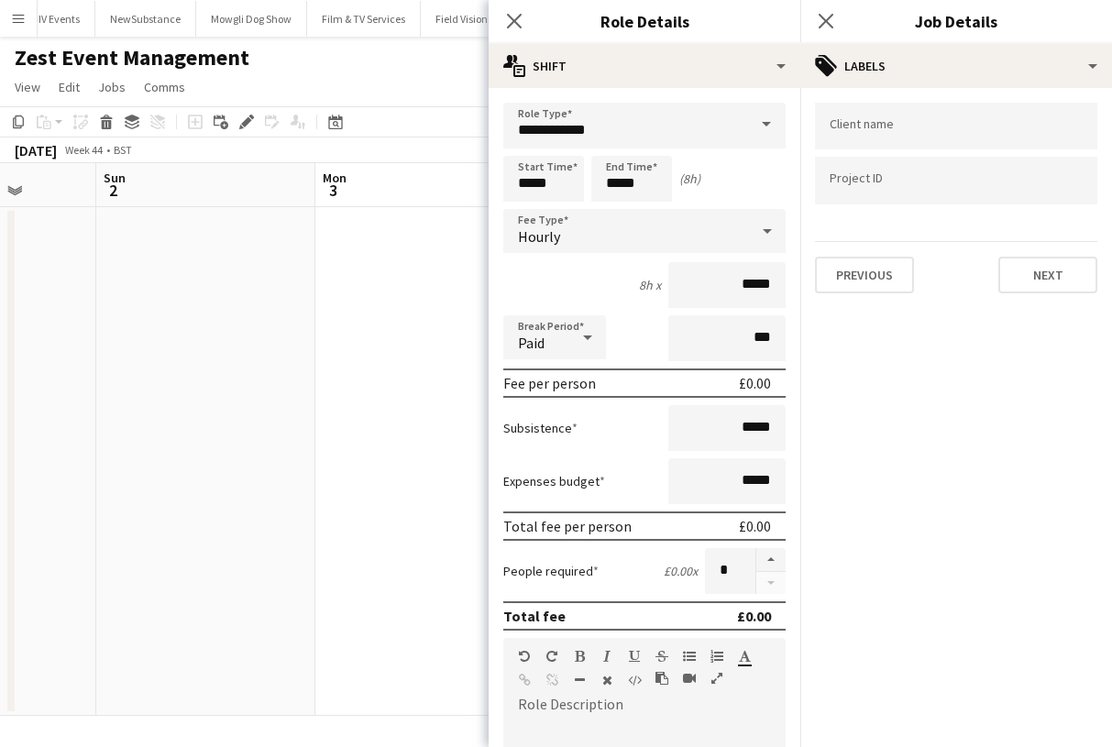
scroll to position [0, 0]
click at [870, 141] on div at bounding box center [956, 126] width 282 height 47
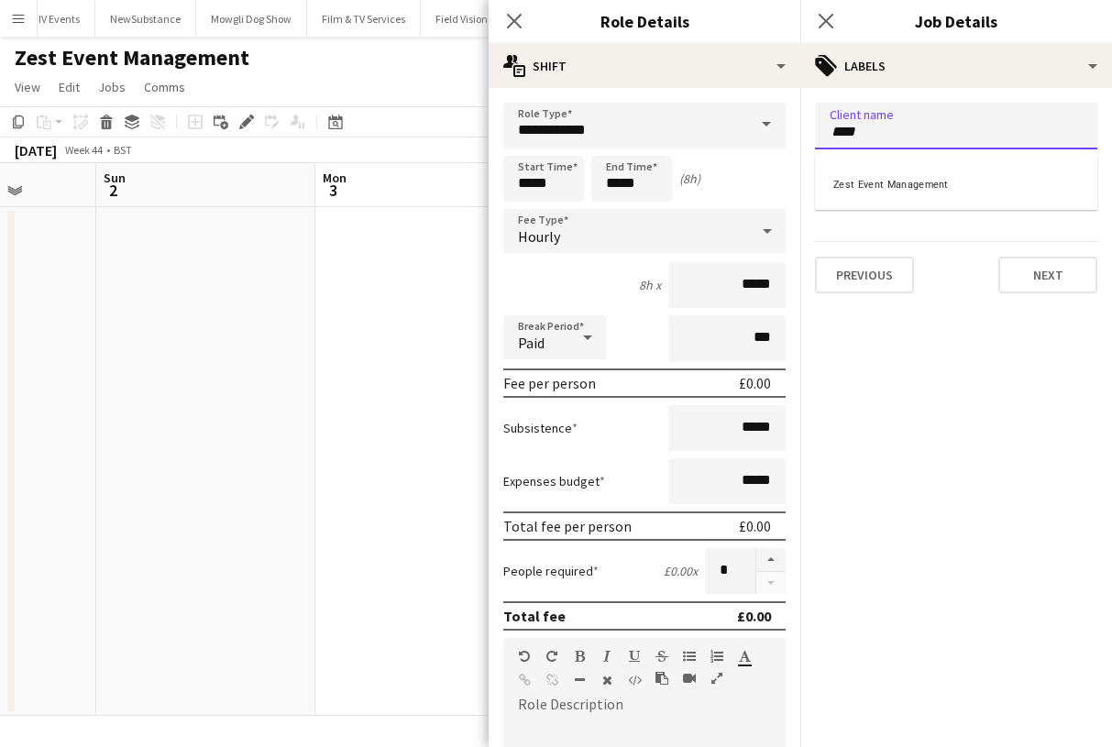
type input "****"
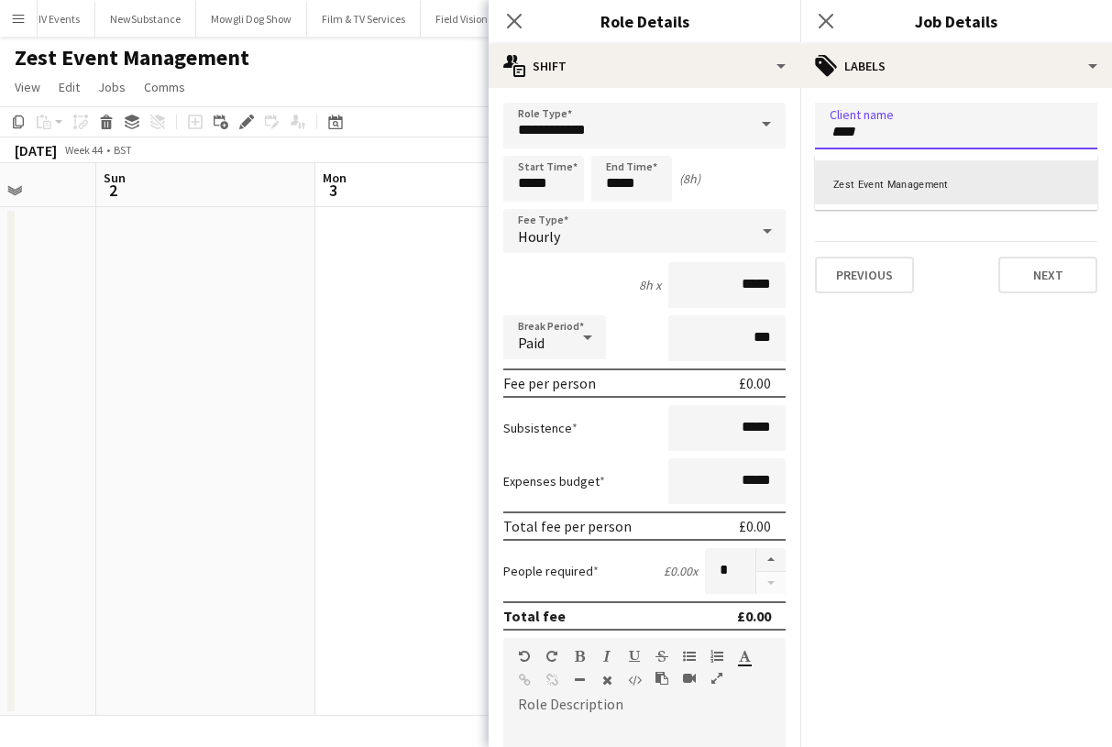
click at [872, 182] on div "Zest Event Management" at bounding box center [956, 182] width 282 height 44
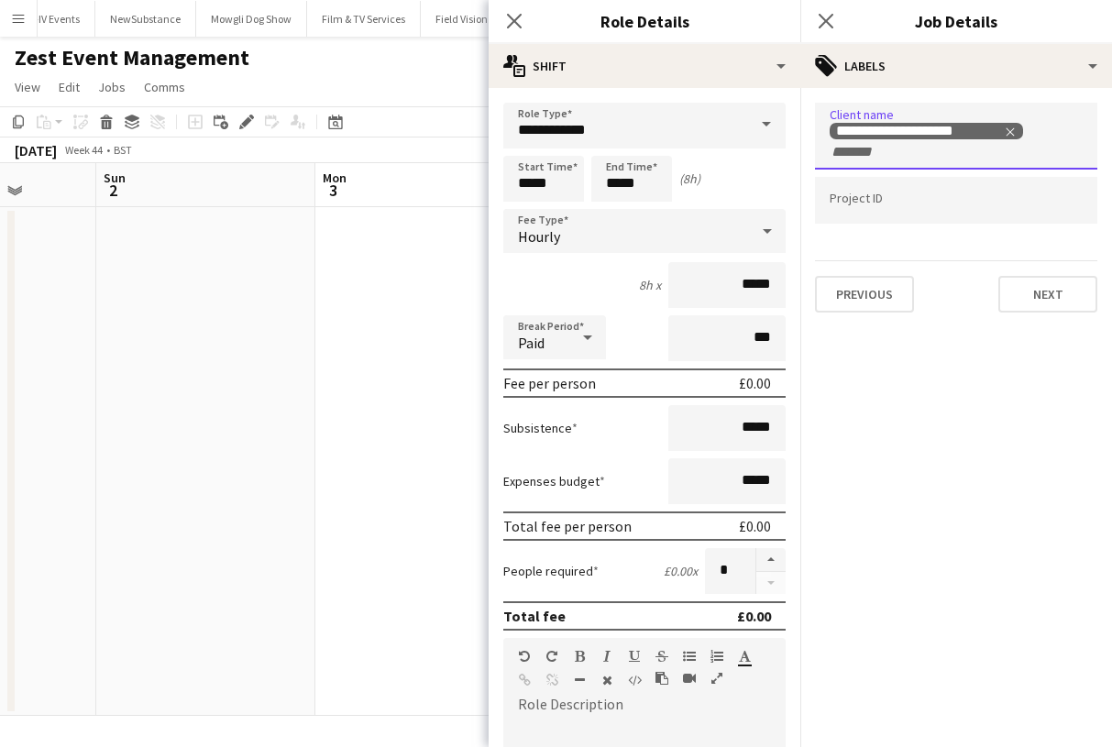
click at [872, 183] on div at bounding box center [956, 200] width 282 height 47
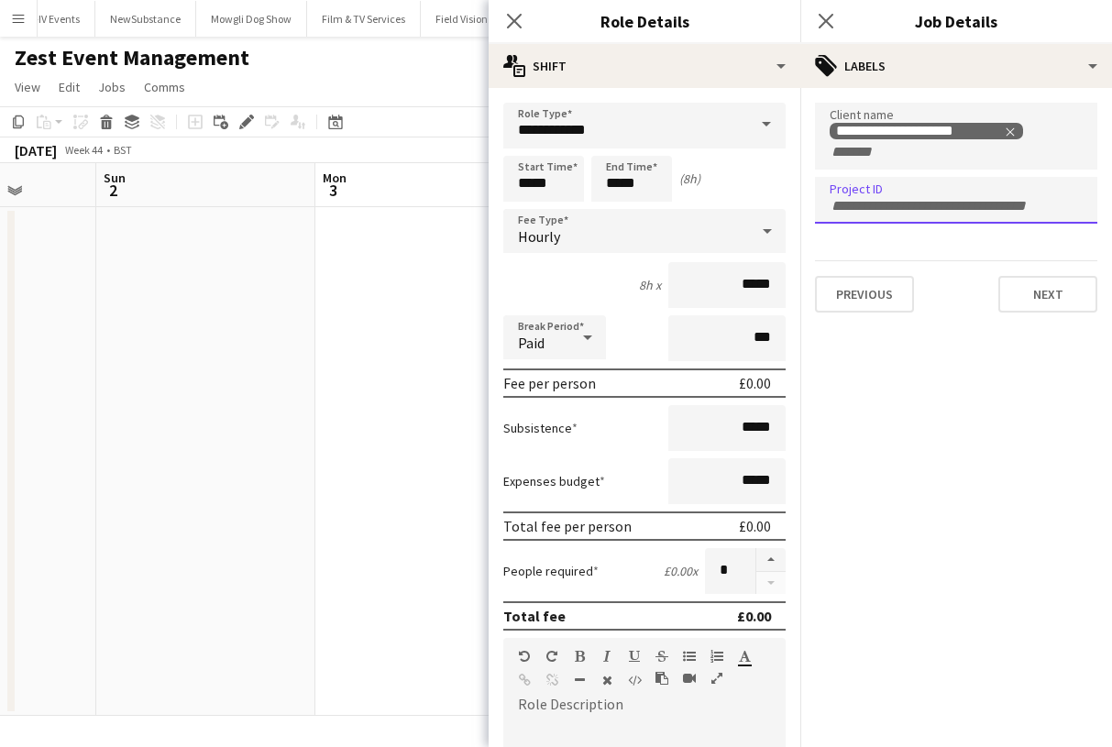
type input "*"
type input "**********"
click at [1011, 297] on button "Next" at bounding box center [1047, 294] width 99 height 37
type input "*******"
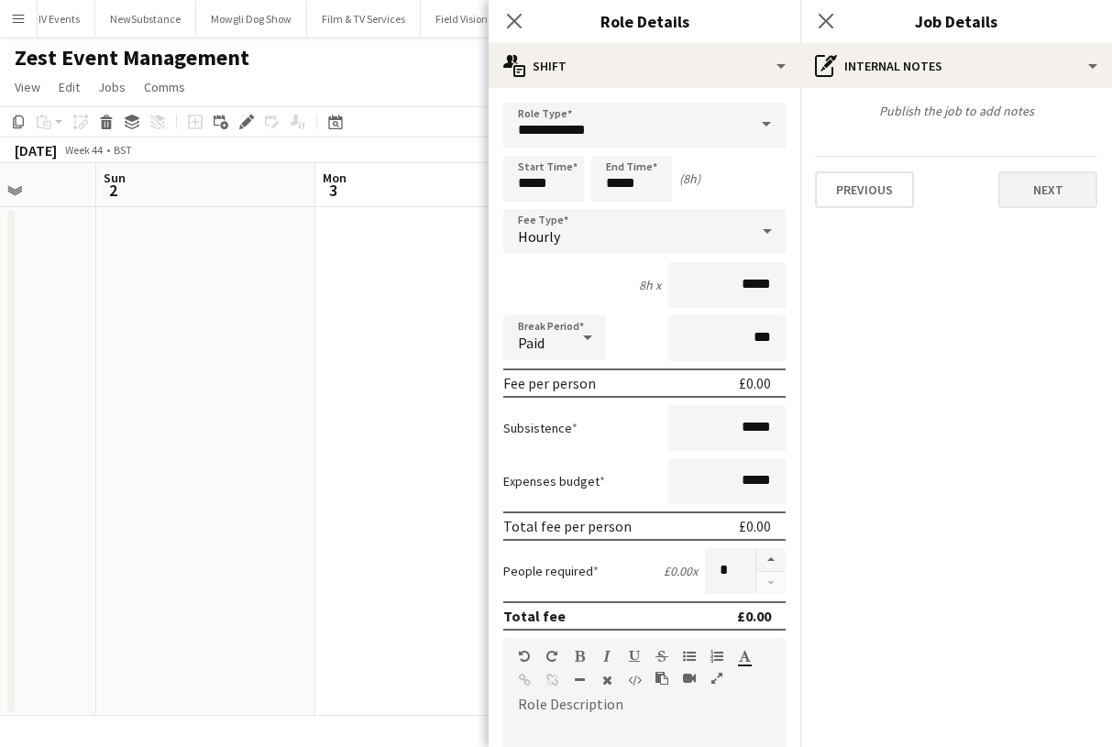
click at [1029, 192] on button "Next" at bounding box center [1047, 189] width 99 height 37
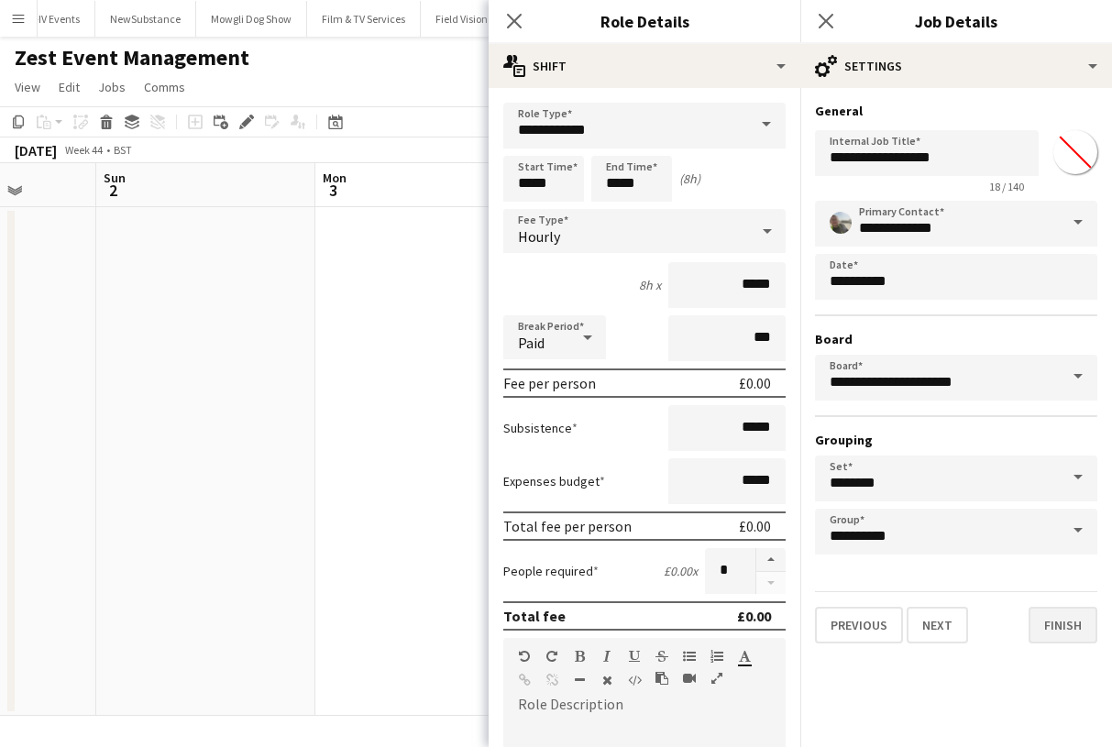
click at [1052, 628] on button "Finish" at bounding box center [1062, 625] width 69 height 37
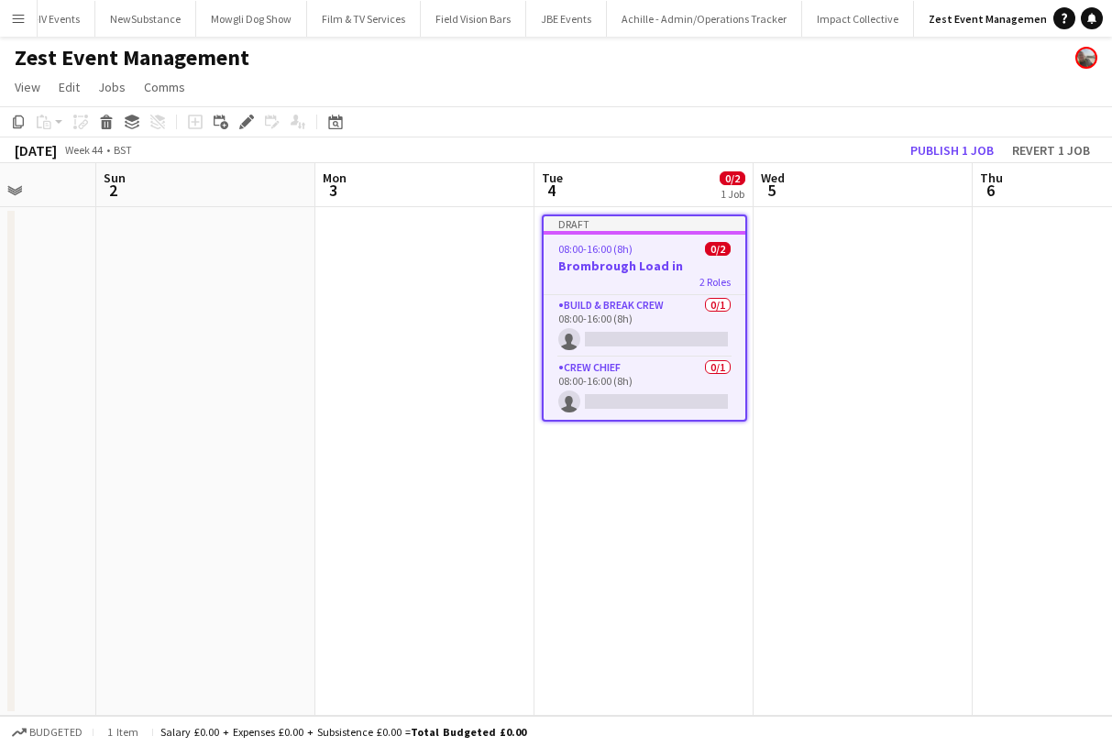
click at [676, 283] on div "2 Roles" at bounding box center [644, 281] width 202 height 15
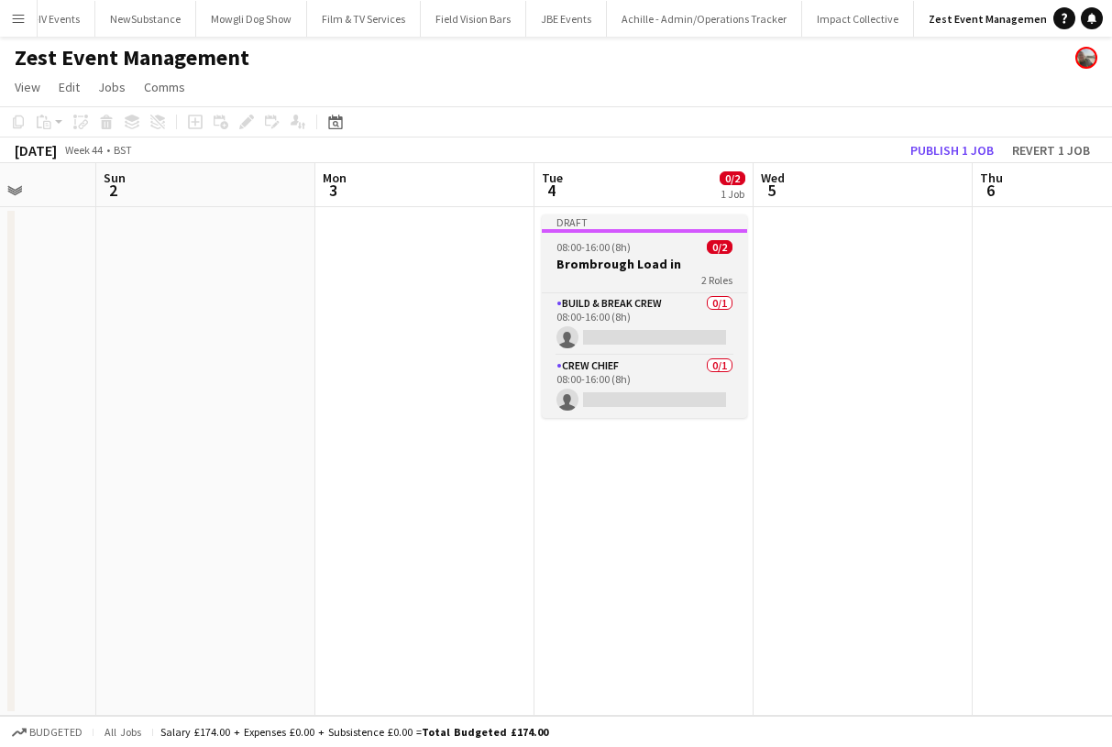
click at [673, 272] on div "2 Roles" at bounding box center [644, 279] width 205 height 15
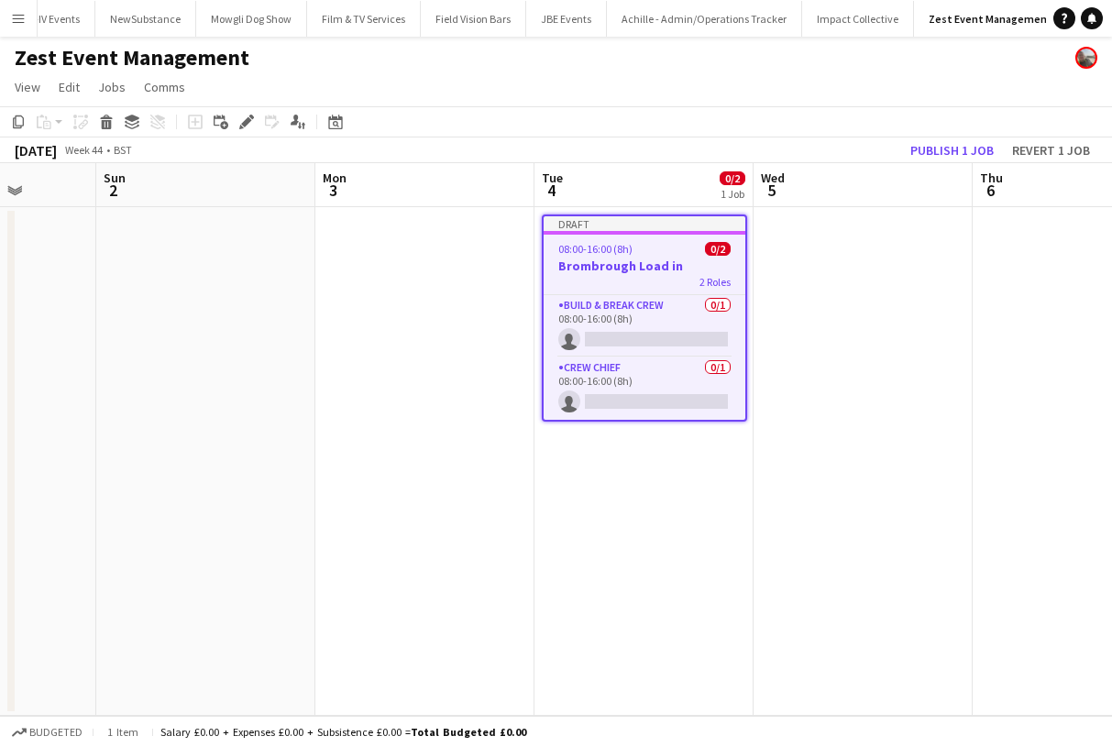
click at [859, 289] on app-date-cell at bounding box center [862, 461] width 219 height 509
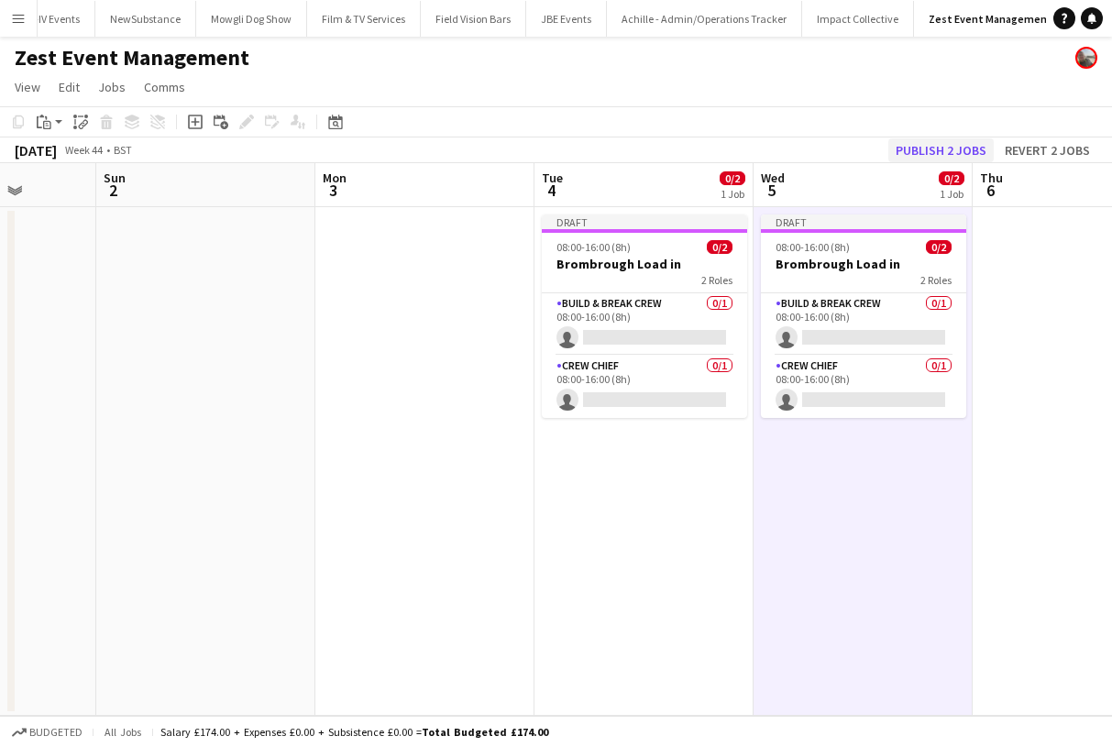
click at [954, 148] on button "Publish 2 jobs" at bounding box center [940, 150] width 105 height 24
